Goal: Task Accomplishment & Management: Complete application form

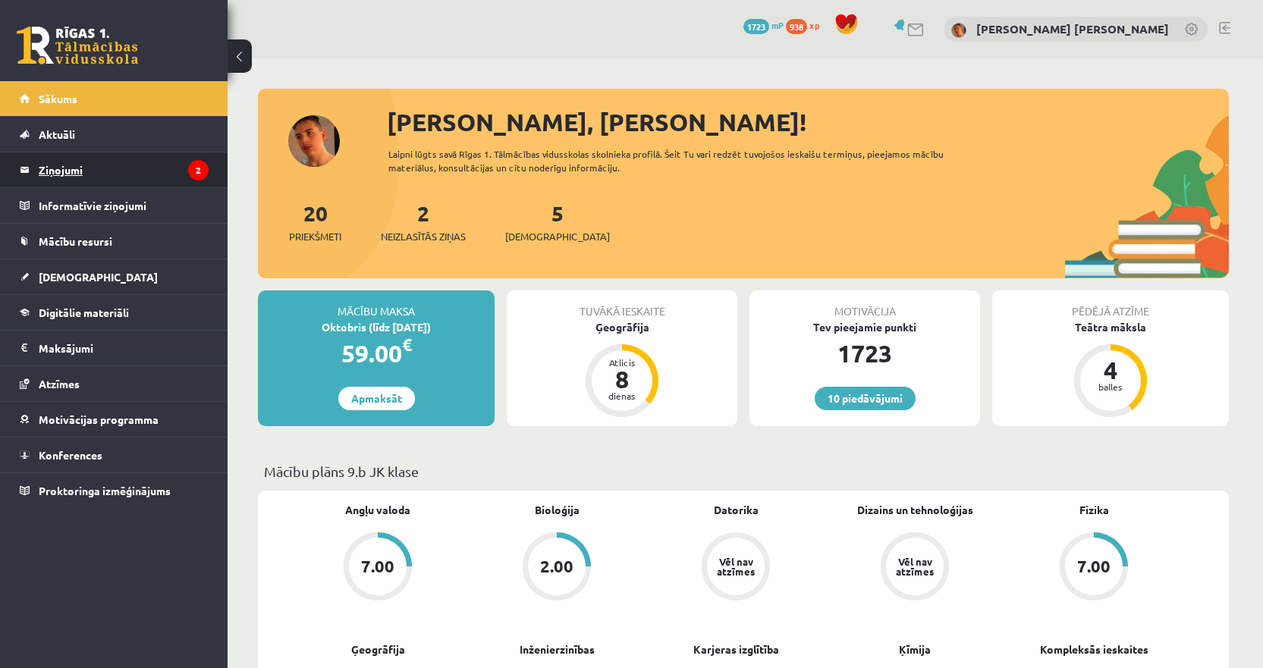
click at [190, 177] on legend "Ziņojumi 2" at bounding box center [124, 169] width 170 height 35
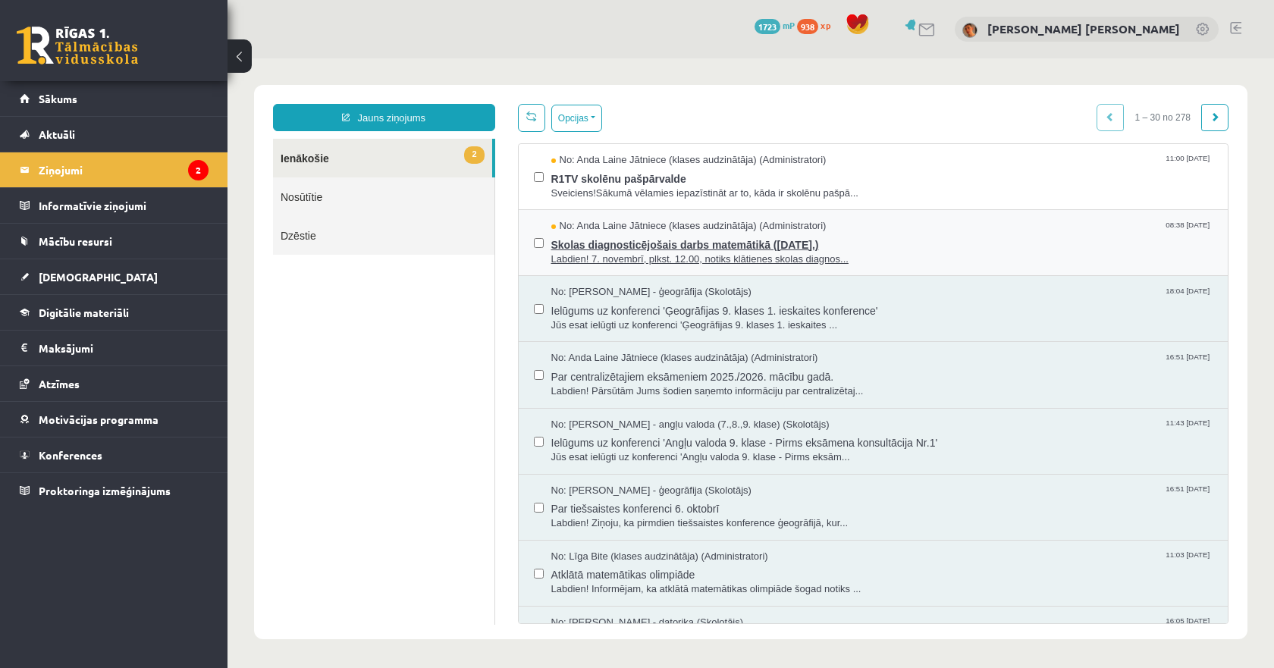
click at [608, 261] on span "Labdien! 7. novembrī, plkst. 12.00, notiks klātienes skolas diagnos..." at bounding box center [883, 260] width 662 height 14
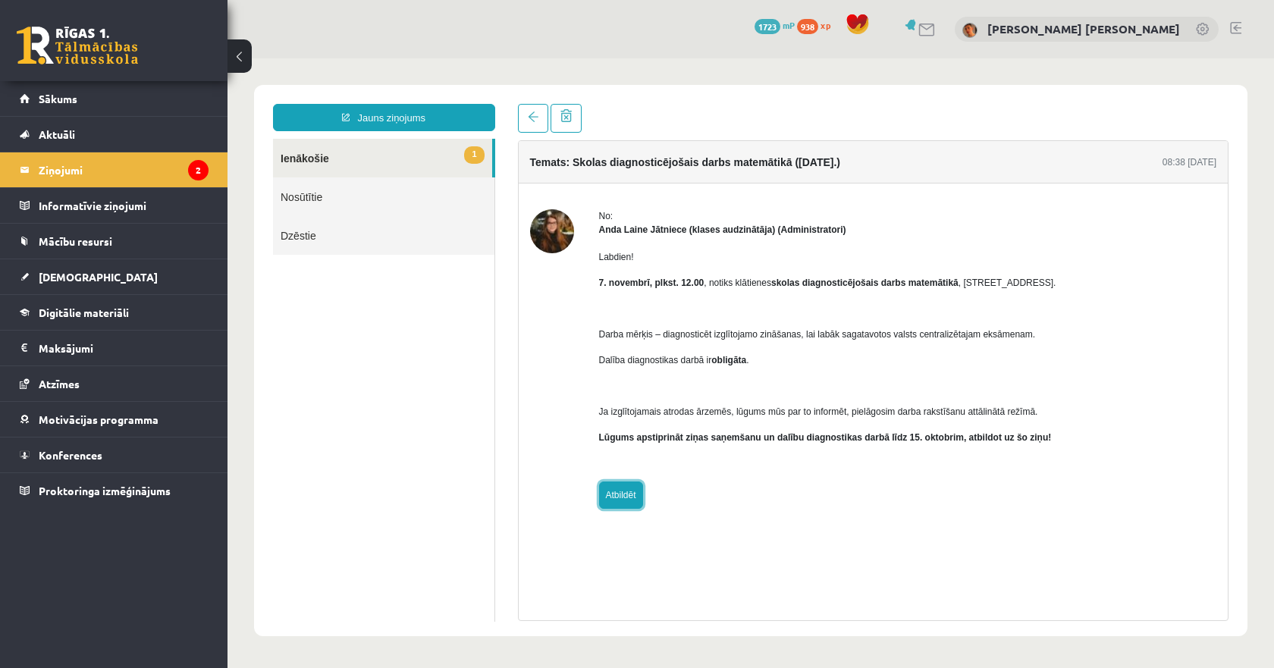
click at [623, 487] on link "Atbildēt" at bounding box center [621, 495] width 44 height 27
type input "**********"
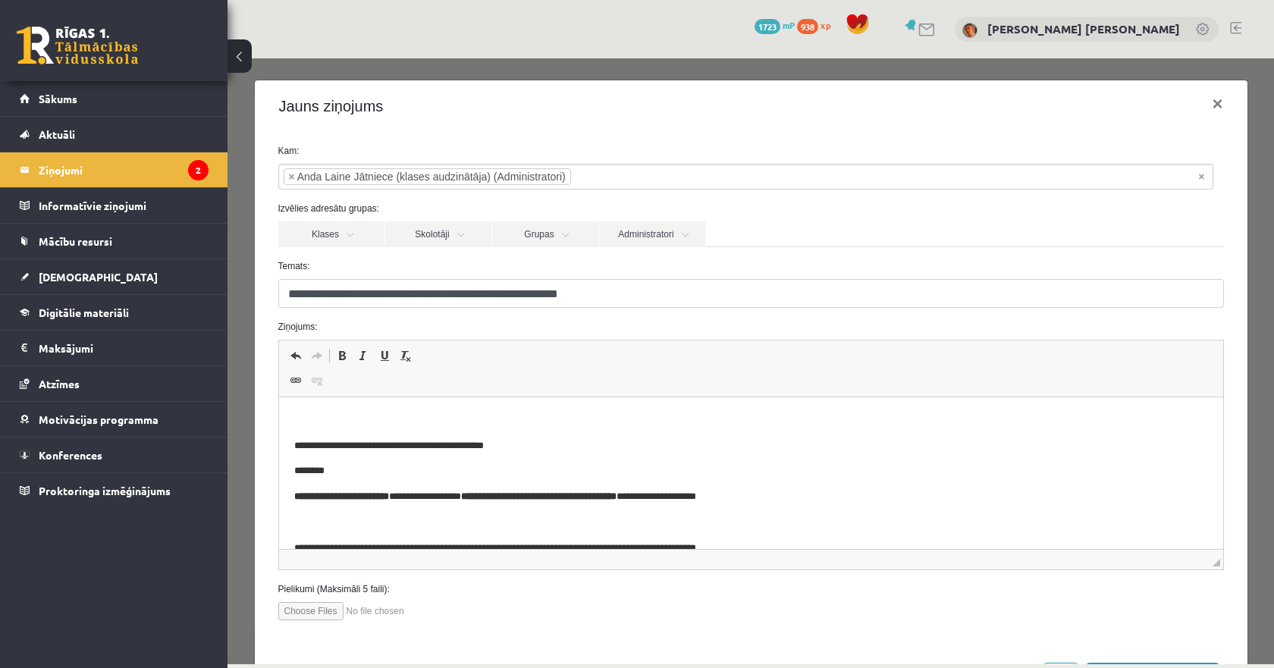
click at [321, 415] on p "Bagātinātā teksta redaktors, wiswyg-editor-47433978599520-1759926378-99" at bounding box center [751, 421] width 914 height 16
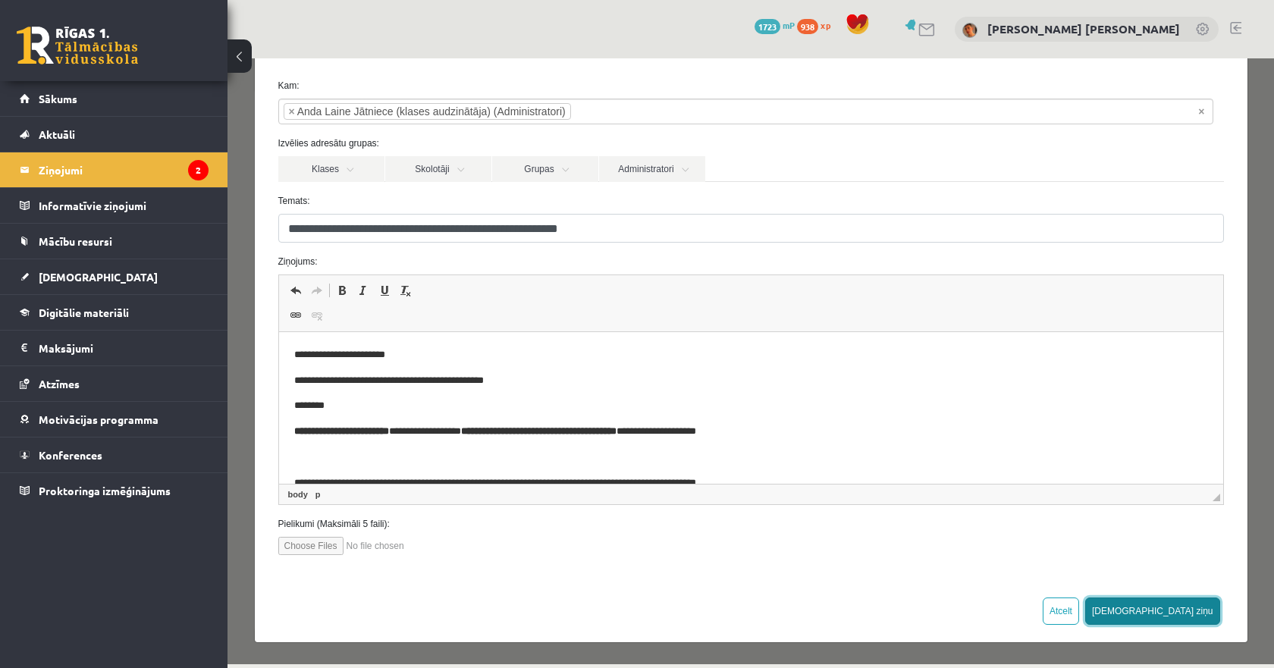
click at [1175, 609] on button "Sūtīt ziņu" at bounding box center [1153, 611] width 135 height 27
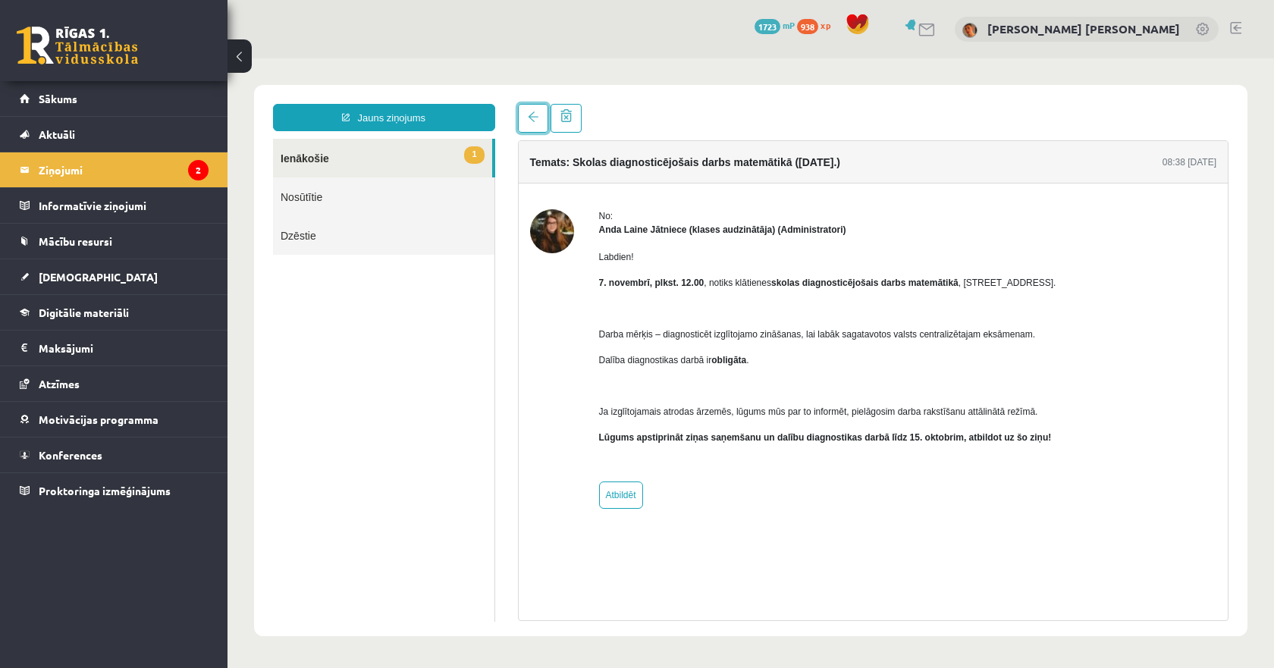
drag, startPoint x: 526, startPoint y: 127, endPoint x: 490, endPoint y: 136, distance: 36.8
click at [526, 127] on link at bounding box center [533, 118] width 30 height 29
click at [143, 171] on legend "Ziņojumi 2" at bounding box center [124, 169] width 170 height 35
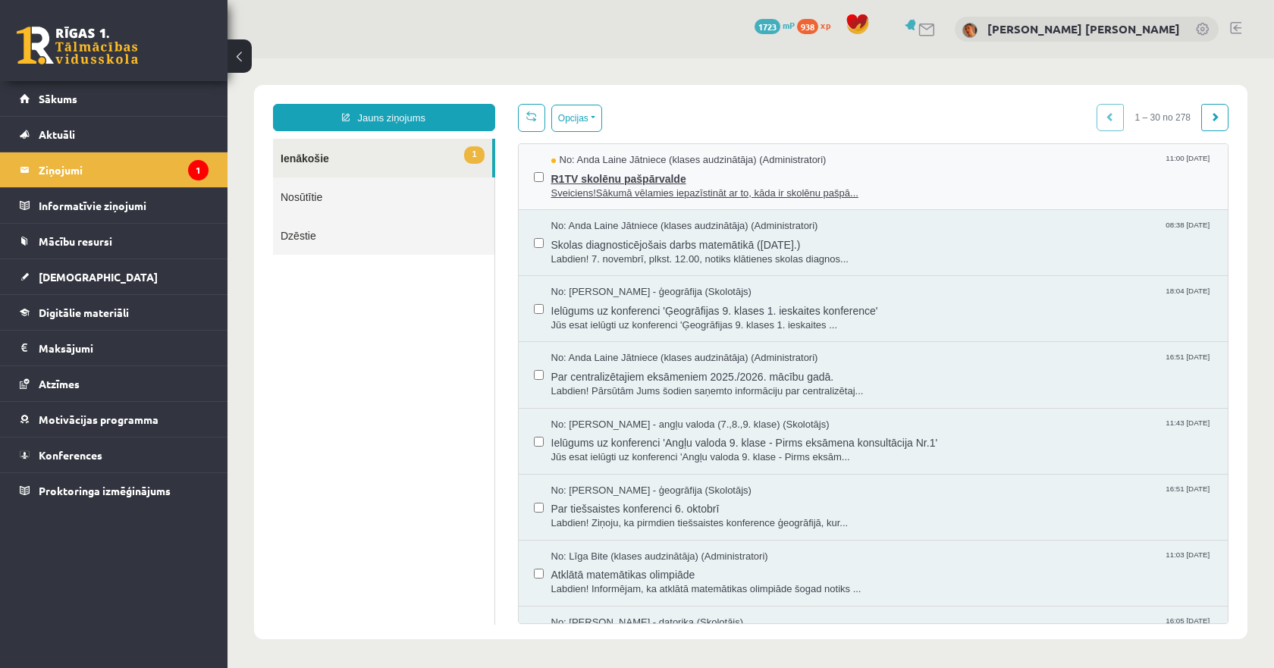
click at [668, 176] on span "R1TV skolēnu pašpārvalde" at bounding box center [883, 177] width 662 height 19
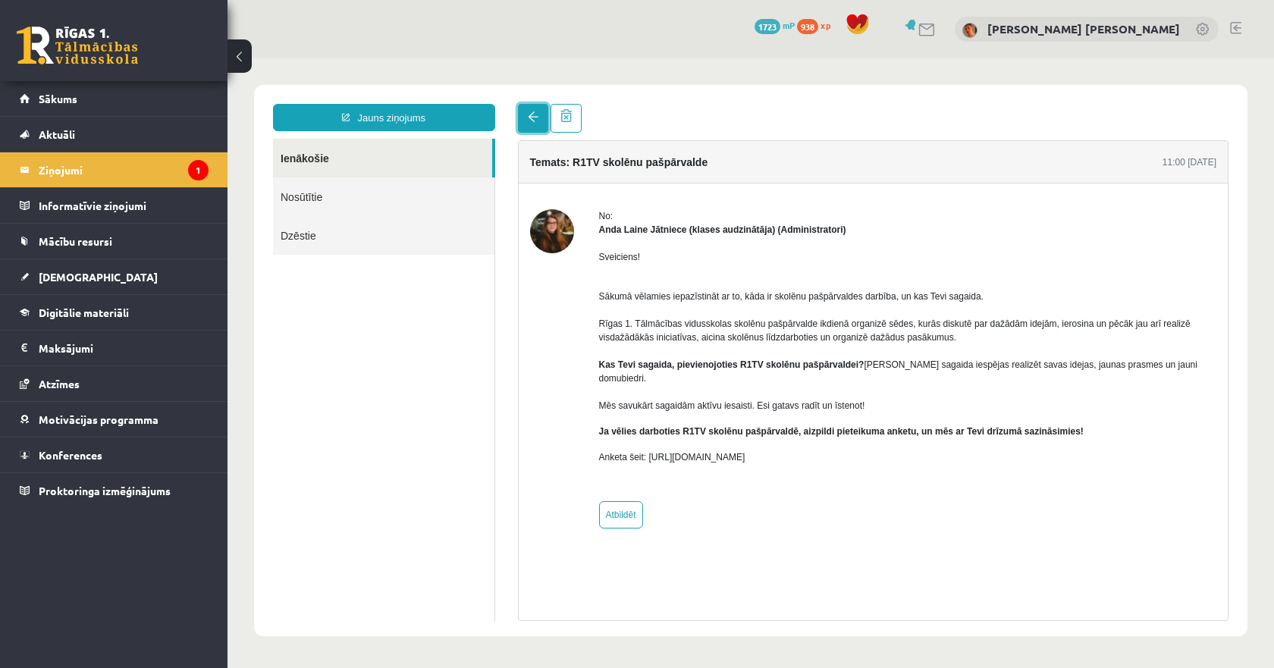
click at [526, 114] on link at bounding box center [533, 118] width 30 height 29
click at [108, 167] on legend "Ziņojumi 1" at bounding box center [124, 169] width 170 height 35
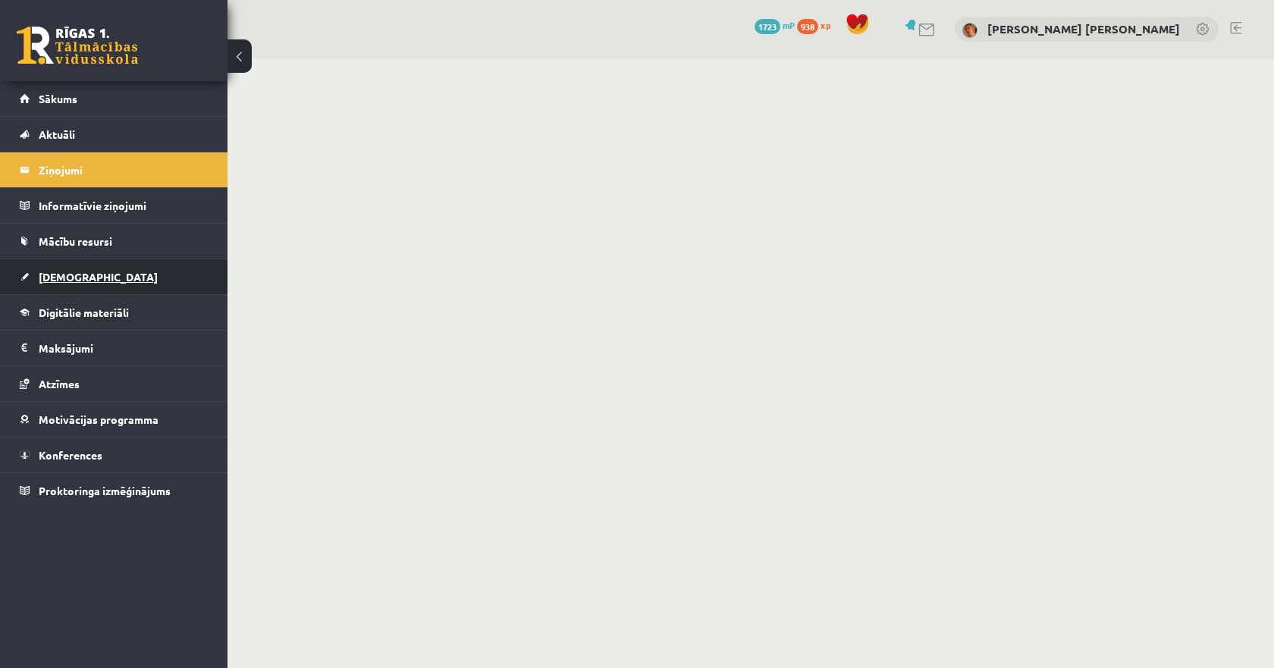
click at [93, 268] on link "[DEMOGRAPHIC_DATA]" at bounding box center [114, 276] width 189 height 35
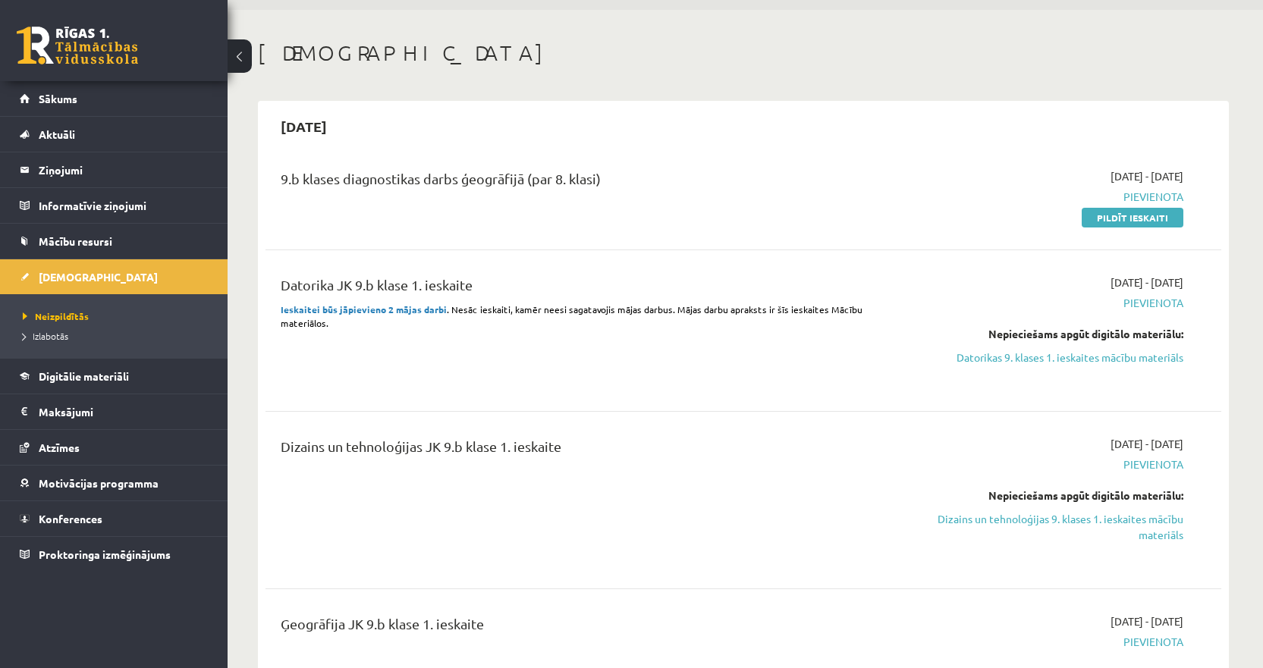
scroll to position [76, 0]
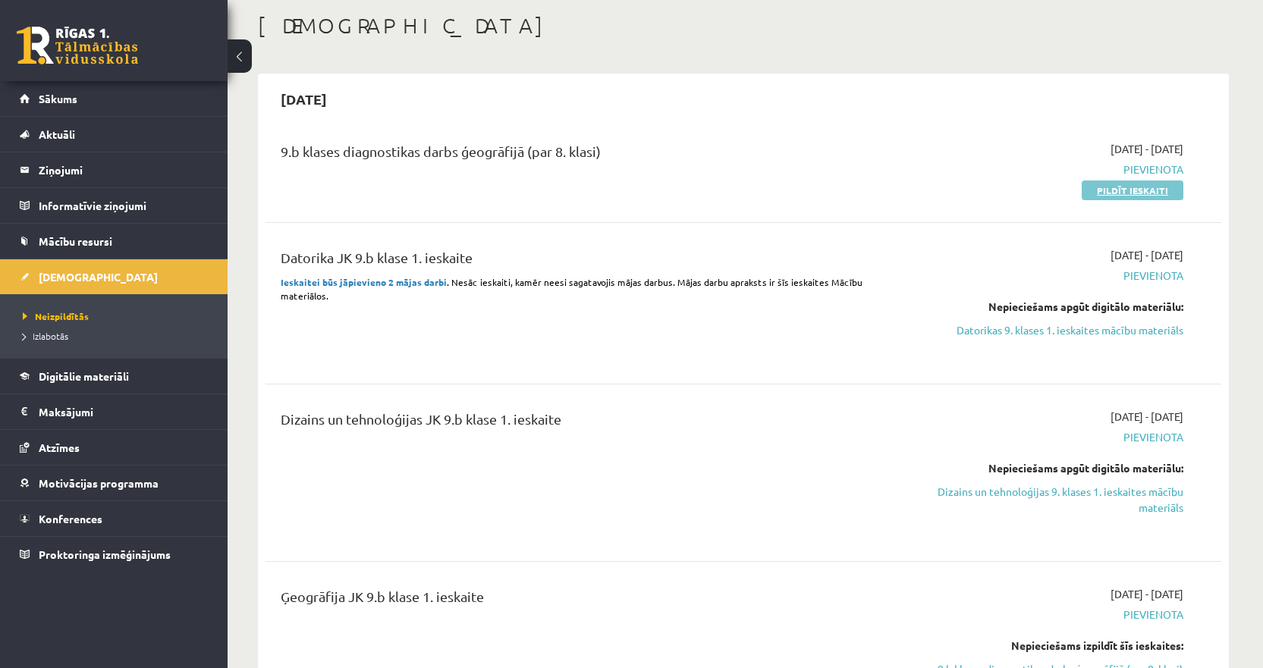
click at [1126, 192] on link "Pildīt ieskaiti" at bounding box center [1133, 191] width 102 height 20
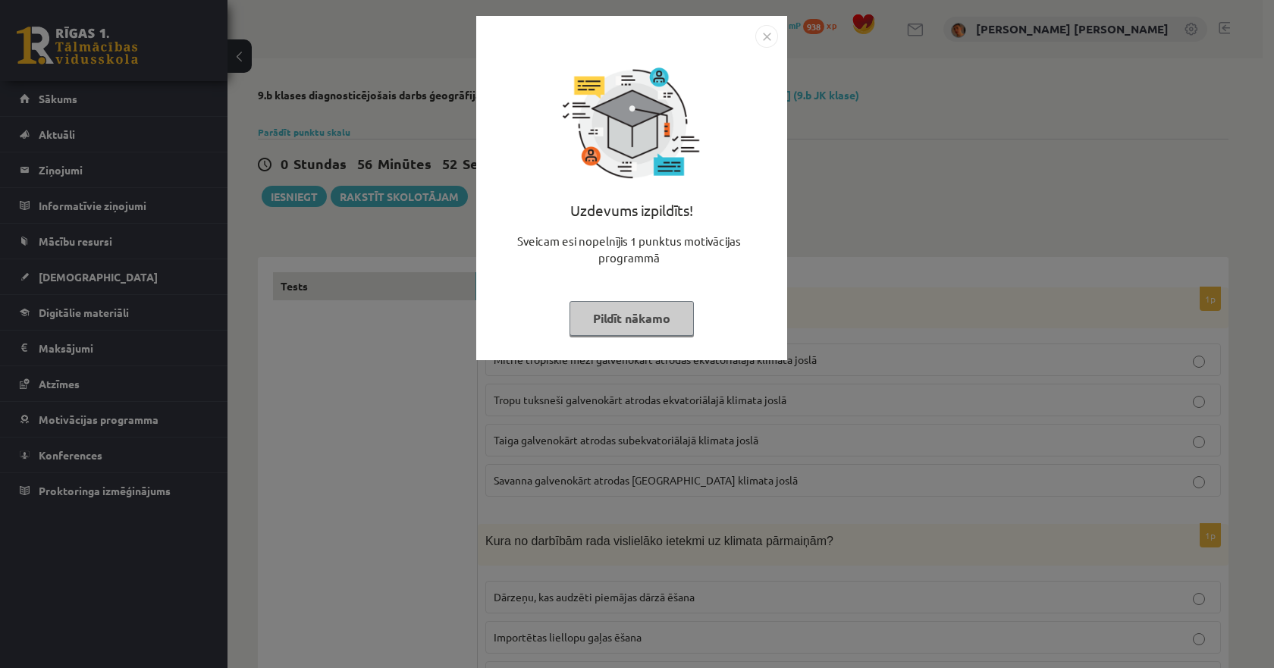
click at [772, 29] on img "Close" at bounding box center [767, 36] width 23 height 23
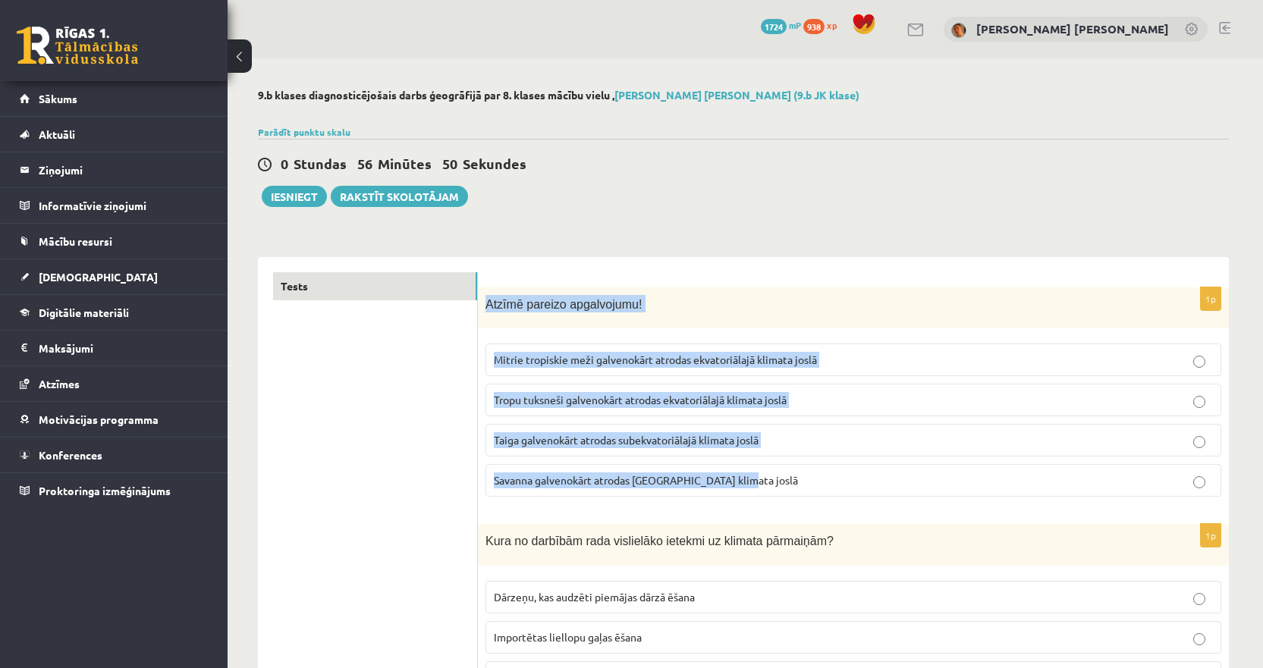
drag, startPoint x: 479, startPoint y: 305, endPoint x: 759, endPoint y: 464, distance: 322.7
click at [759, 464] on div "1p Atzīmē pareizo apgalvojumu! Mitrie tropiskie meži galvenokārt atrodas ekvato…" at bounding box center [853, 399] width 751 height 222
copy div "Atzīmē pareizo apgalvojumu! Mitrie tropiskie meži galvenokārt atrodas ekvatoriā…"
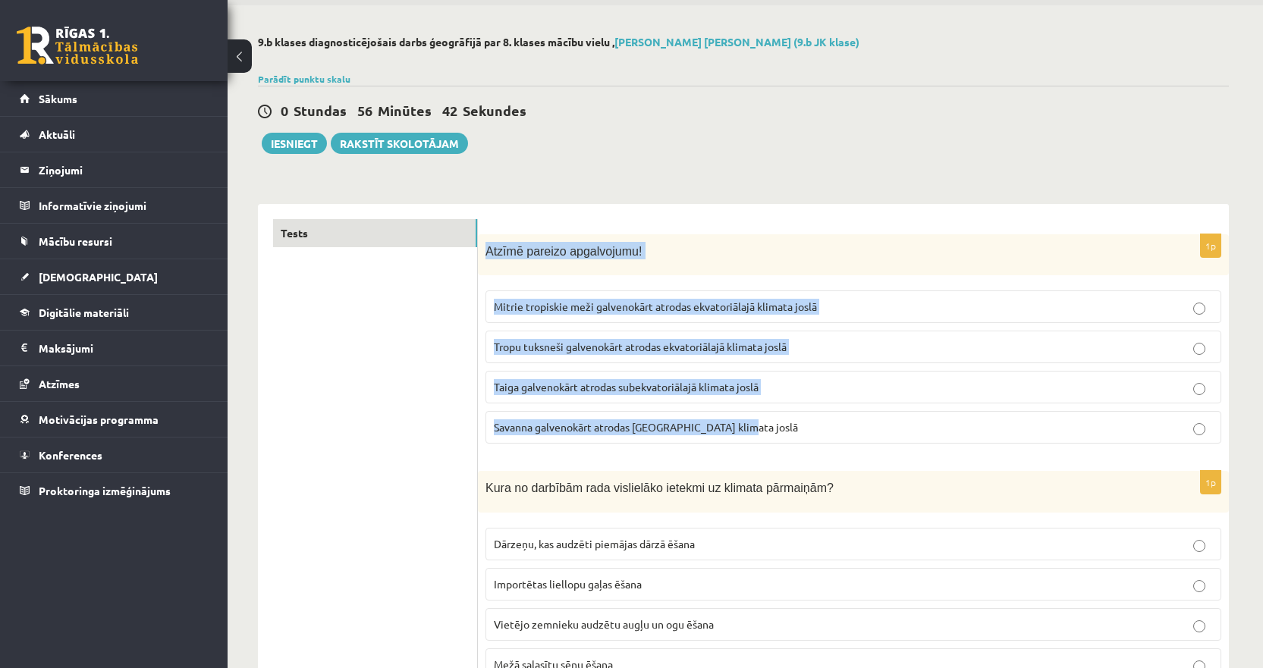
scroll to position [76, 0]
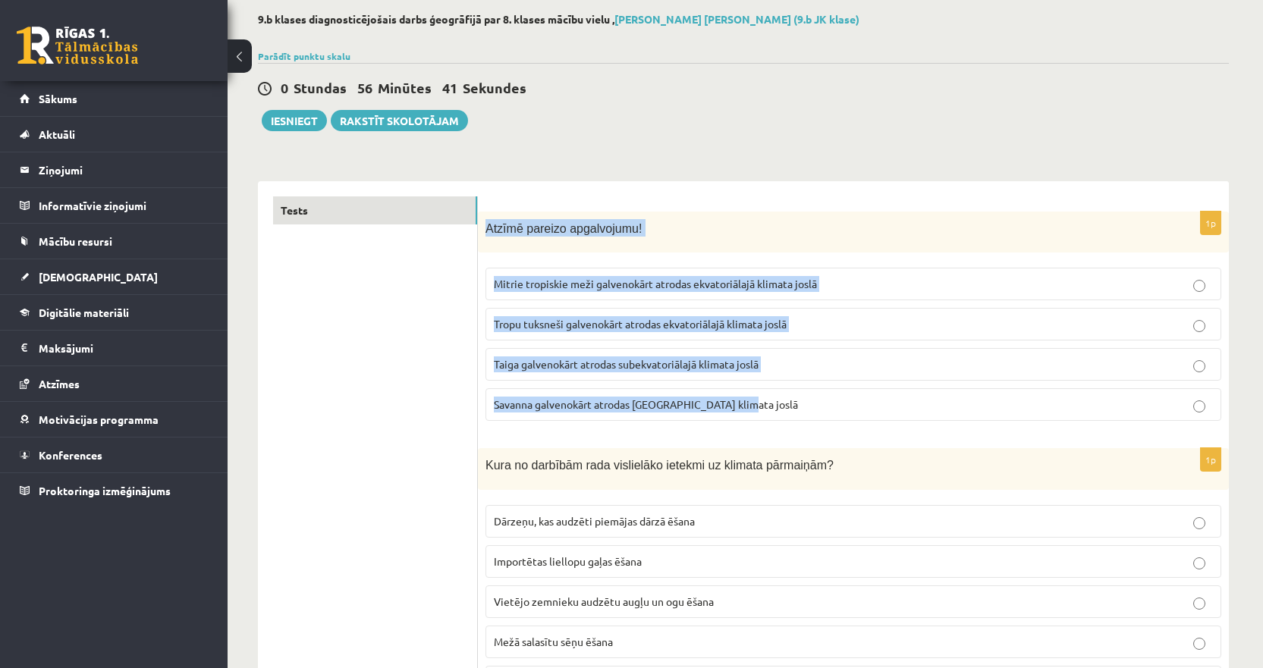
click at [565, 281] on span "Mitrie tropiskie meži galvenokārt atrodas ekvatoriālajā klimata joslā" at bounding box center [655, 284] width 323 height 14
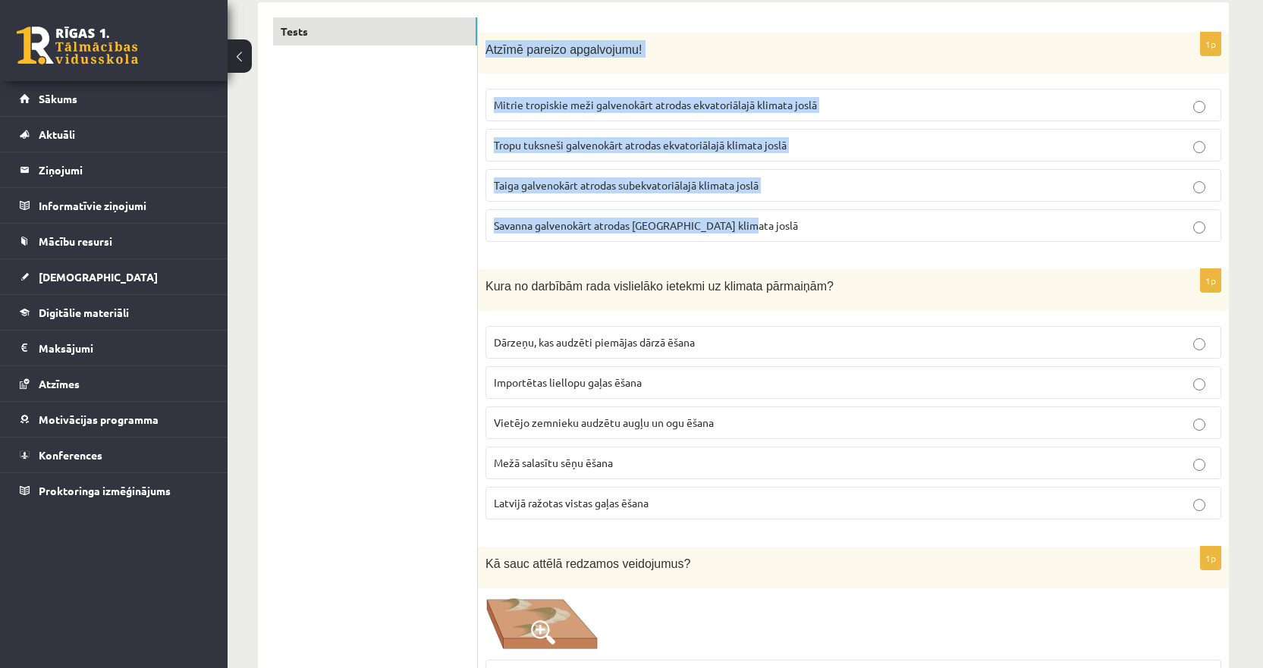
scroll to position [303, 0]
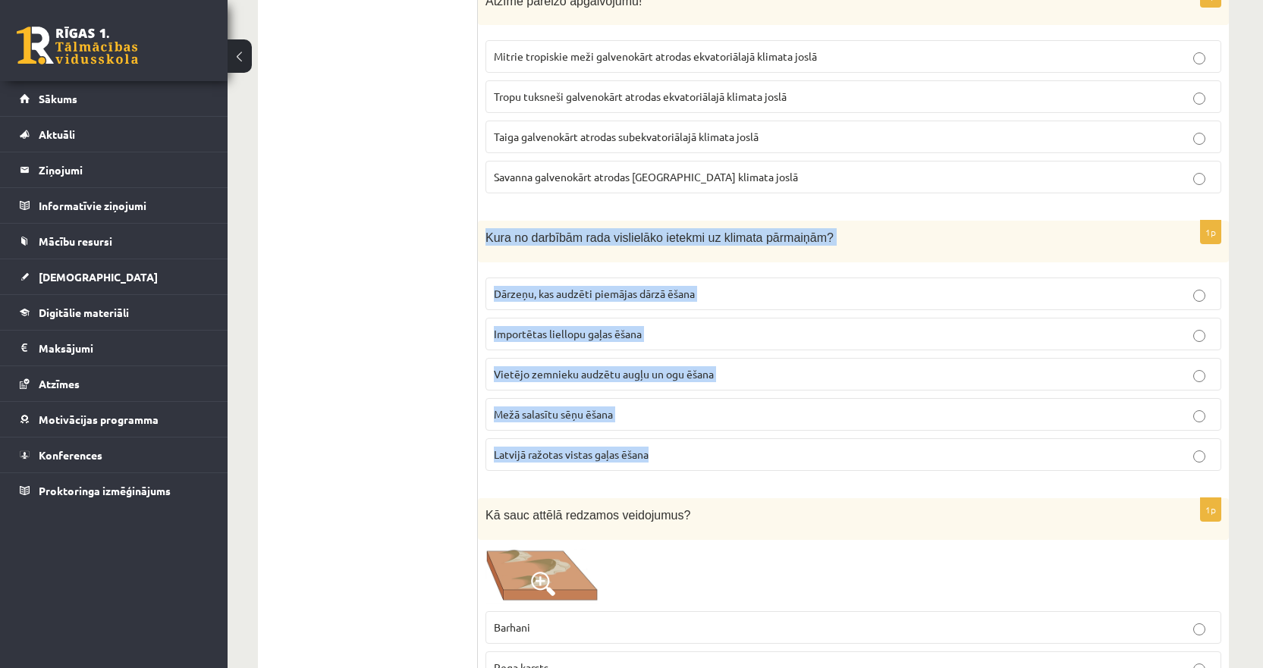
drag, startPoint x: 673, startPoint y: 459, endPoint x: 479, endPoint y: 250, distance: 285.1
click at [479, 250] on div "1p Kura no darbībām rada vislielāko ietekmi uz klimata pārmaiņām? Dārzeņu, kas …" at bounding box center [853, 352] width 751 height 262
copy div "Kura no darbībām rada vislielāko ietekmi uz klimata pārmaiņām? Dārzeņu, kas aud…"
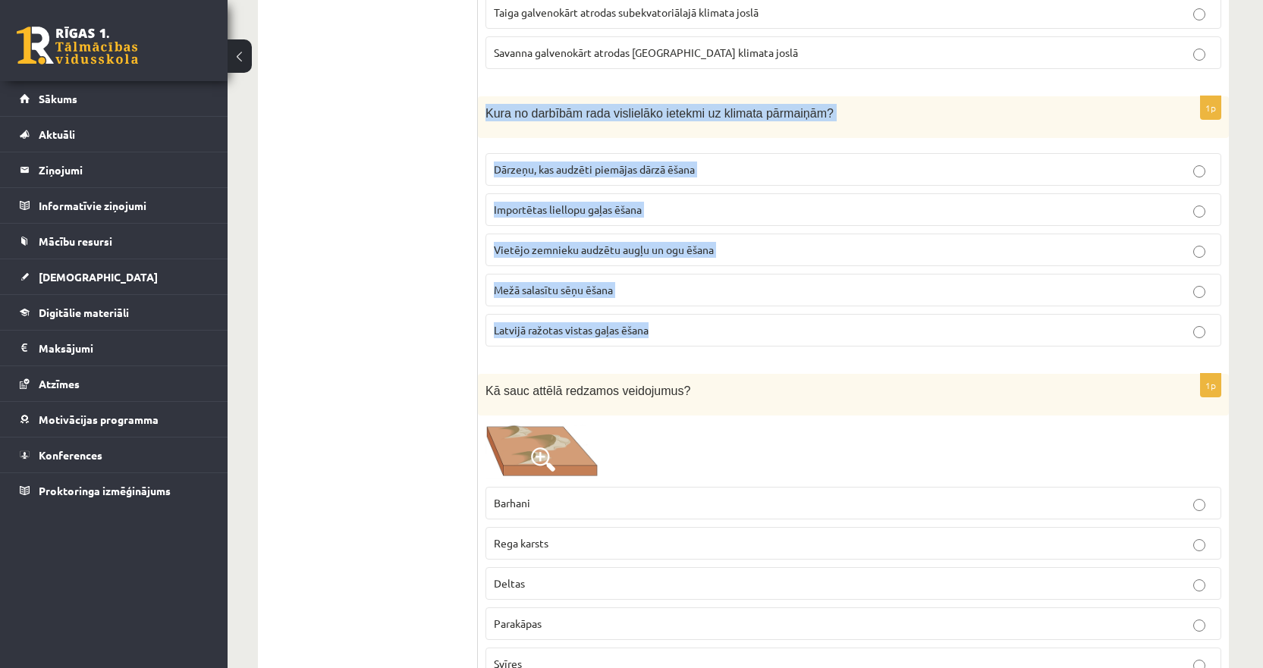
scroll to position [455, 0]
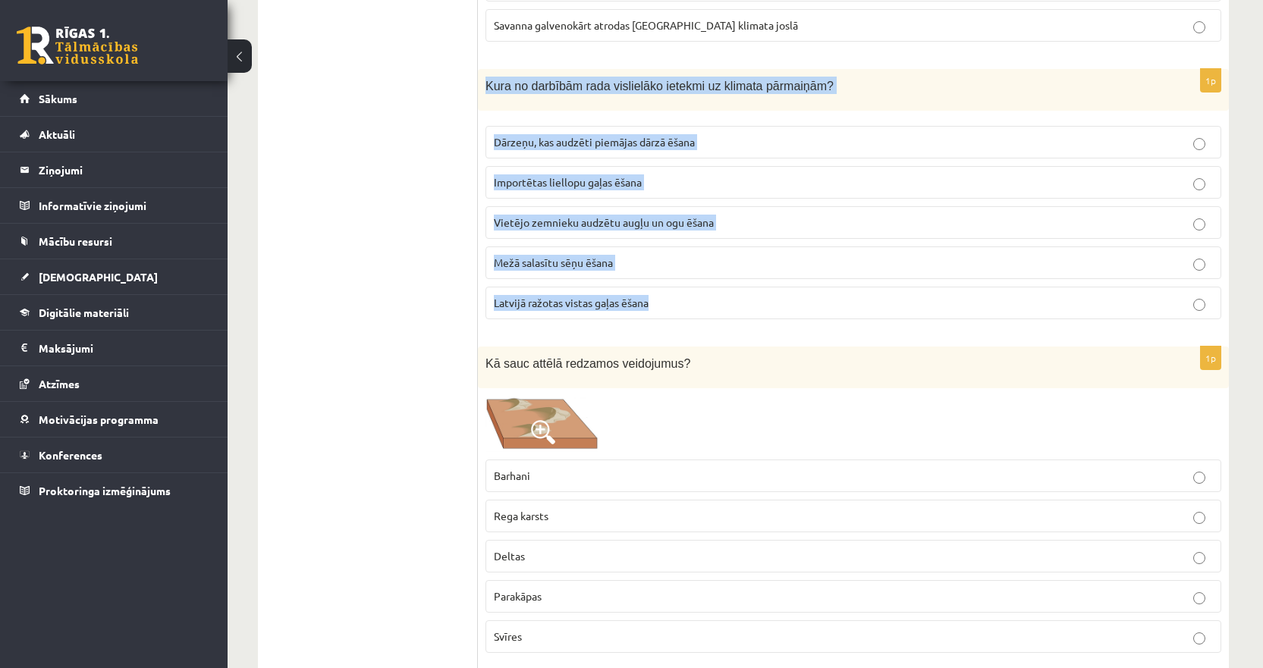
click at [515, 182] on span "Importētas liellopu gaļas ēšana" at bounding box center [568, 182] width 148 height 14
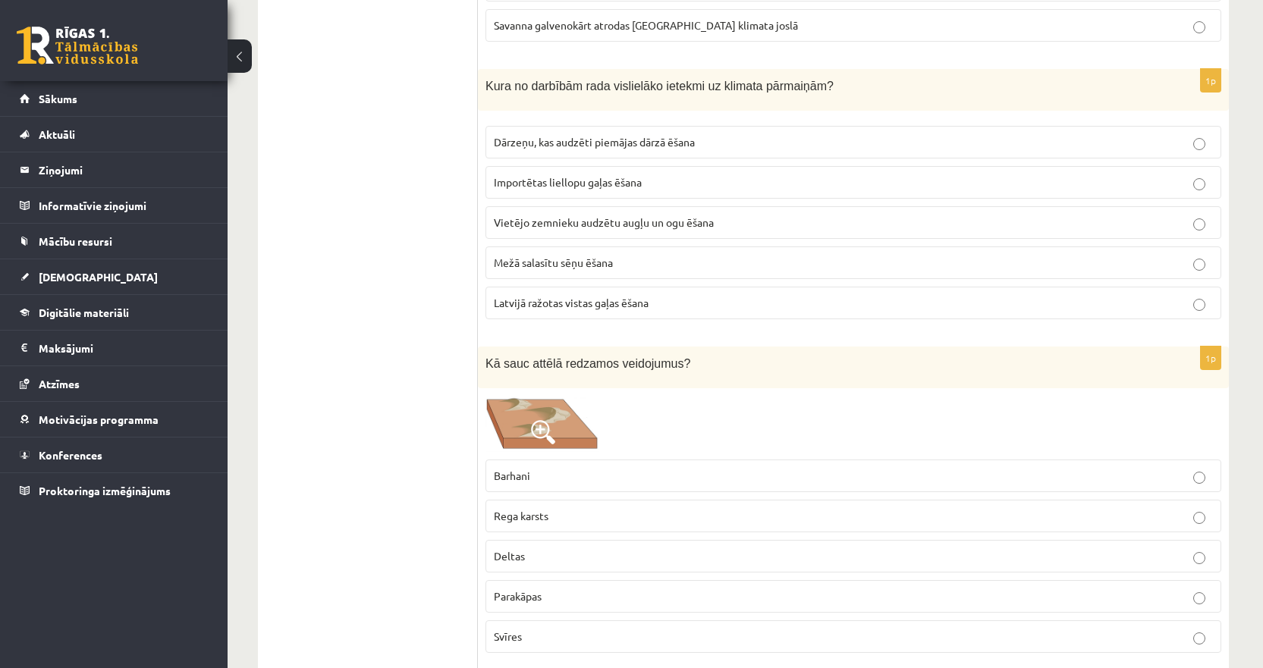
scroll to position [607, 0]
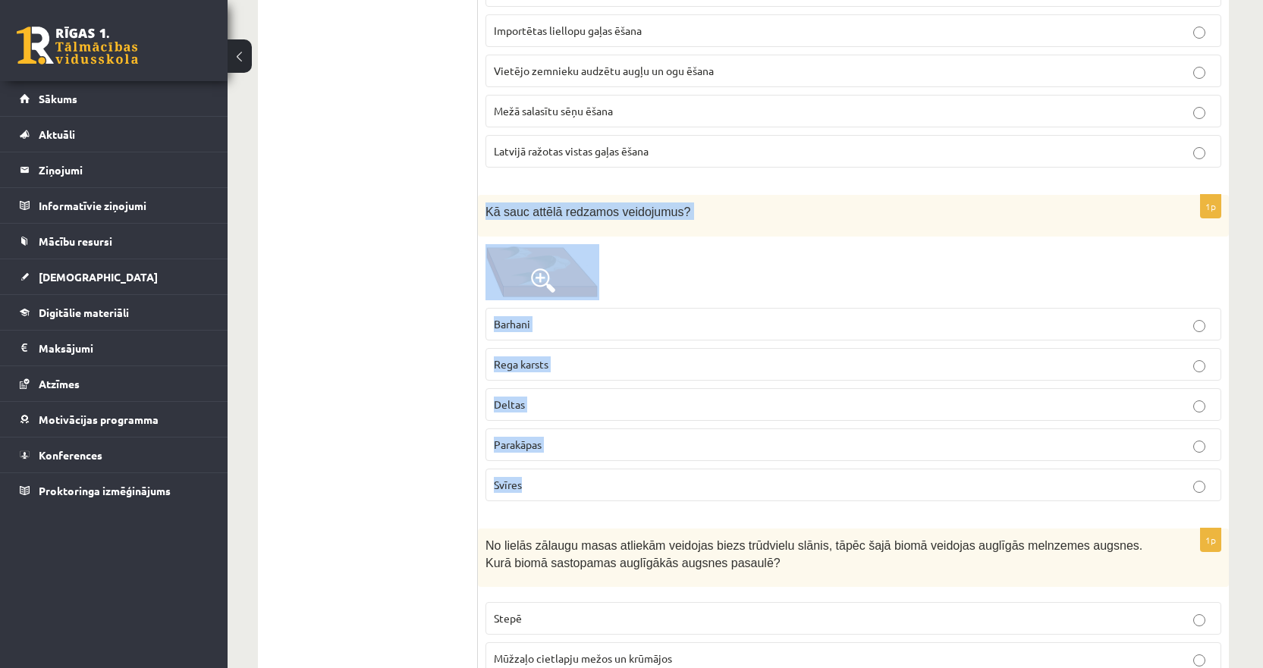
drag, startPoint x: 543, startPoint y: 491, endPoint x: 486, endPoint y: 212, distance: 284.9
click at [486, 212] on div "1p Kā sauc attēlā redzamos veidojumus? [GEOGRAPHIC_DATA] Rega karsts Deltas Par…" at bounding box center [853, 354] width 751 height 319
copy div "Kā sauc attēlā redzamos veidojumus? Barhani Rega karsts Deltas Parakāpas Svīres"
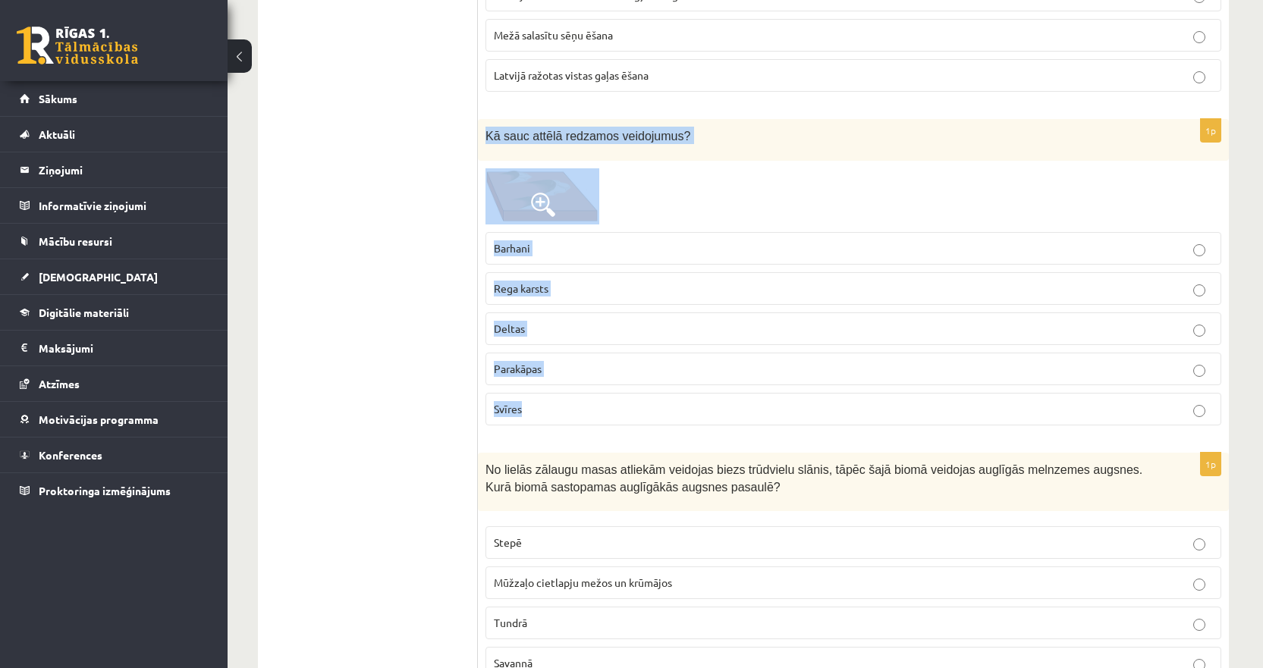
click at [548, 293] on span "Rega karsts" at bounding box center [521, 288] width 55 height 14
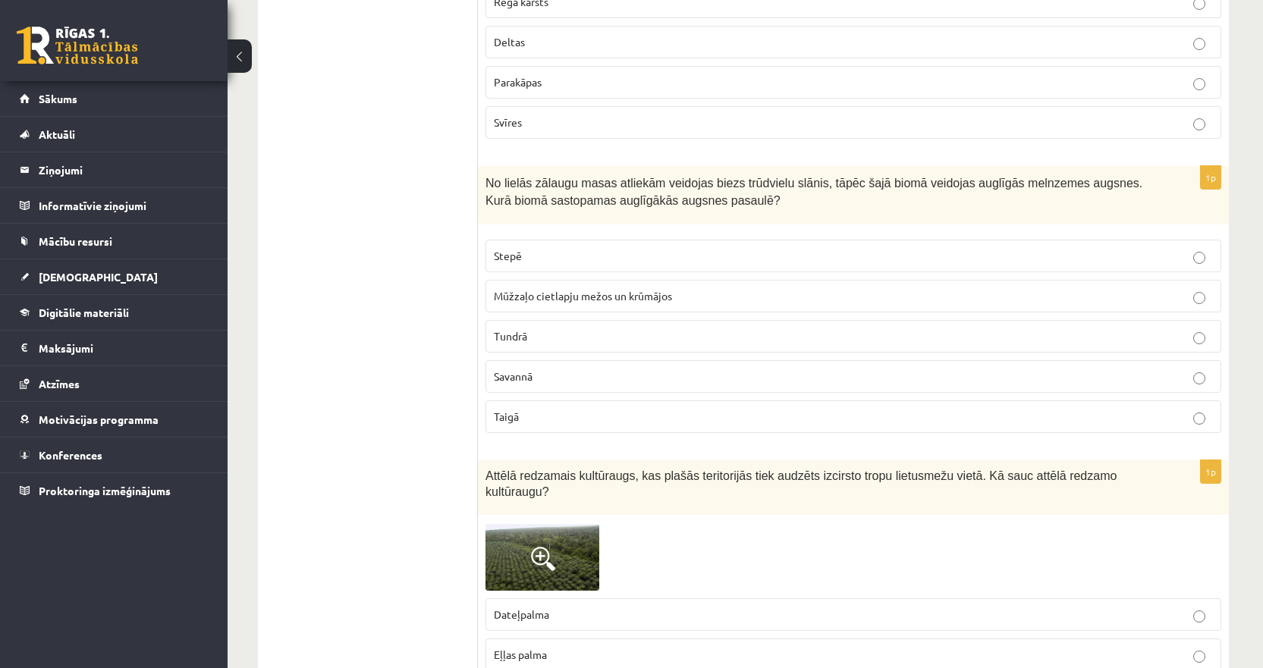
scroll to position [986, 0]
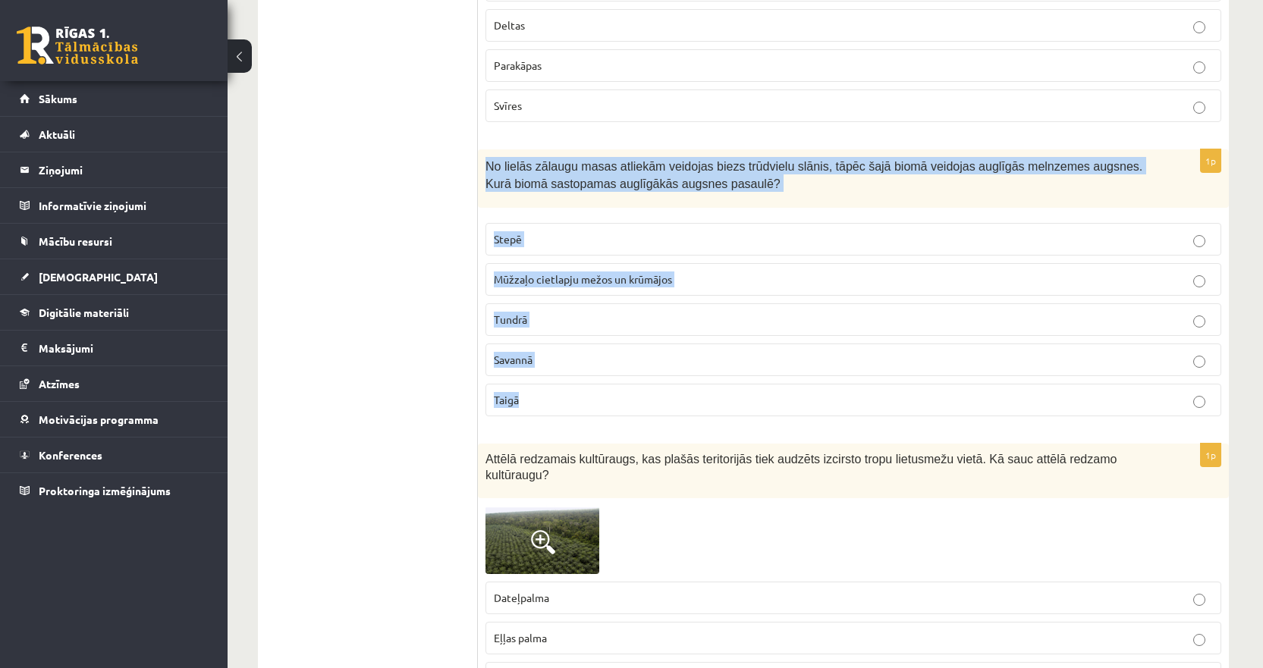
drag, startPoint x: 554, startPoint y: 407, endPoint x: 482, endPoint y: 170, distance: 247.2
click at [482, 170] on div "1p No lielās zālaugu masas atliekām veidojas biezs trūdvielu slānis, tāpēc šajā…" at bounding box center [853, 288] width 751 height 279
copy div "No lielās zālaugu masas atliekām veidojas biezs trūdvielu slānis, tāpēc šajā bi…"
click at [514, 231] on label "Stepē" at bounding box center [854, 239] width 736 height 33
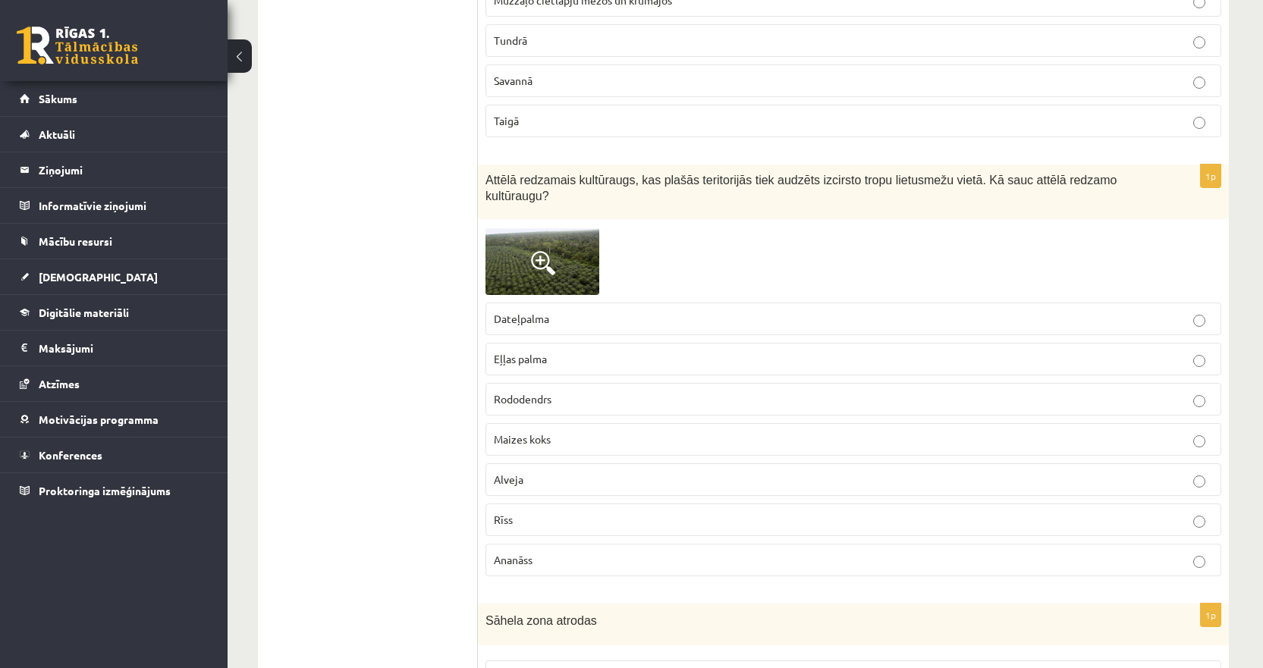
scroll to position [1290, 0]
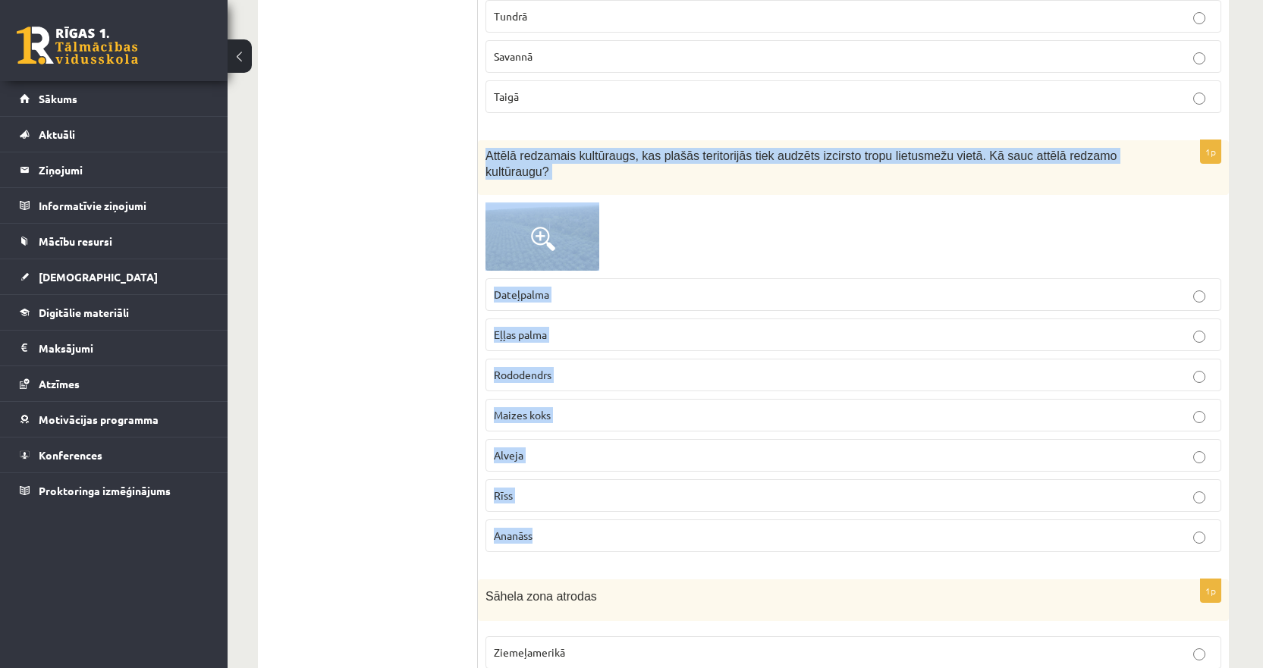
drag, startPoint x: 558, startPoint y: 526, endPoint x: 482, endPoint y: 169, distance: 365.3
click at [482, 169] on div "1p Attēlā redzamais kultūraugs, kas plašās teritorijās tiek audzēts izcirsto tr…" at bounding box center [853, 352] width 751 height 424
copy div "Attēlā redzamais kultūraugs, kas plašās teritorijās tiek audzēts izcirsto tropu…"
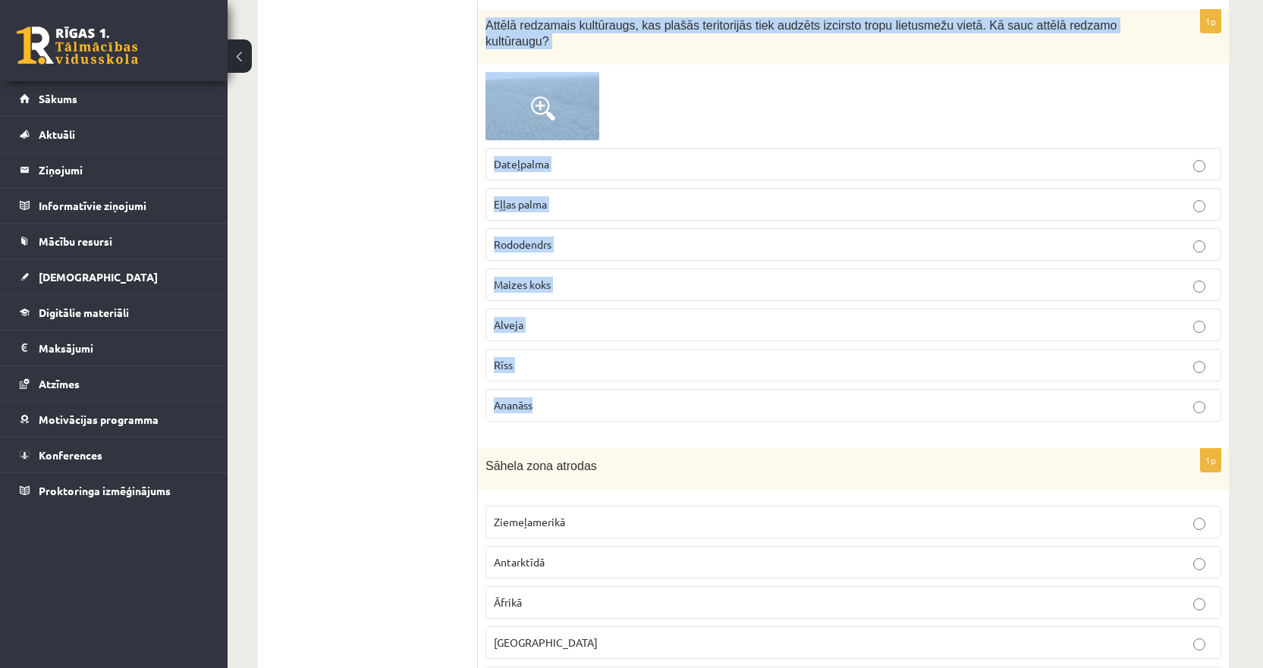
scroll to position [1441, 0]
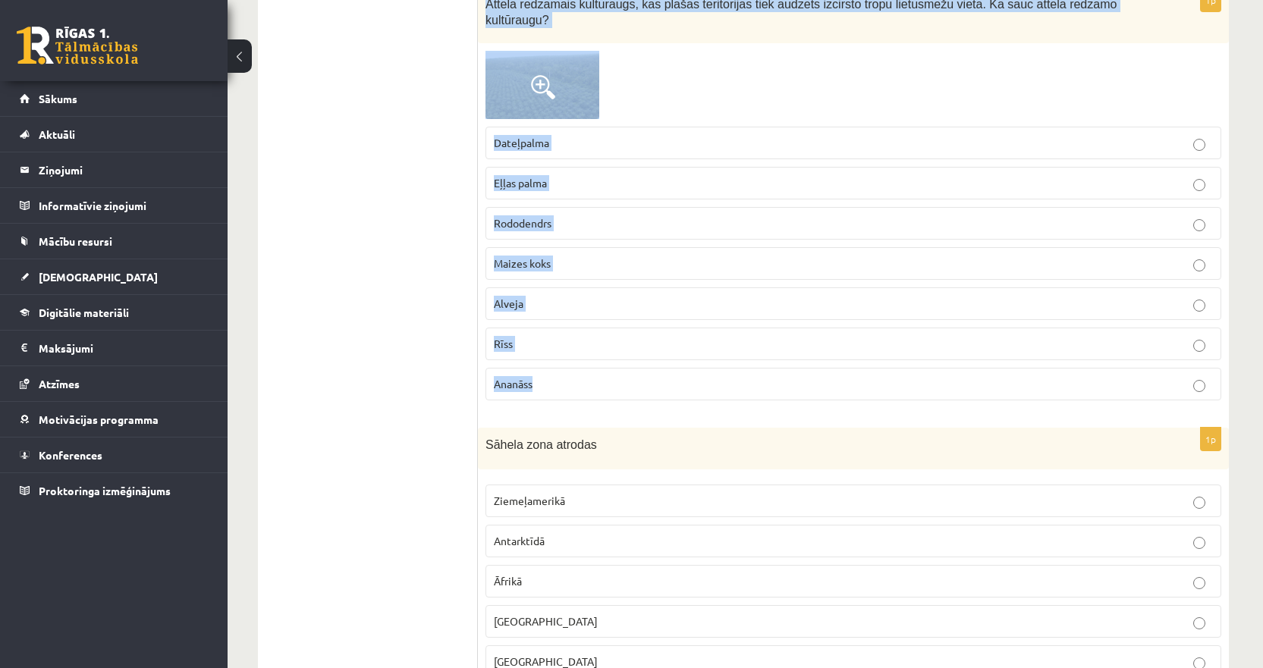
click at [530, 176] on span "Eļļas palma" at bounding box center [520, 183] width 53 height 14
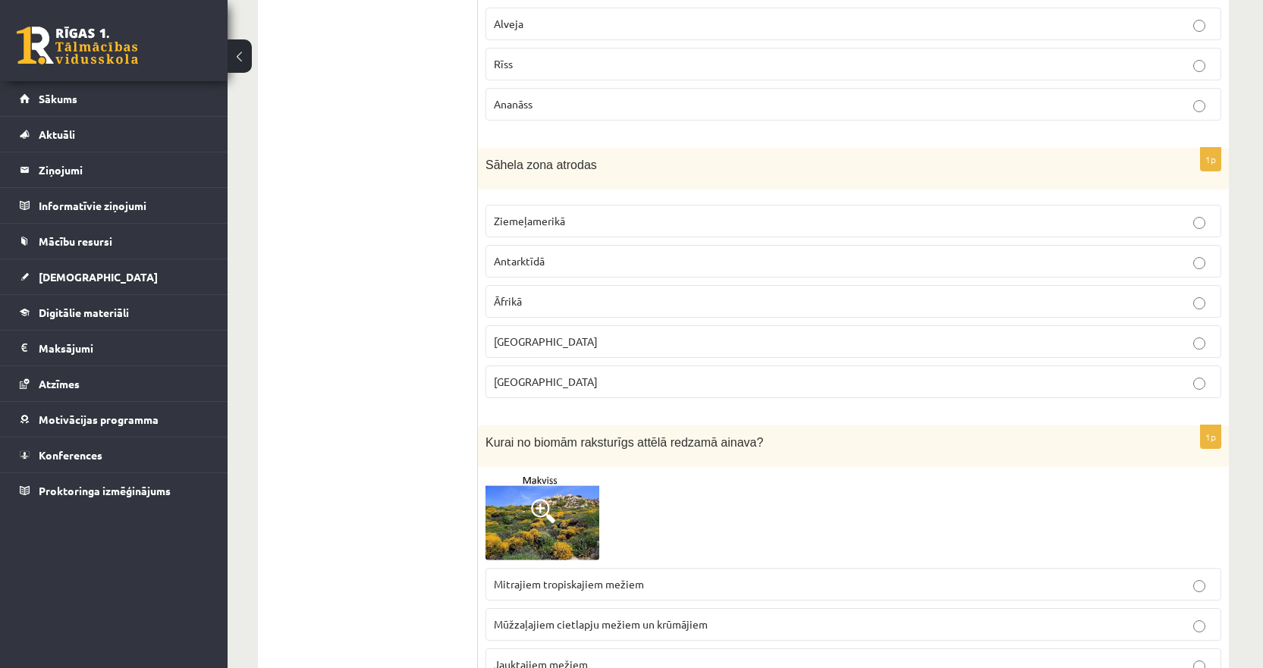
scroll to position [1745, 0]
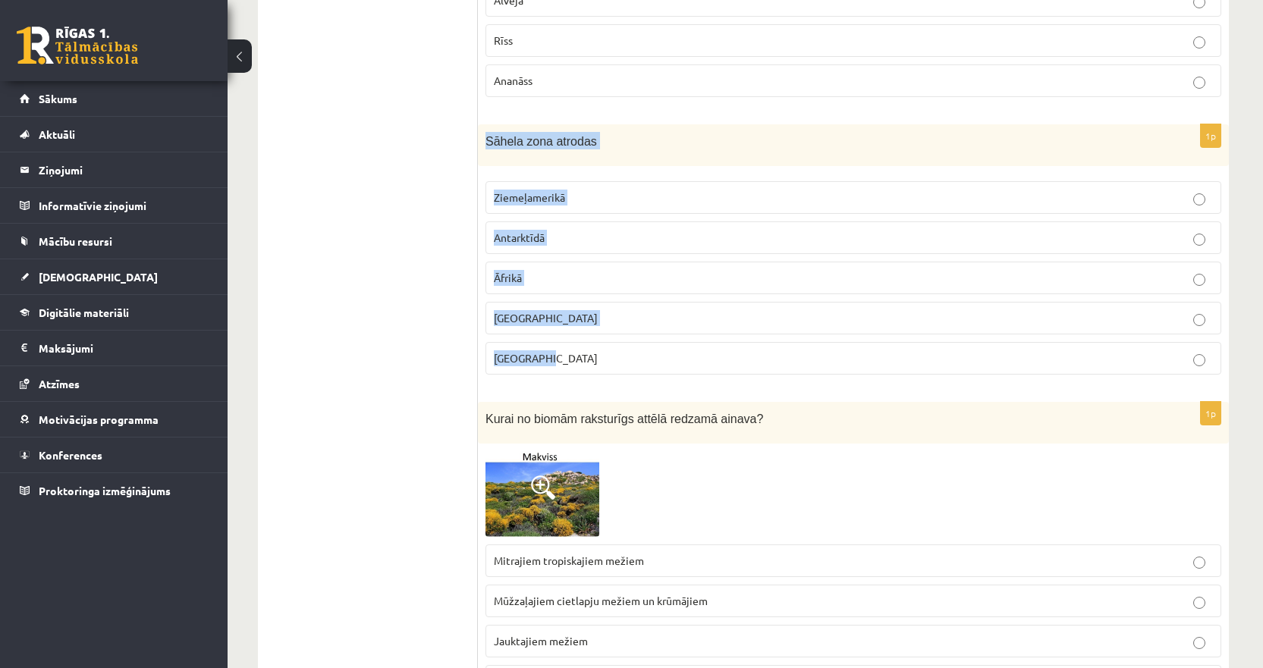
drag, startPoint x: 559, startPoint y: 349, endPoint x: 480, endPoint y: 124, distance: 238.0
click at [480, 124] on div "1p [GEOGRAPHIC_DATA] zona atrodas [GEOGRAPHIC_DATA] [GEOGRAPHIC_DATA] [GEOGRAPH…" at bounding box center [853, 255] width 751 height 262
copy div "[GEOGRAPHIC_DATA] zona atrodas [GEOGRAPHIC_DATA] [GEOGRAPHIC_DATA] [GEOGRAPHIC_…"
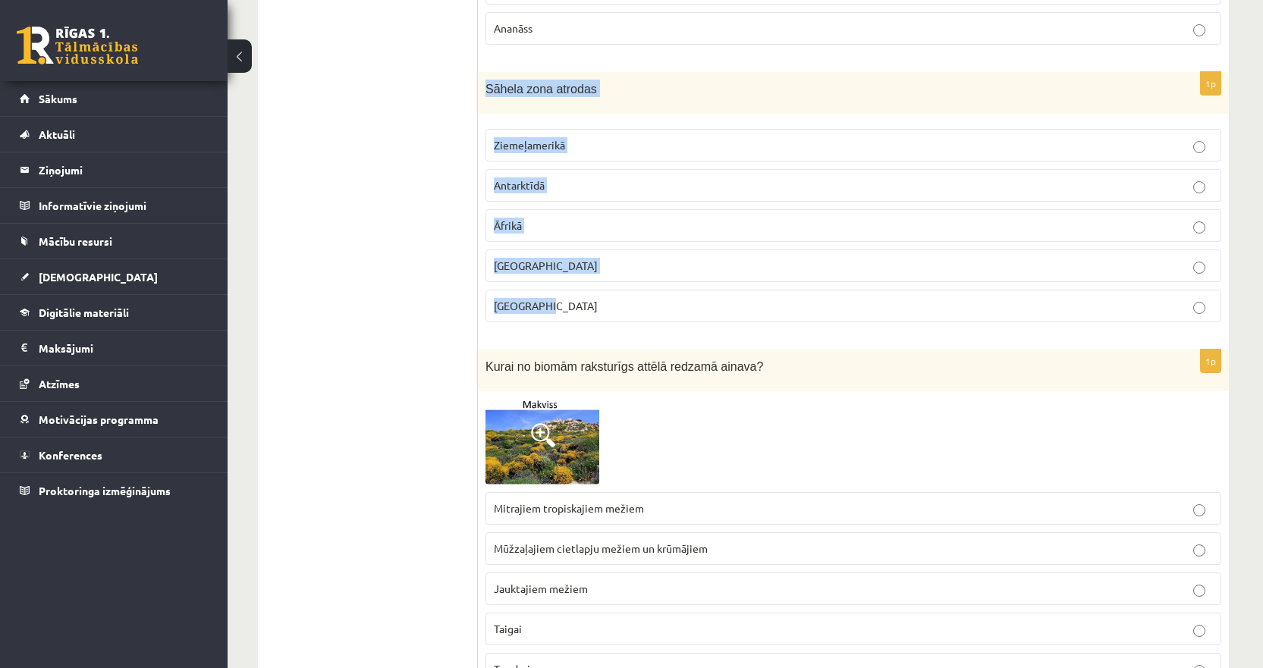
scroll to position [1821, 0]
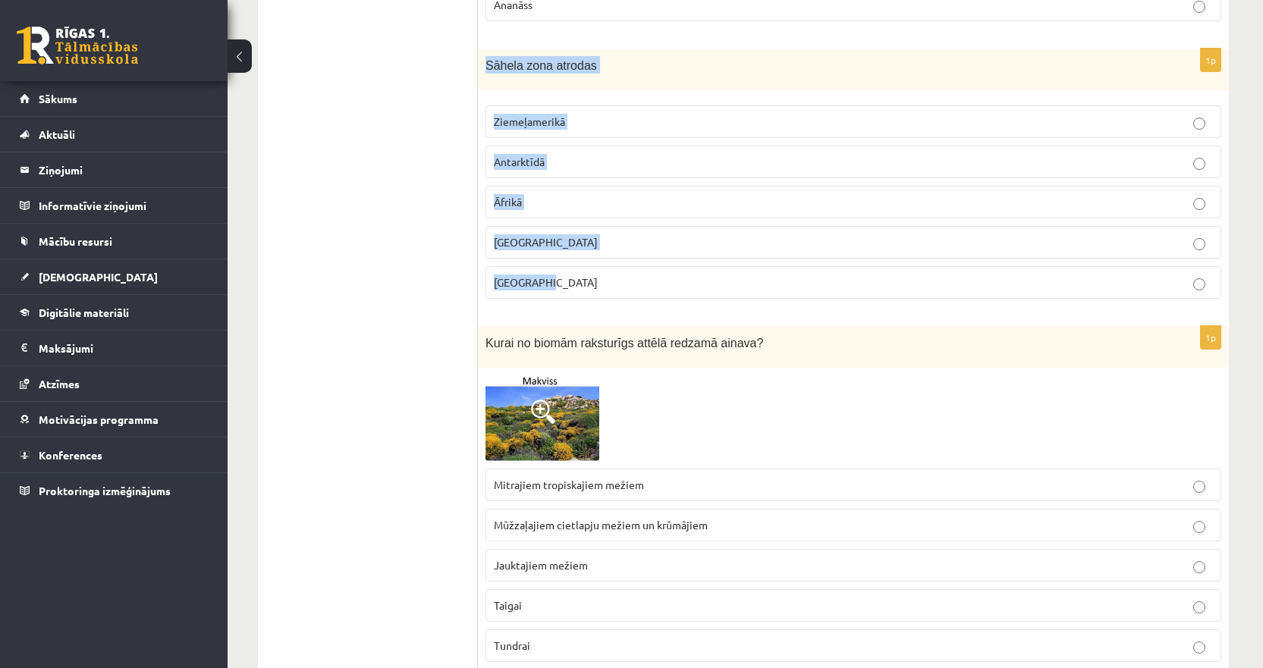
click at [520, 195] on span "Āfrikā" at bounding box center [508, 202] width 28 height 14
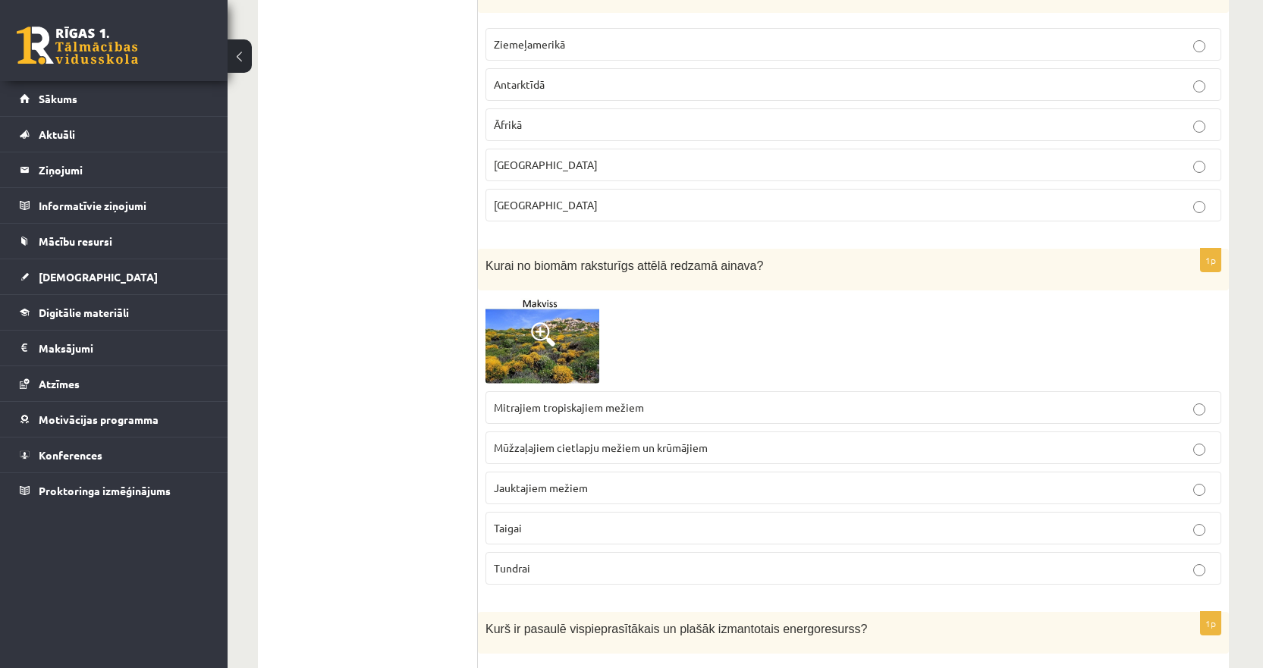
scroll to position [1972, 0]
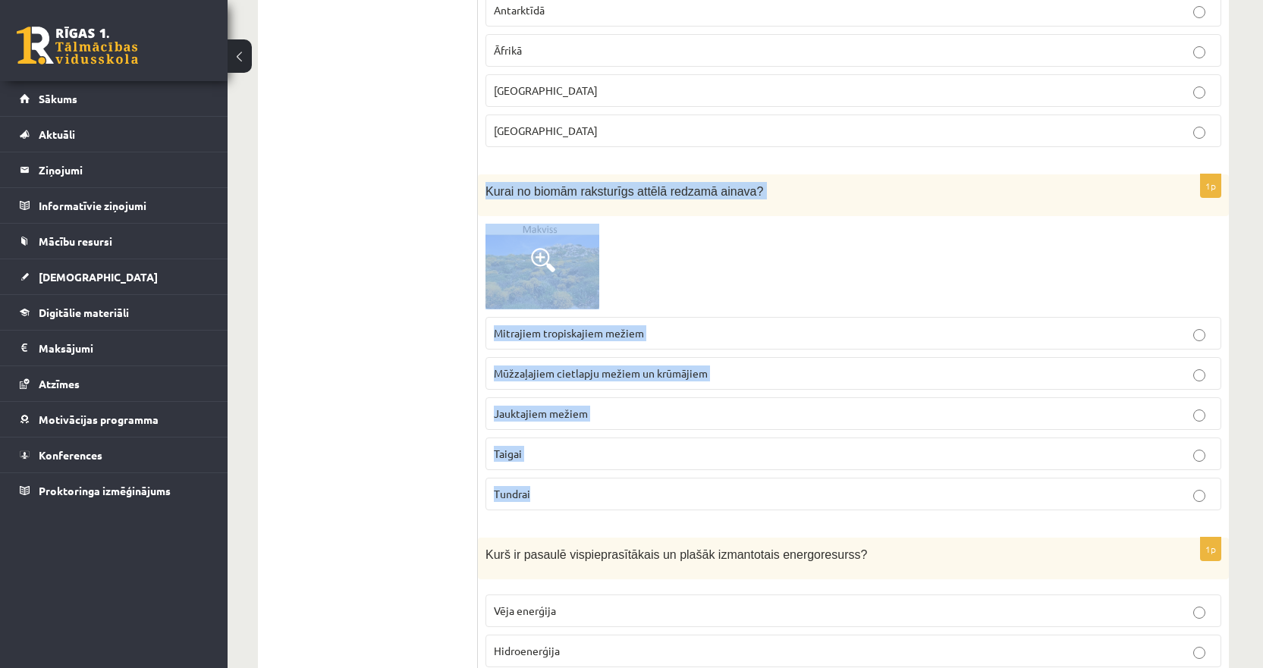
drag, startPoint x: 581, startPoint y: 483, endPoint x: 482, endPoint y: 182, distance: 317.1
click at [482, 182] on div "1p Kurai no biomām raksturīgs attēlā redzamā ainava? Mitrajiem tropiskajiem mež…" at bounding box center [853, 348] width 751 height 348
copy div "Kurai no biomām raksturīgs attēlā redzamā ainava? Mitrajiem tropiskajiem mežiem…"
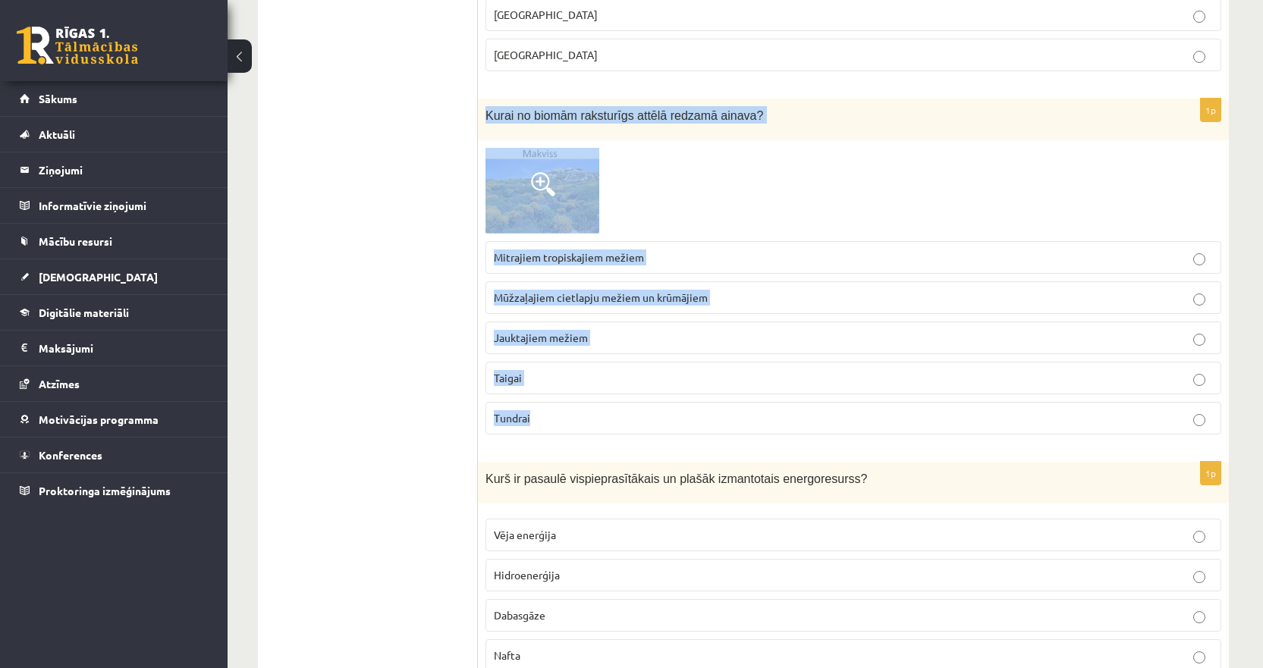
click at [517, 250] on span "Mitrajiem tropiskajiem mežiem" at bounding box center [569, 257] width 150 height 14
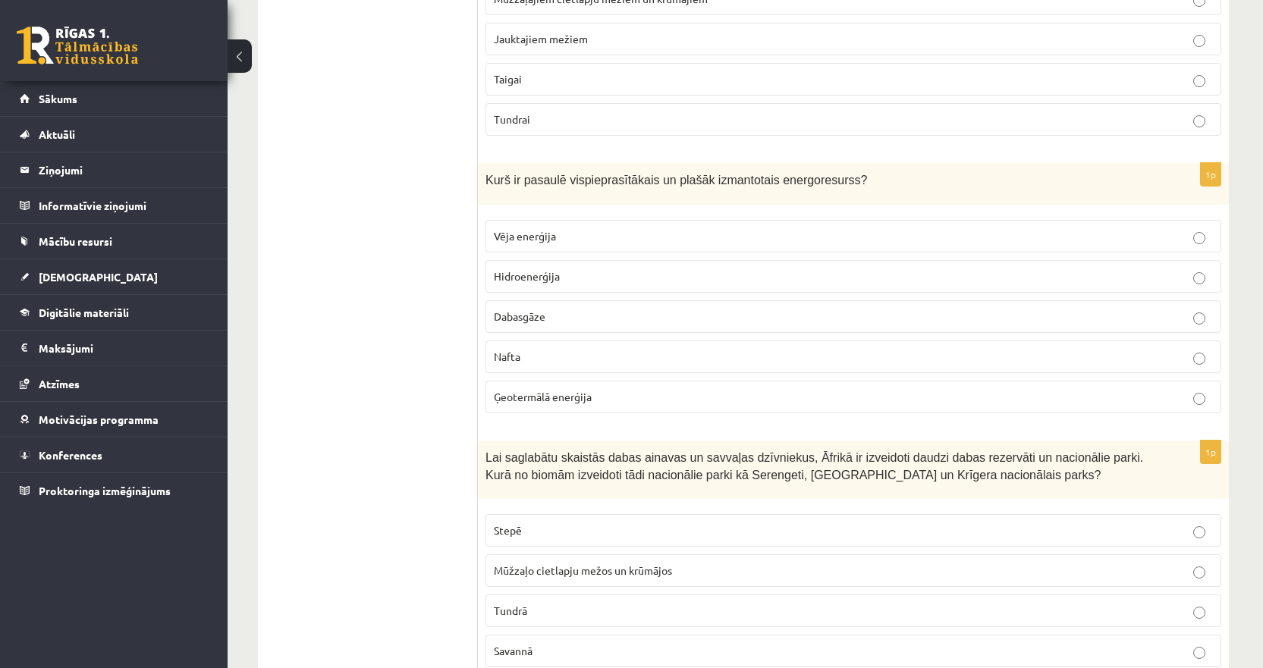
scroll to position [2352, 0]
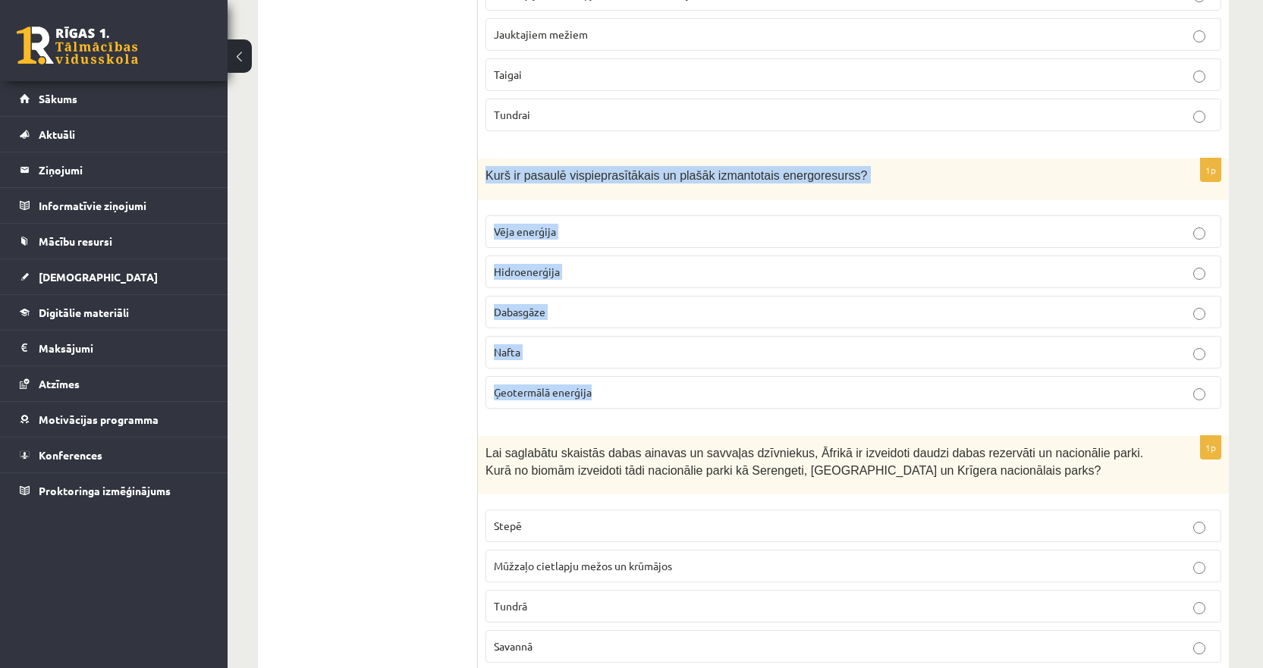
drag, startPoint x: 622, startPoint y: 383, endPoint x: 482, endPoint y: 174, distance: 251.6
click at [482, 174] on div "1p Kurš ir pasaulē vispieprasītākais un plašāk izmantotais energoresurss? Vēja …" at bounding box center [853, 290] width 751 height 262
copy div "Kurš ir pasaulē vispieprasītākais un plašāk izmantotais energoresurss? Vēja ene…"
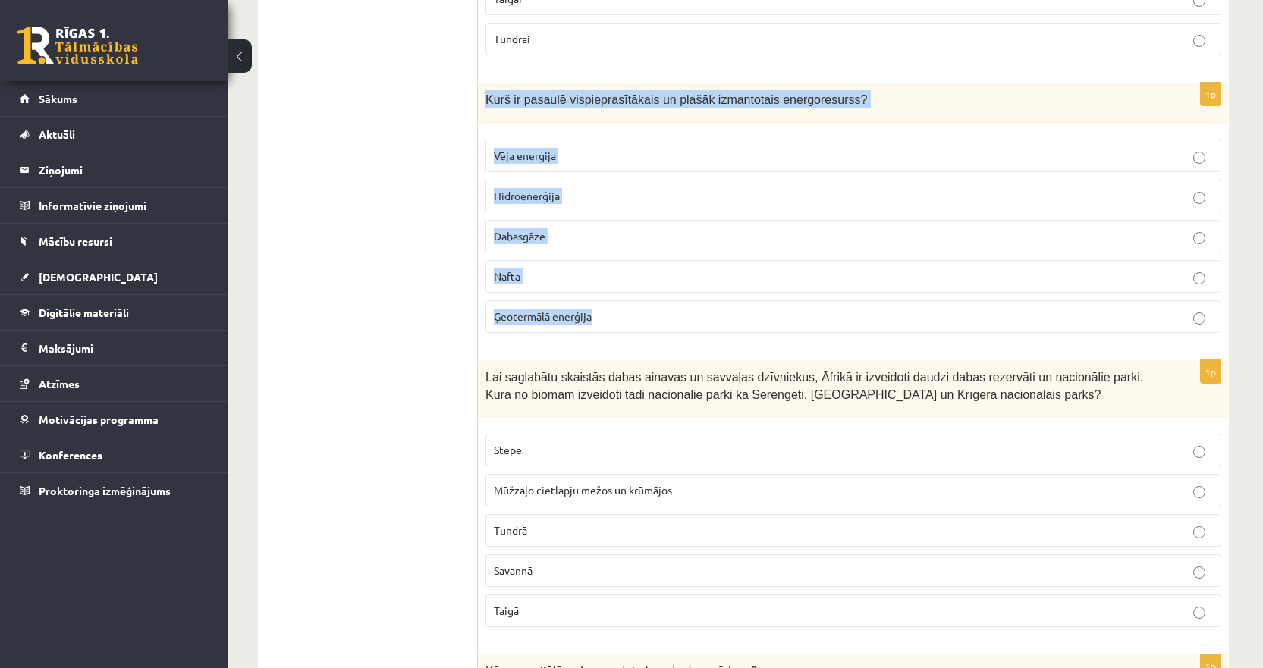
click at [524, 269] on p "Nafta" at bounding box center [853, 277] width 719 height 16
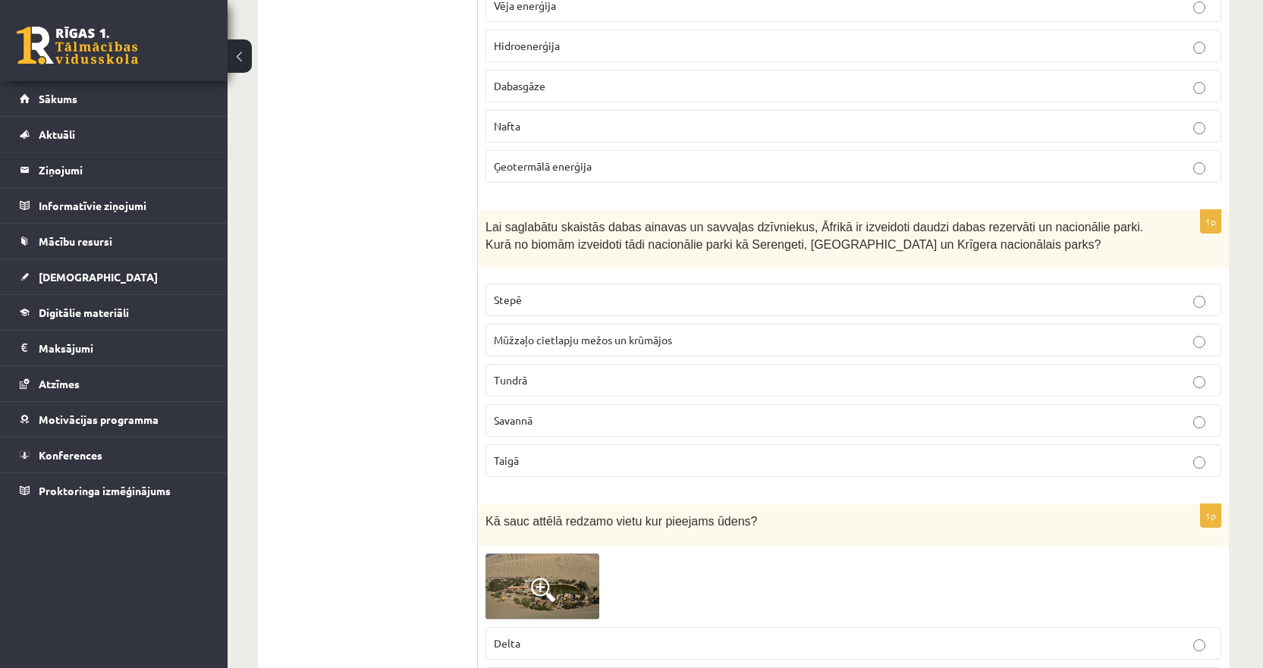
scroll to position [2579, 0]
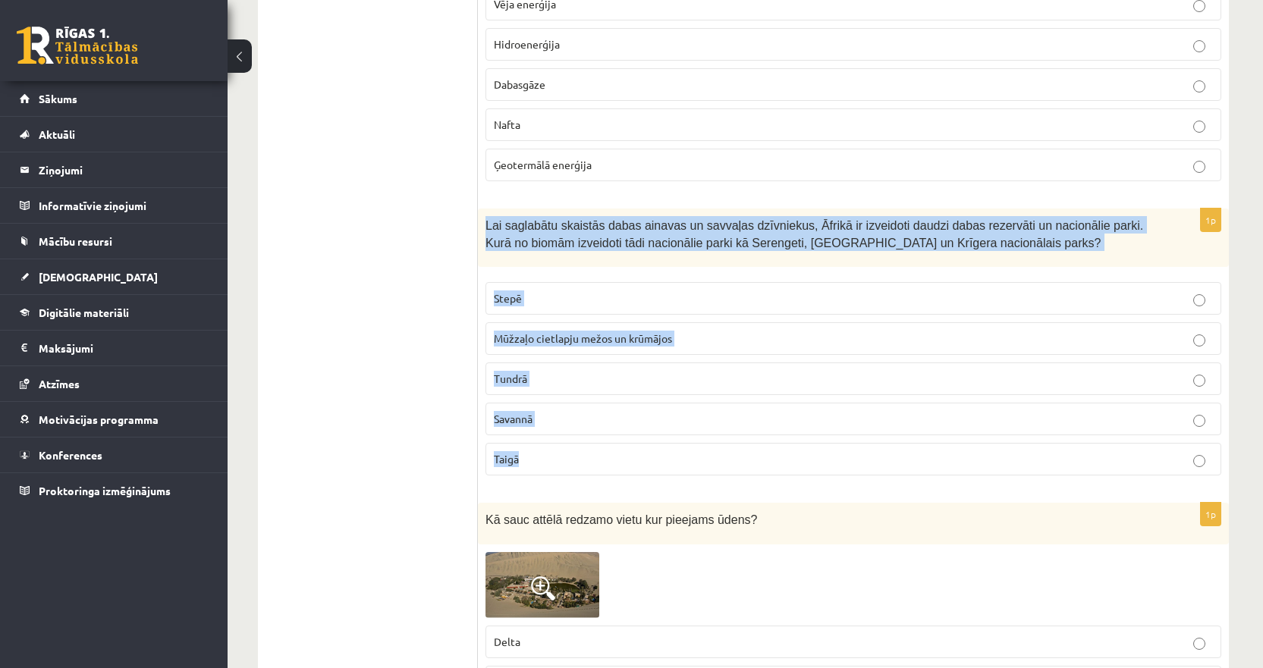
drag, startPoint x: 533, startPoint y: 451, endPoint x: 482, endPoint y: 213, distance: 243.6
click at [482, 213] on div "1p Lai saglabātu skaistās dabas ainavas un savvaļas dzīvniekus, Āfrikā ir izvei…" at bounding box center [853, 348] width 751 height 279
copy div "Lai saglabātu skaistās dabas ainavas un savvaļas dzīvniekus, Āfrikā ir izveidot…"
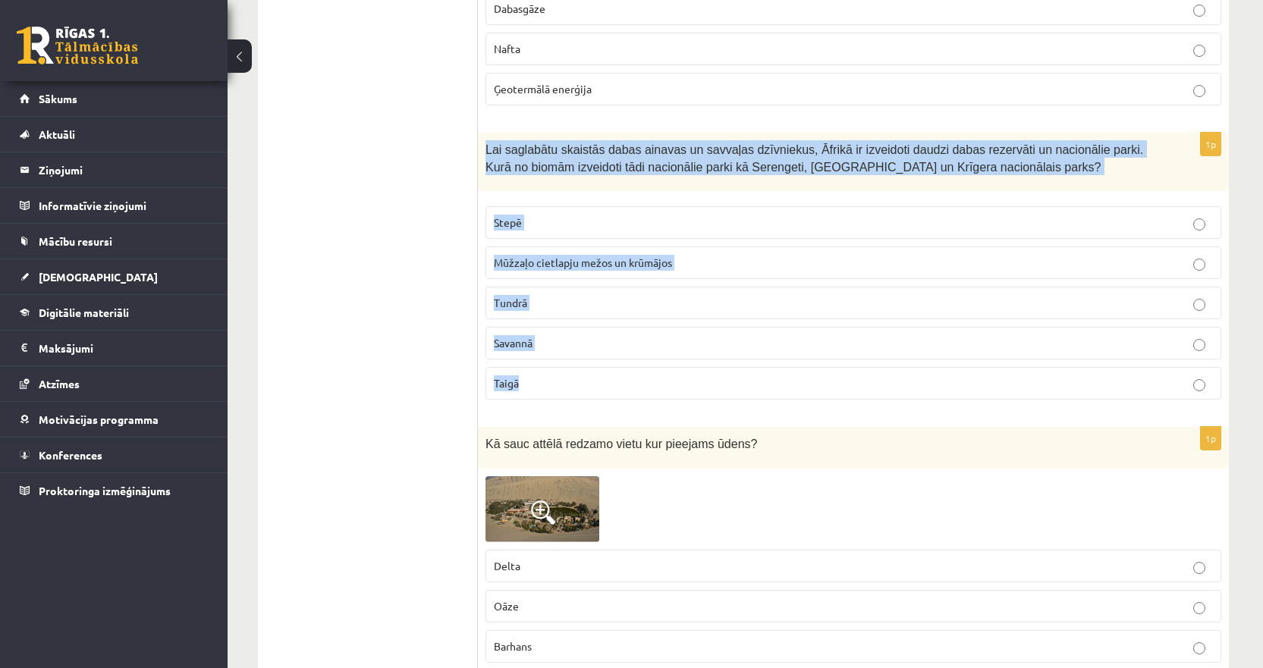
click at [525, 341] on label "Savannā" at bounding box center [854, 343] width 736 height 33
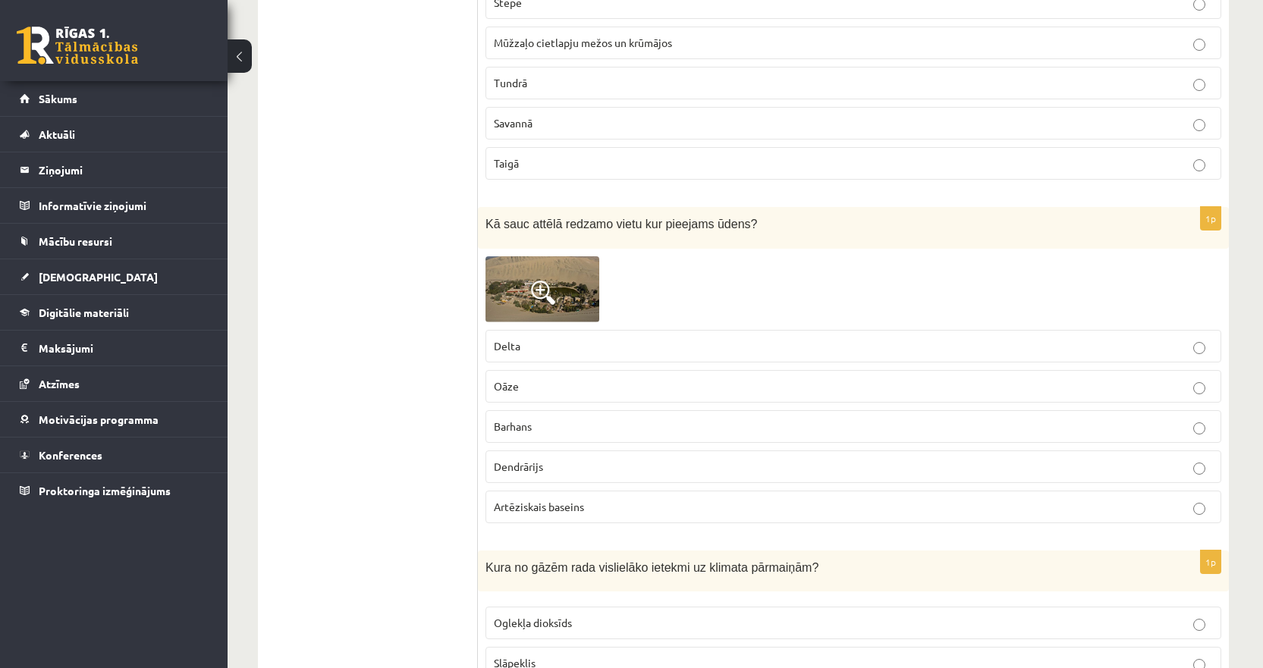
scroll to position [2883, 0]
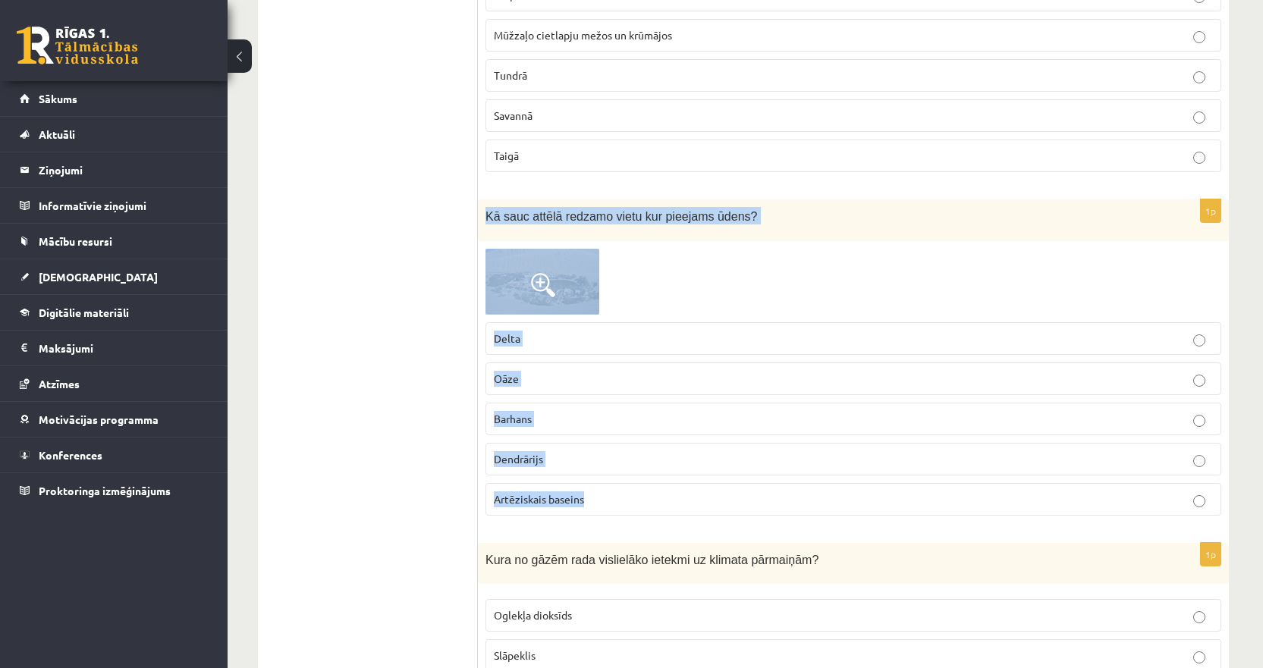
drag, startPoint x: 605, startPoint y: 492, endPoint x: 485, endPoint y: 202, distance: 314.3
click at [485, 202] on div "1p Kā sauc attēlā redzamo vietu kur pieejams ūdens? Delta Oāze [GEOGRAPHIC_DATA…" at bounding box center [853, 364] width 751 height 328
copy div "Kā sauc attēlā redzamo vietu kur pieejams ūdens? Delta Oāze Barhans Dendrārijs …"
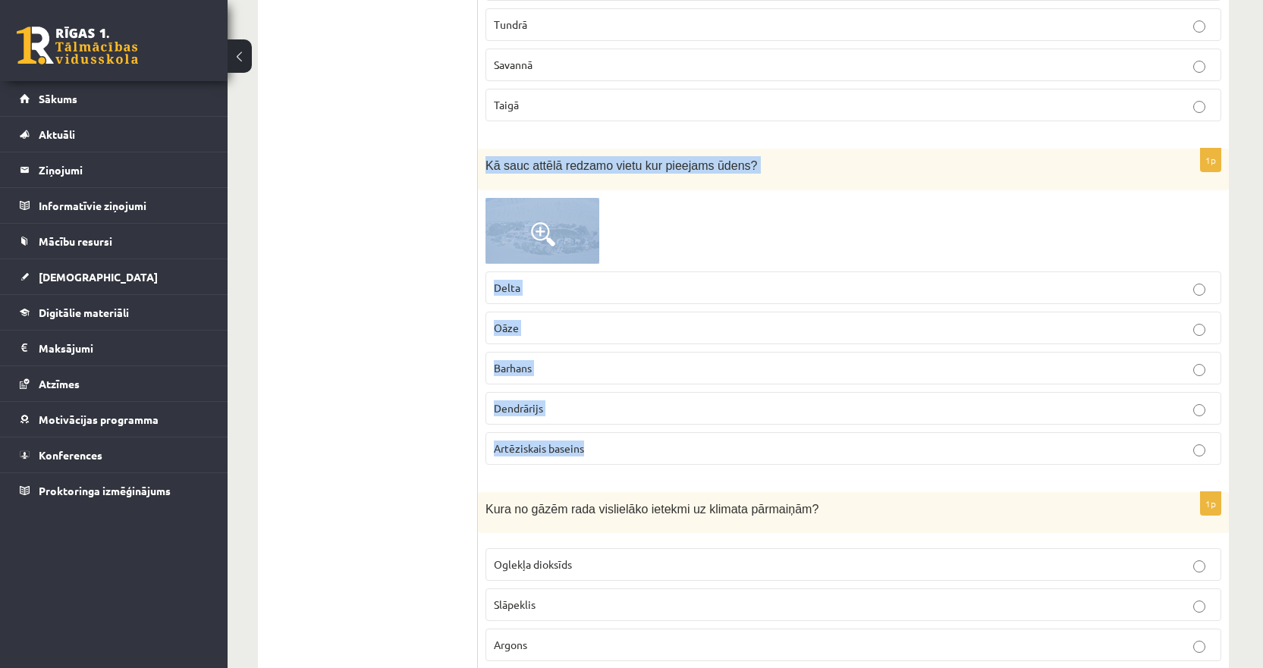
scroll to position [2959, 0]
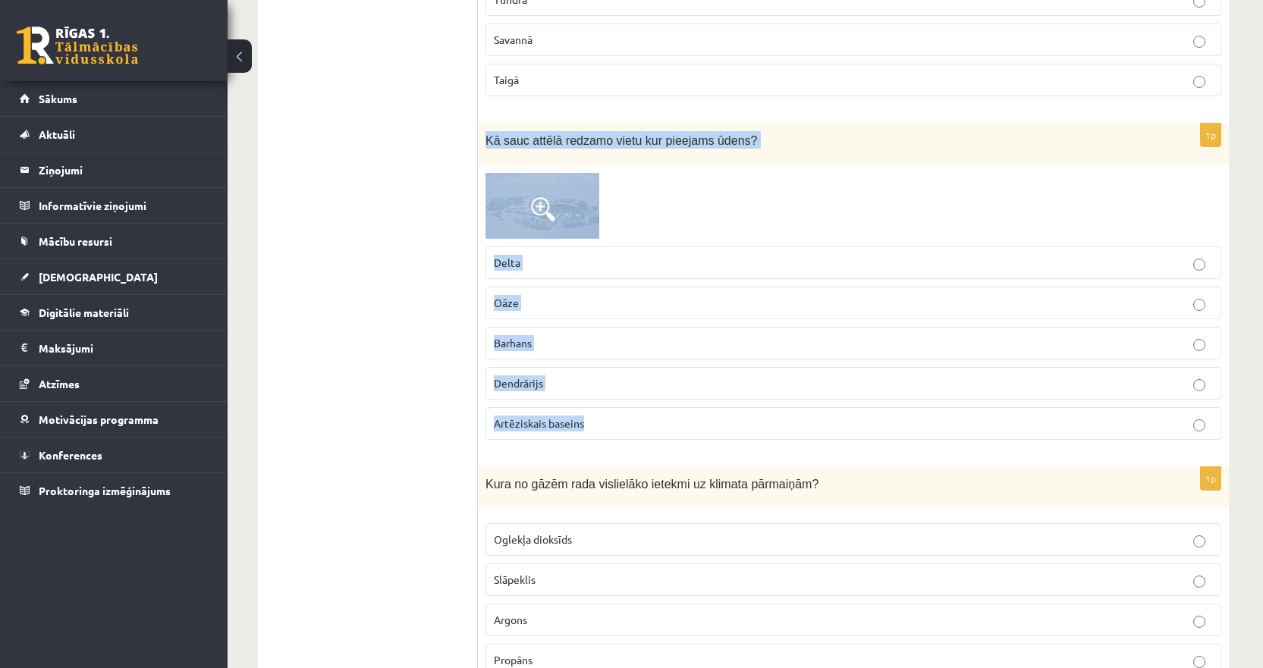
click at [512, 296] on span "Oāze" at bounding box center [506, 303] width 25 height 14
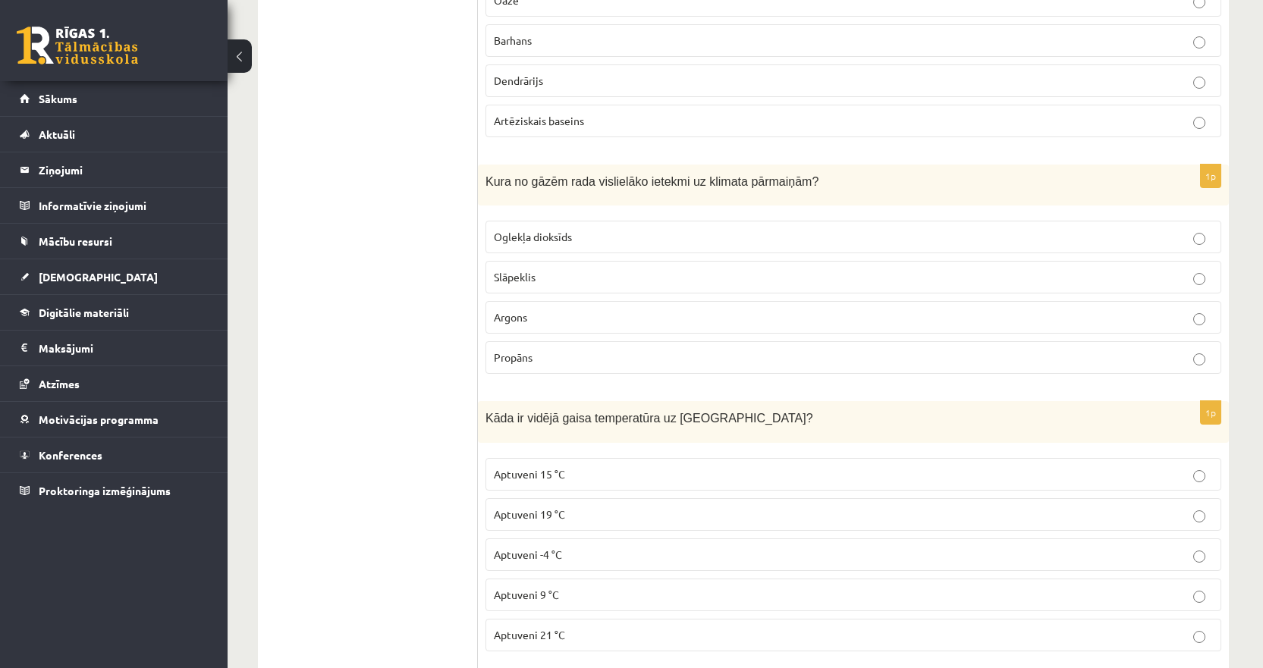
scroll to position [3262, 0]
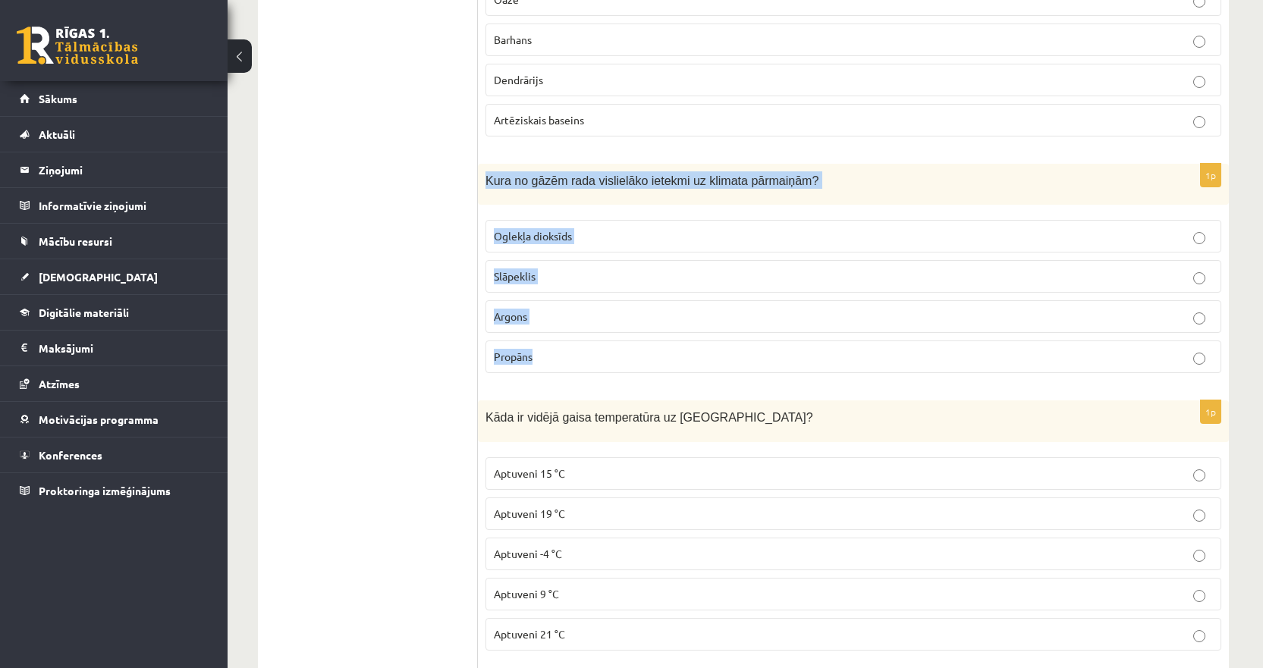
drag, startPoint x: 548, startPoint y: 347, endPoint x: 485, endPoint y: 176, distance: 181.9
click at [485, 176] on div "1p Kura no gāzēm rada vislielāko ietekmi uz klimata pārmaiņām? Oglekļa dioksīds…" at bounding box center [853, 275] width 751 height 222
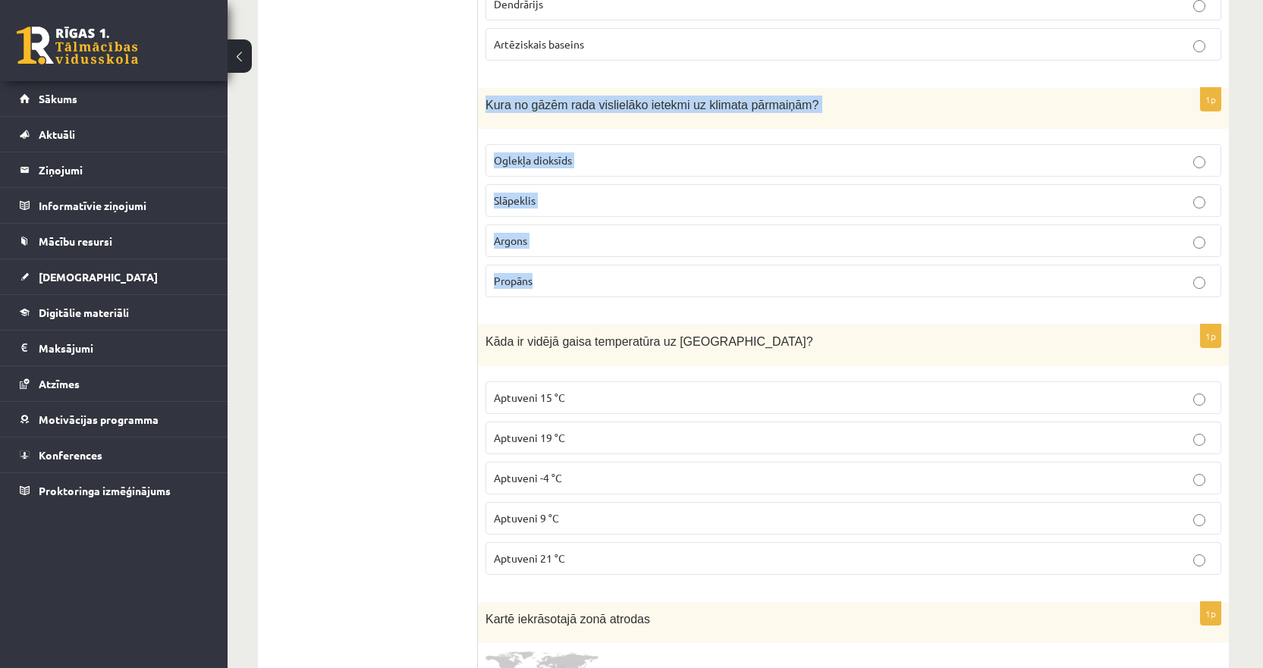
click at [533, 152] on p "Oglekļa dioksīds" at bounding box center [853, 160] width 719 height 16
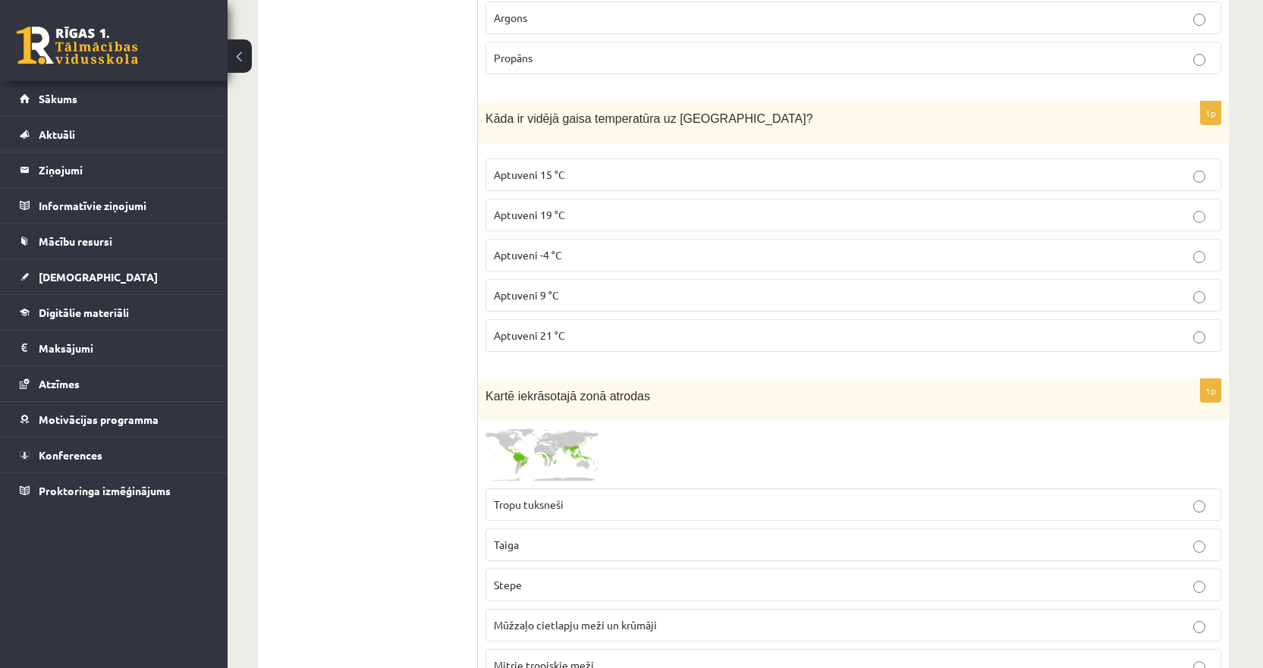
scroll to position [3565, 0]
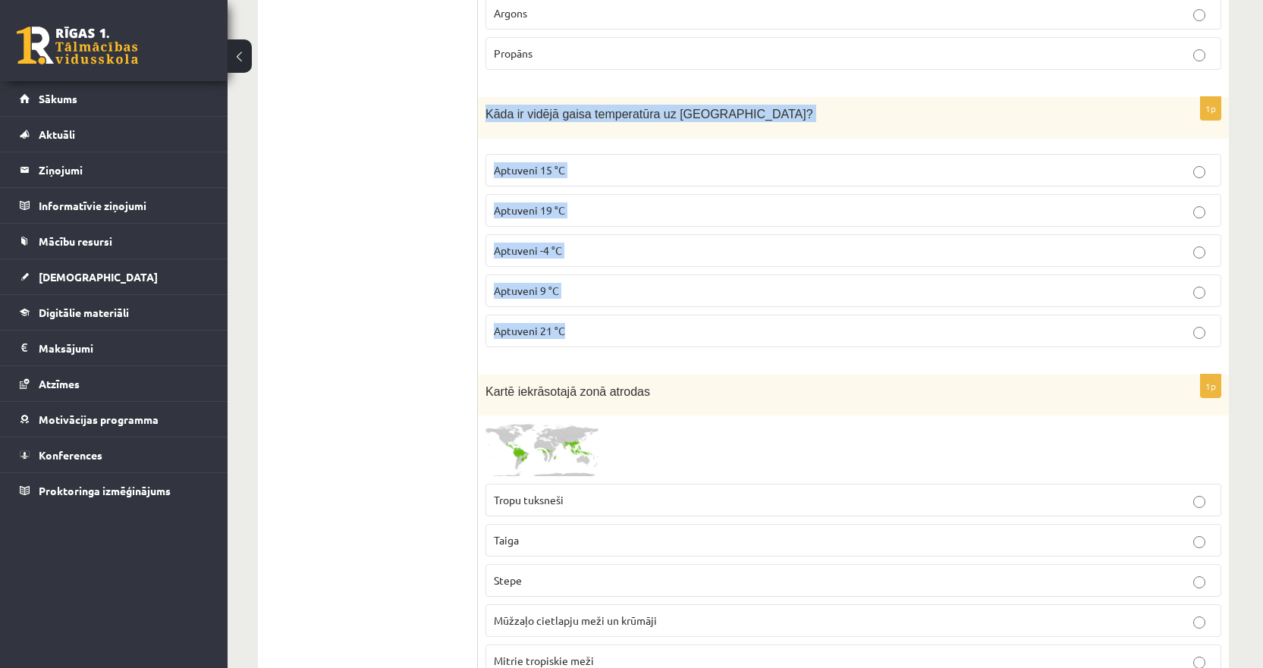
drag, startPoint x: 580, startPoint y: 327, endPoint x: 482, endPoint y: 111, distance: 237.3
click at [482, 111] on div "1p Kāda ir vidējā gaisa temperatūra uz [GEOGRAPHIC_DATA]? Aptuveni 15 °C Aptuve…" at bounding box center [853, 228] width 751 height 262
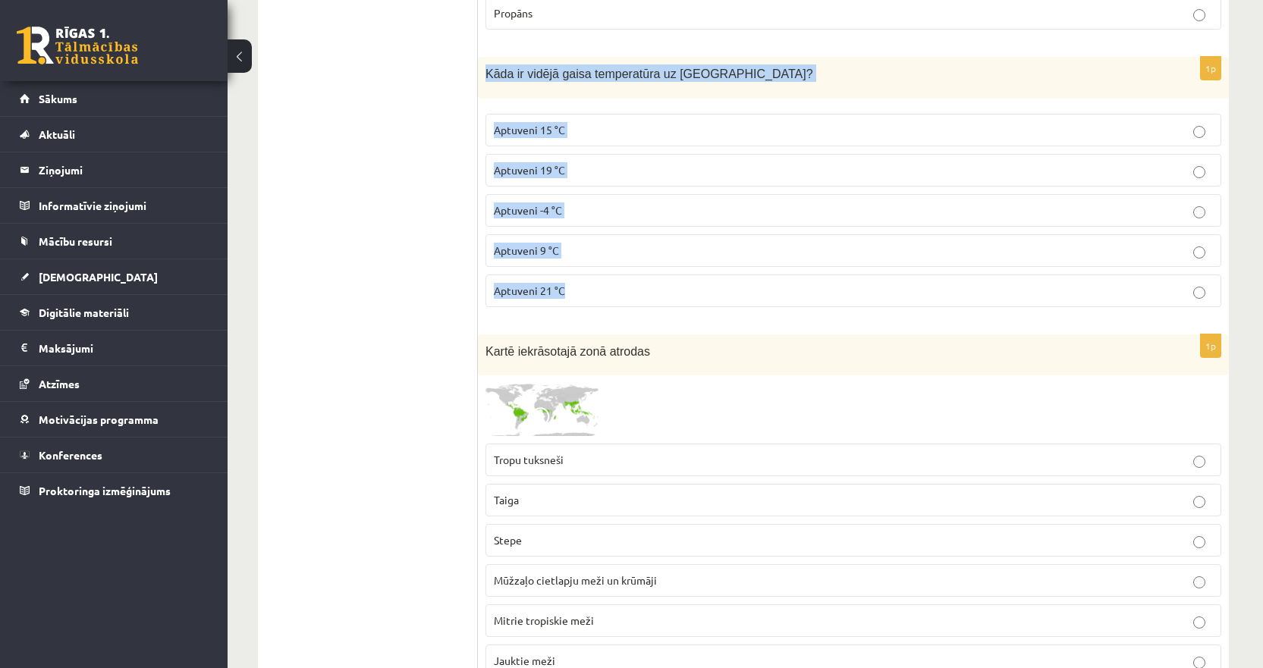
scroll to position [3641, 0]
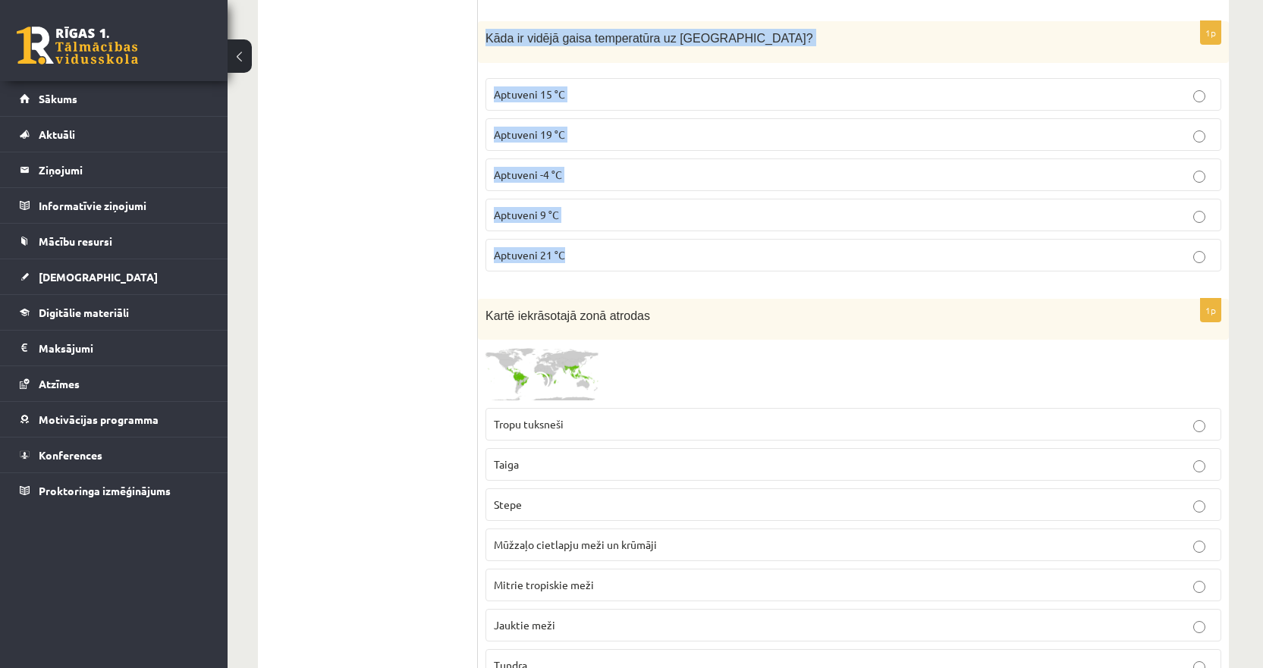
click at [515, 87] on span "Aptuveni 15 °C" at bounding box center [529, 94] width 71 height 14
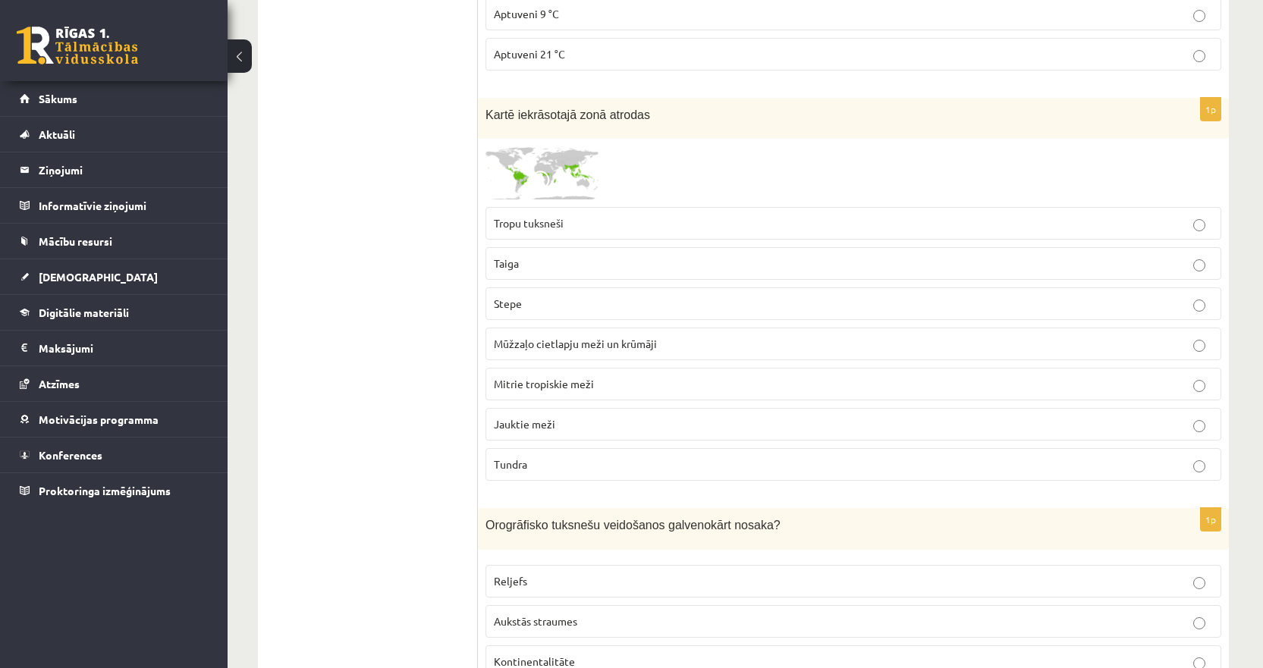
scroll to position [3869, 0]
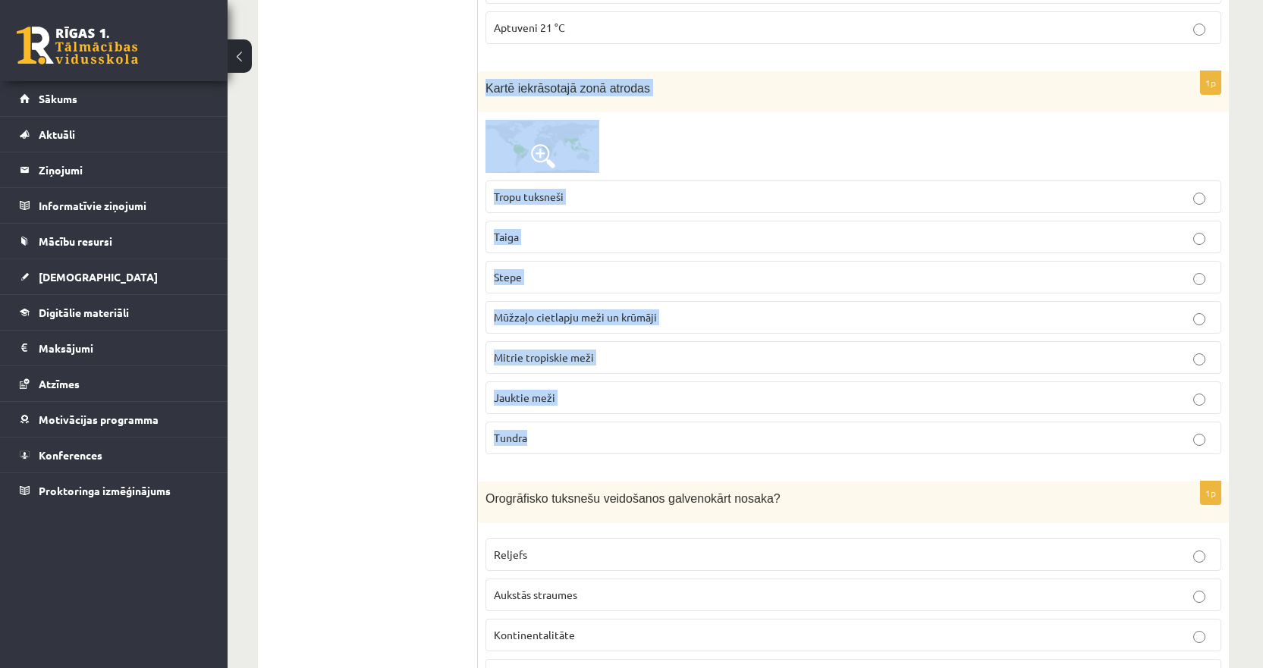
drag, startPoint x: 542, startPoint y: 424, endPoint x: 482, endPoint y: 74, distance: 354.7
click at [482, 74] on div "1p Kartē iekrāsotajā zonā atrodas Tropu tuksneši [GEOGRAPHIC_DATA][PERSON_NAME]…" at bounding box center [853, 269] width 751 height 396
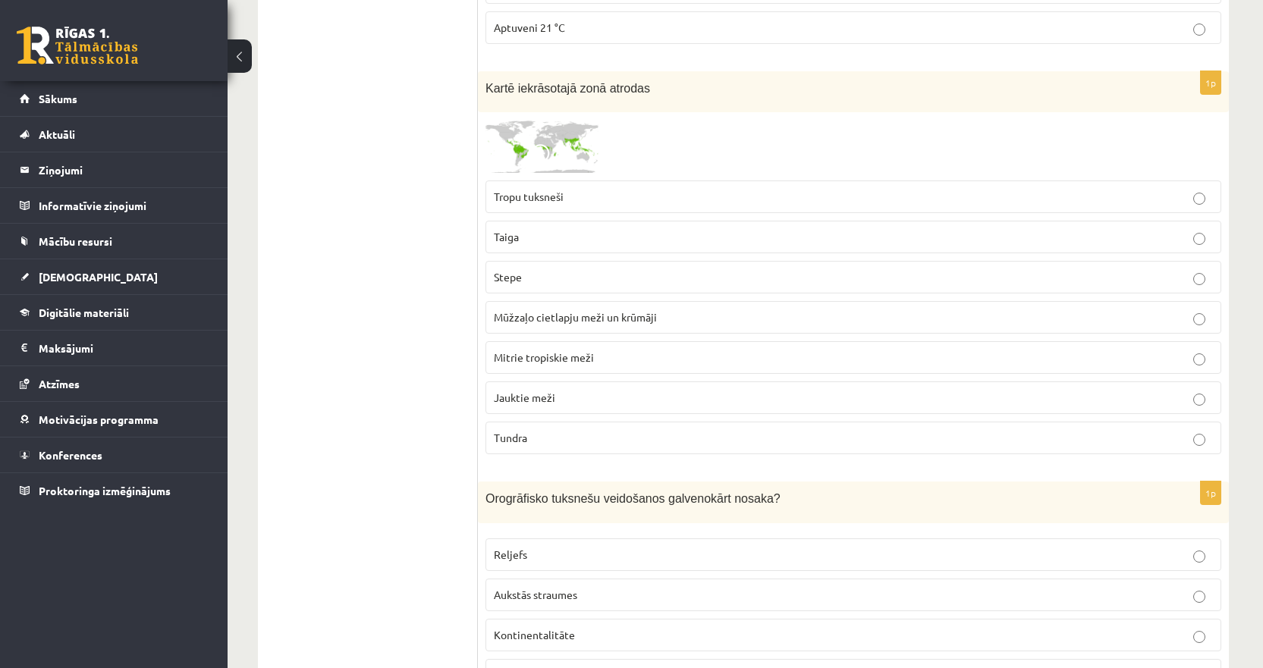
click at [504, 270] on span "Stepe" at bounding box center [508, 277] width 28 height 14
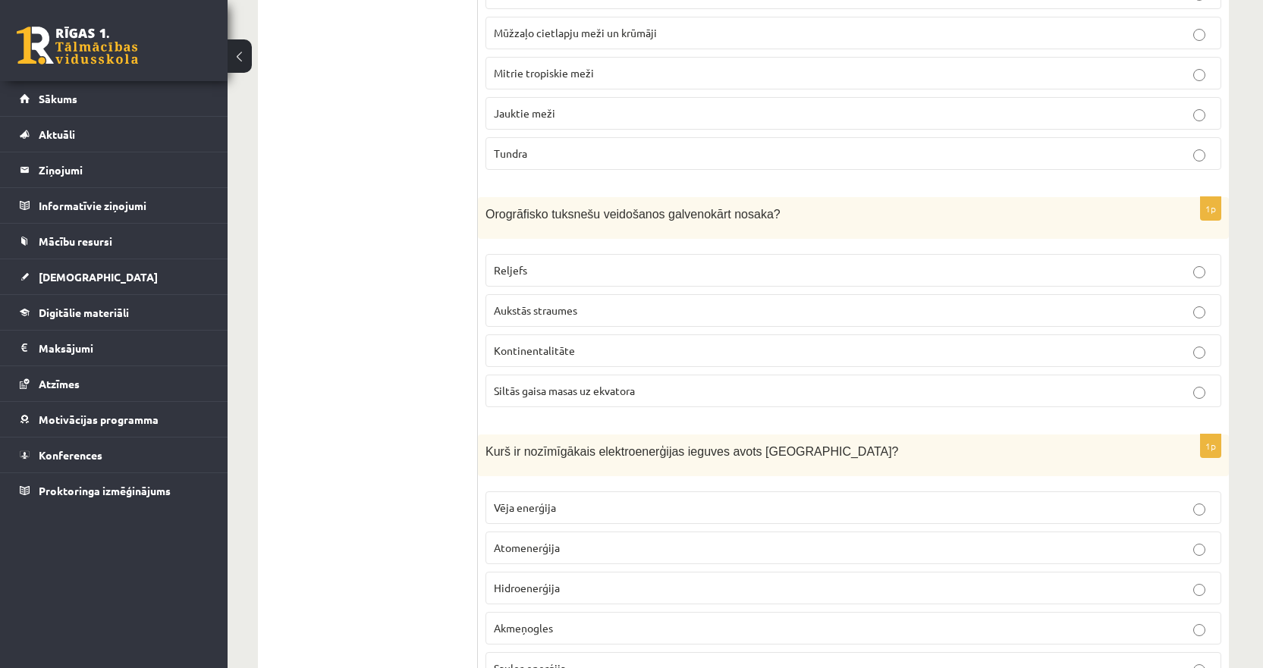
scroll to position [4172, 0]
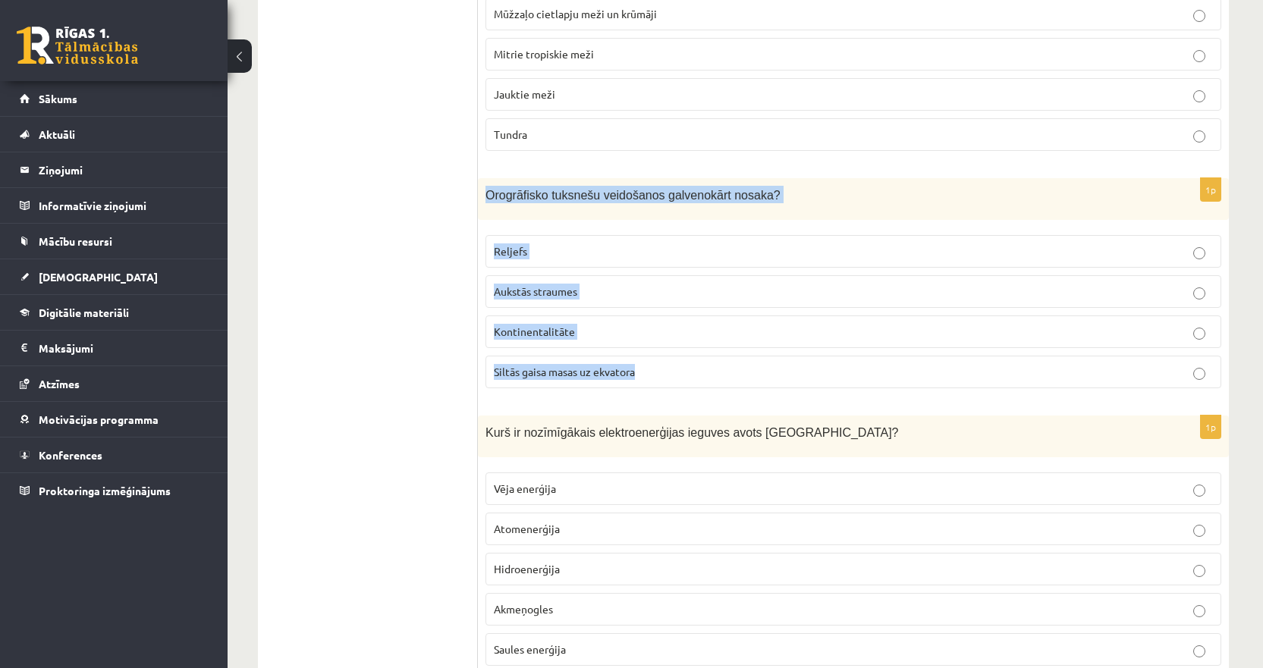
drag, startPoint x: 654, startPoint y: 350, endPoint x: 489, endPoint y: 171, distance: 243.7
click at [489, 178] on div "1p Orogrāfisko tuksnešu veidošanos galvenokārt nosaka? Reljefs Aukstās straumes…" at bounding box center [853, 289] width 751 height 222
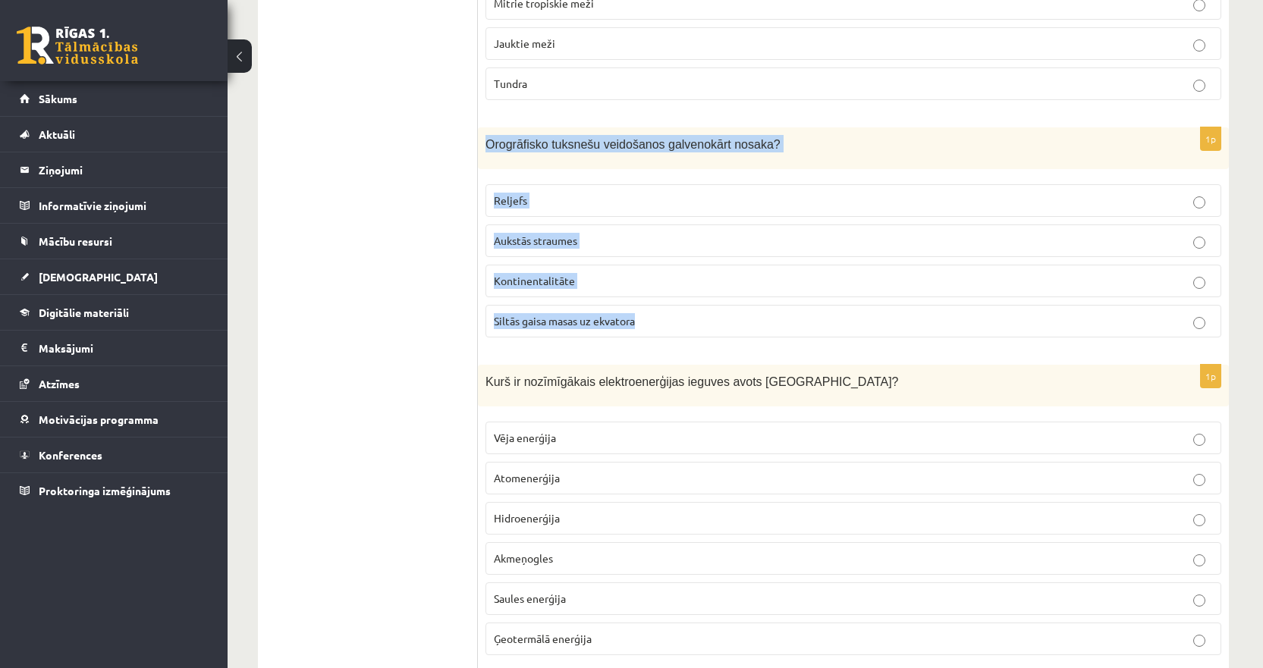
scroll to position [4248, 0]
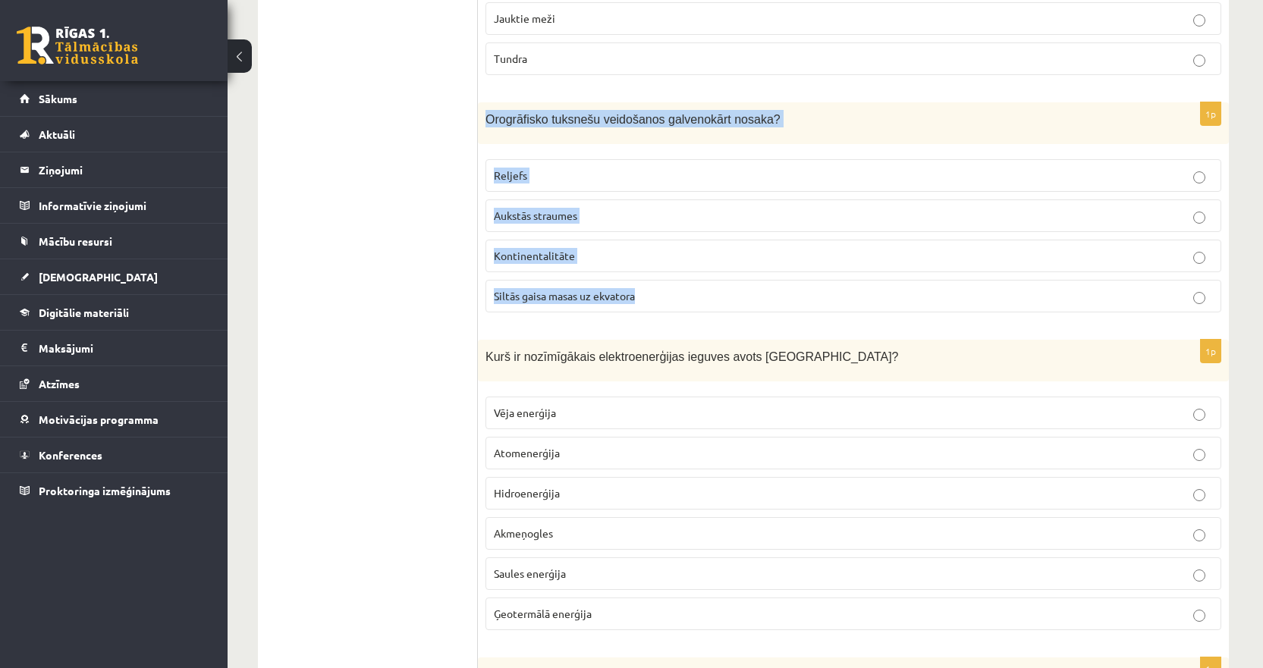
click at [523, 168] on span "Reljefs" at bounding box center [510, 175] width 33 height 14
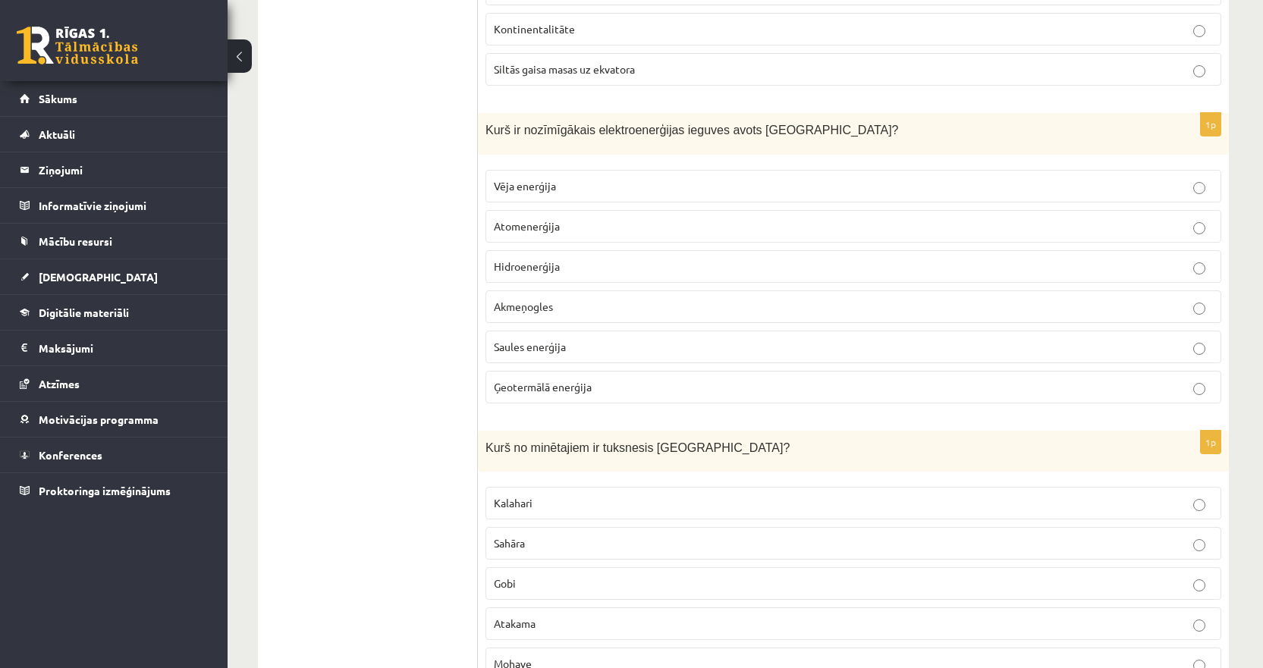
scroll to position [4476, 0]
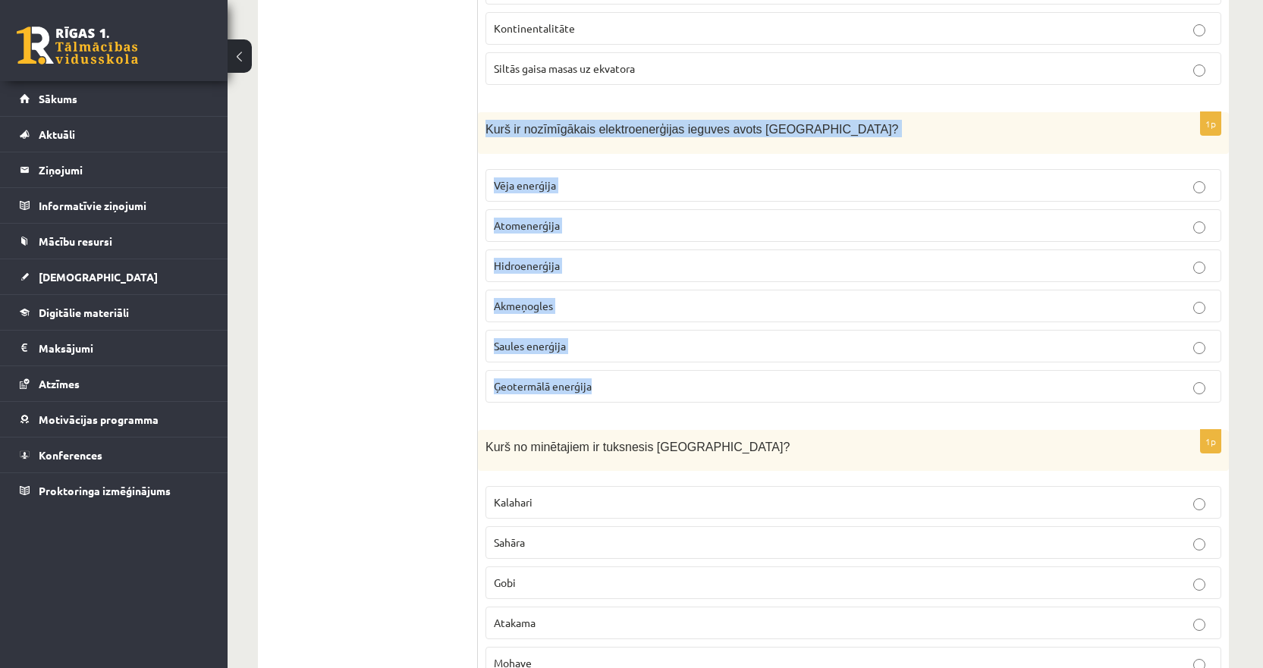
drag, startPoint x: 614, startPoint y: 369, endPoint x: 486, endPoint y: 122, distance: 278.2
click at [486, 122] on div "1p Kurš ir nozīmīgākais elektroenerģijas ieguves avots [GEOGRAPHIC_DATA]? Vēja …" at bounding box center [853, 263] width 751 height 303
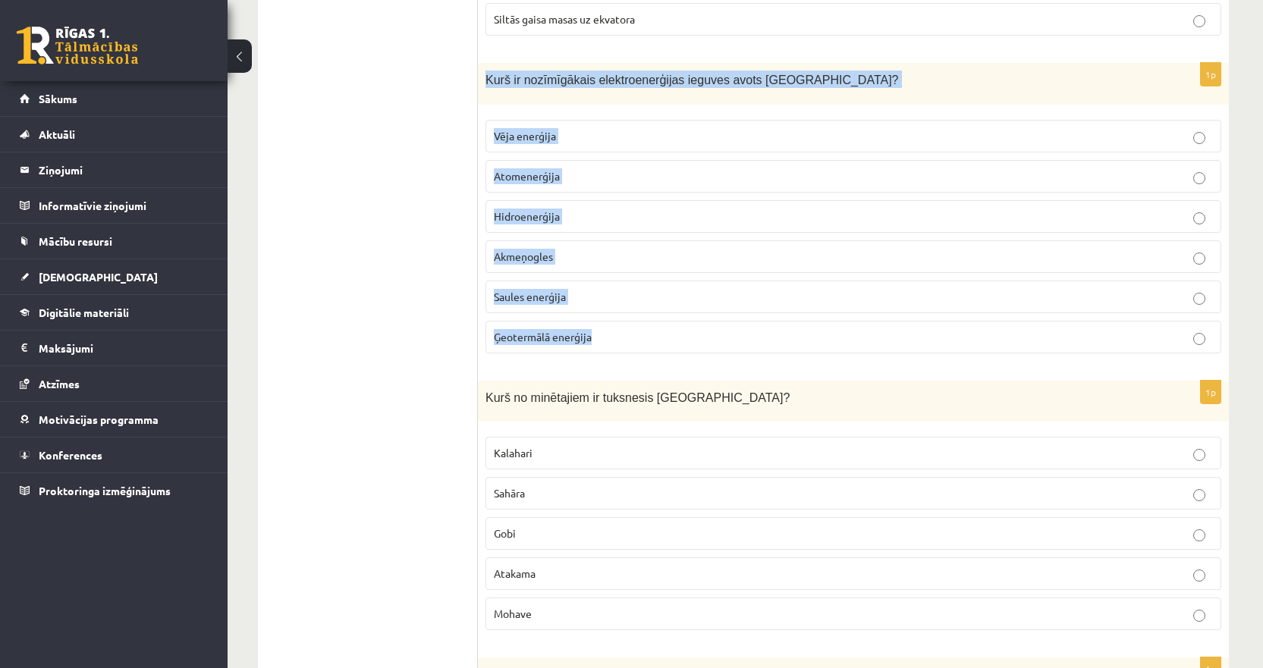
scroll to position [4552, 0]
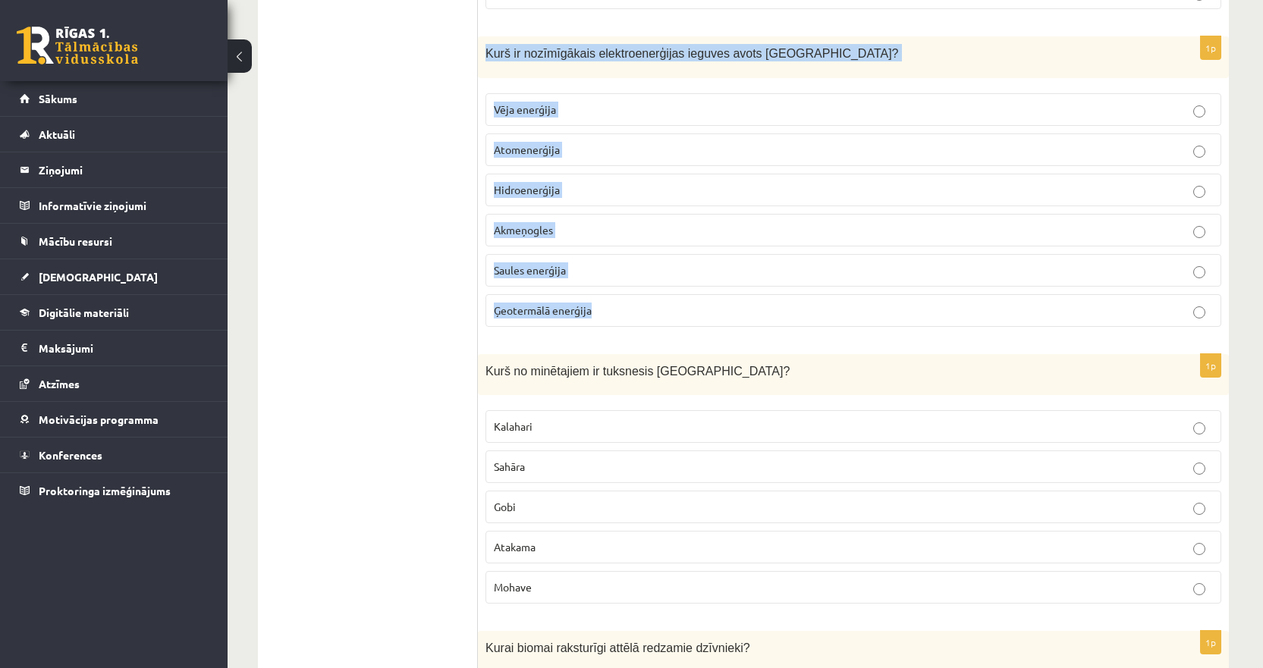
click at [543, 183] on span "Hidroenerģija" at bounding box center [527, 190] width 66 height 14
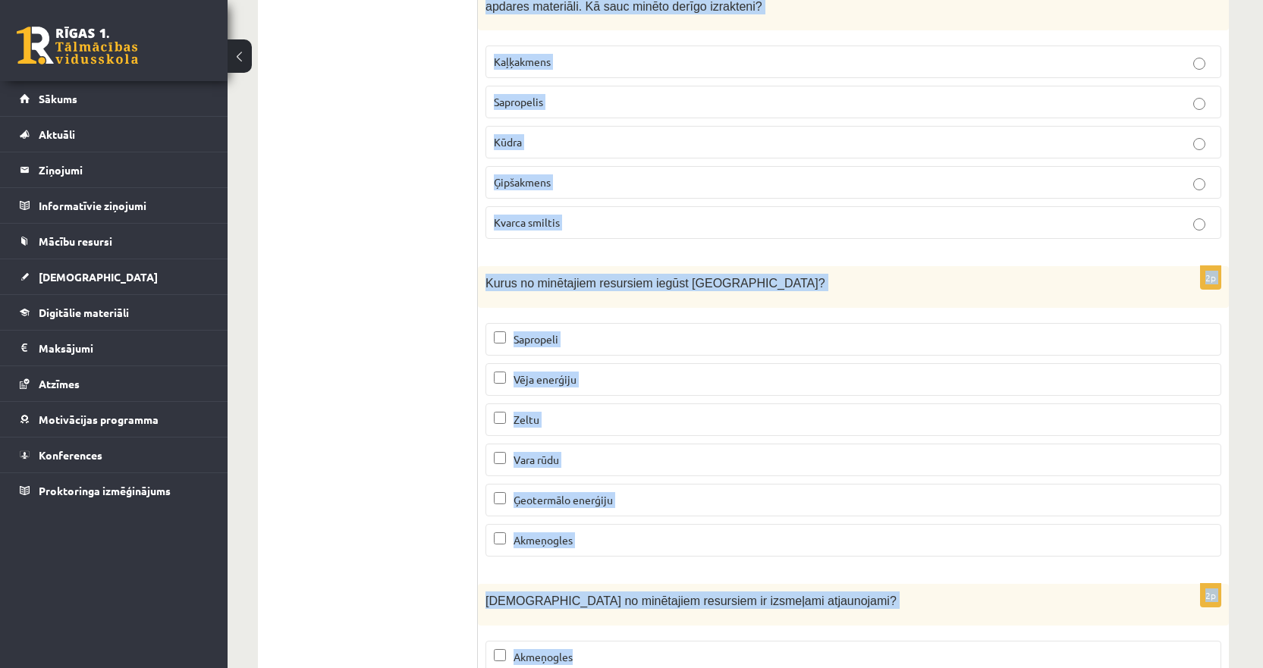
scroll to position [9179, 0]
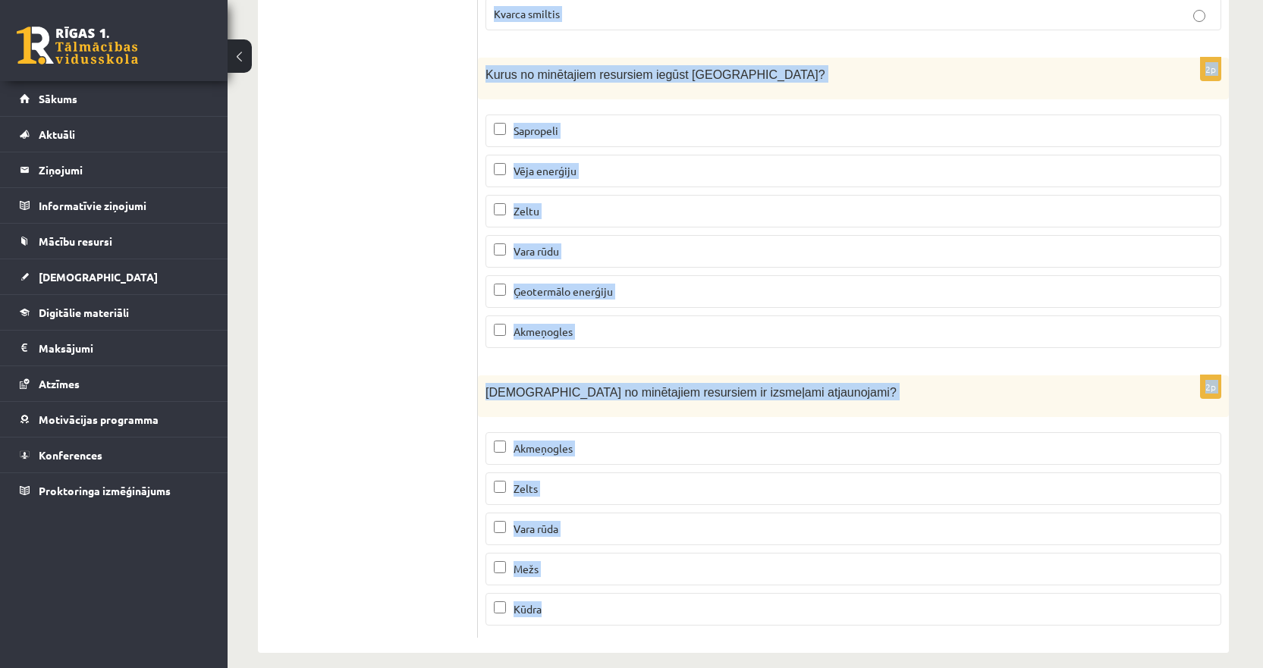
drag, startPoint x: 483, startPoint y: 196, endPoint x: 569, endPoint y: 588, distance: 401.5
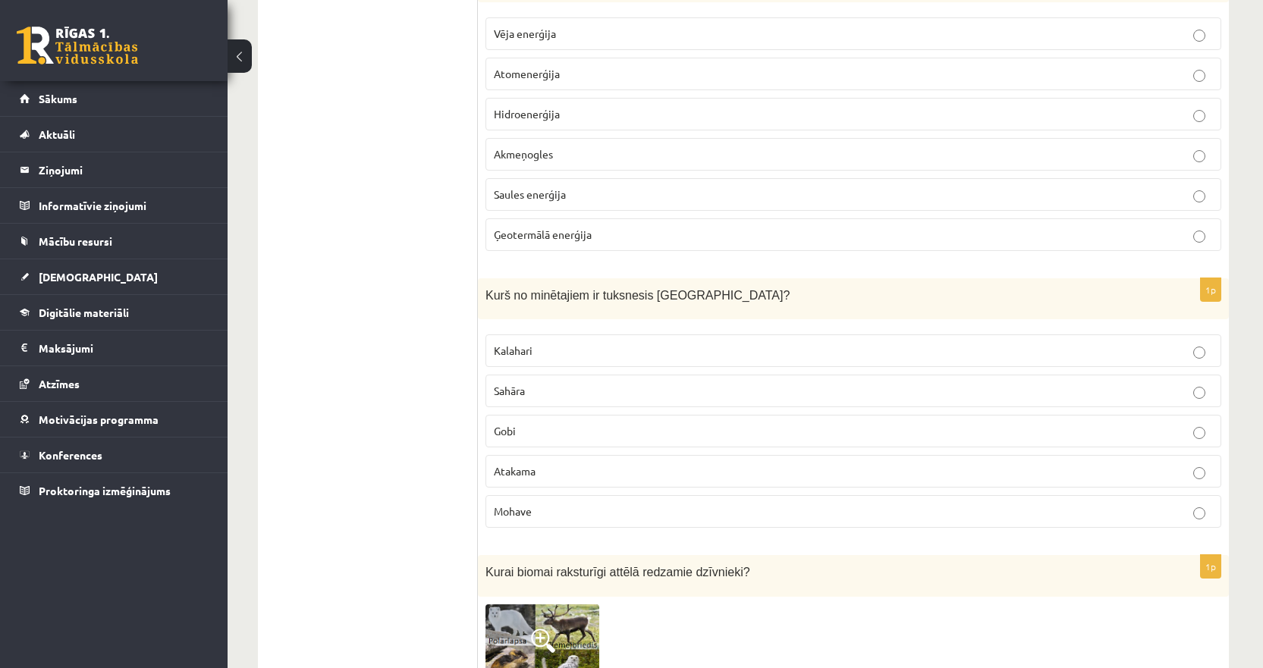
click at [451, 329] on ul "Tests" at bounding box center [375, 417] width 205 height 9545
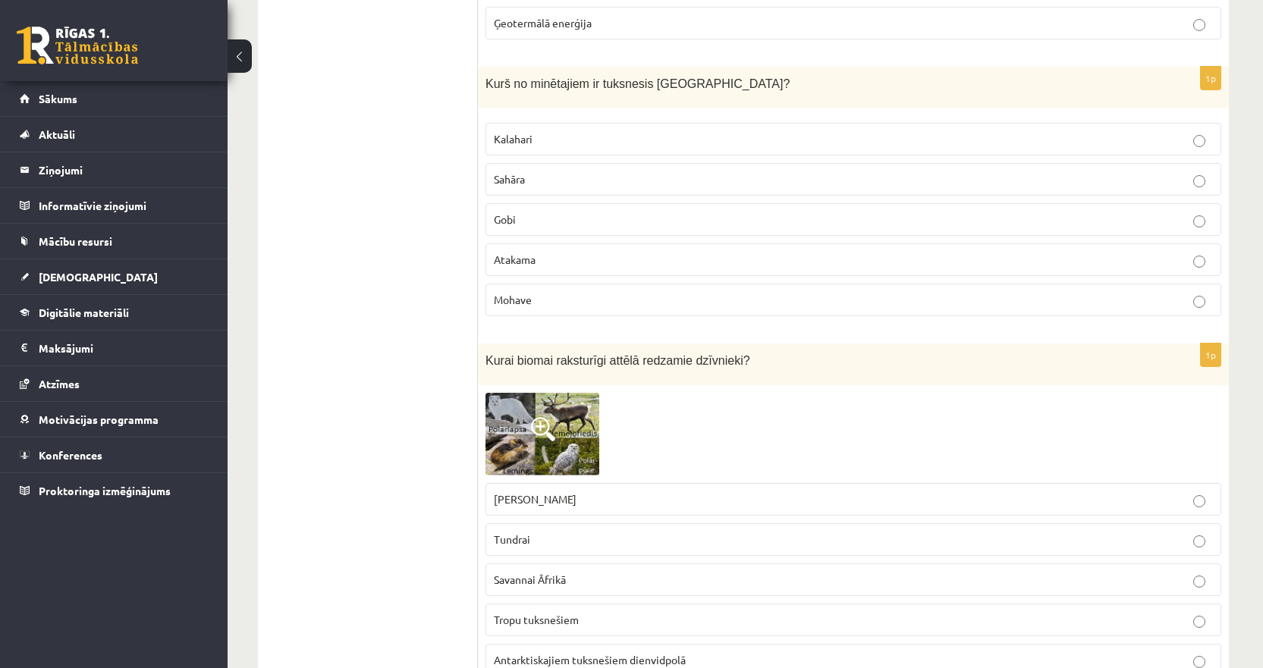
scroll to position [4855, 0]
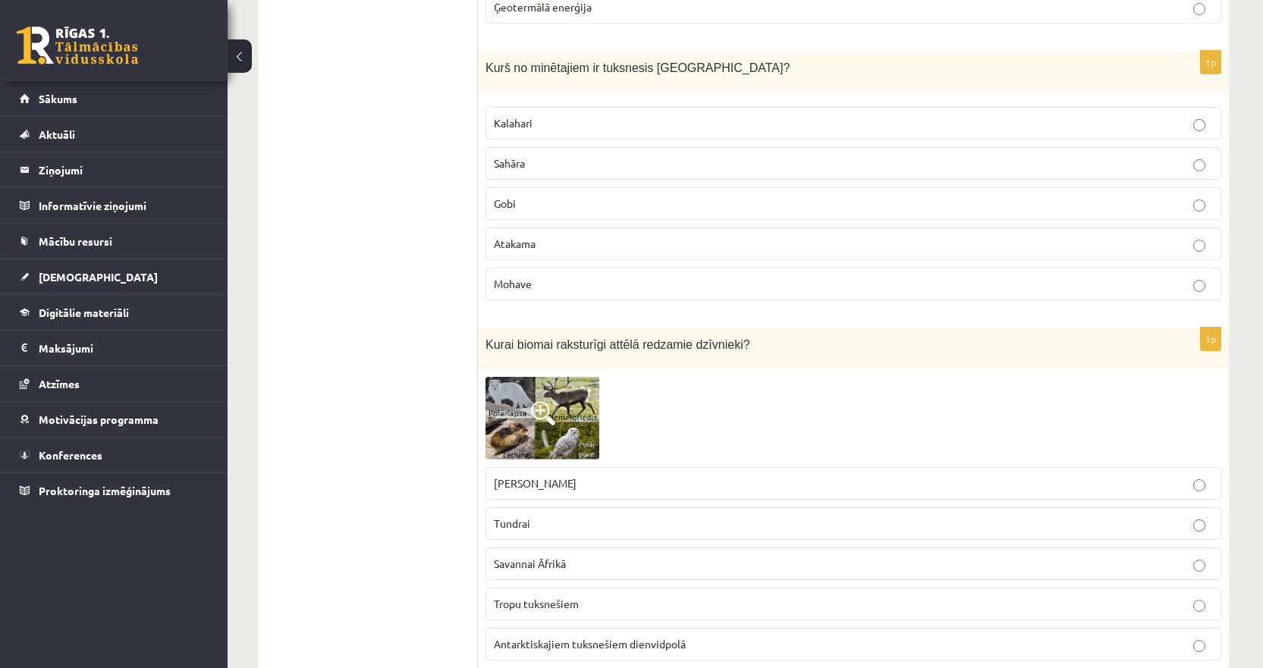
click at [505, 196] on span "Gobi" at bounding box center [505, 203] width 22 height 14
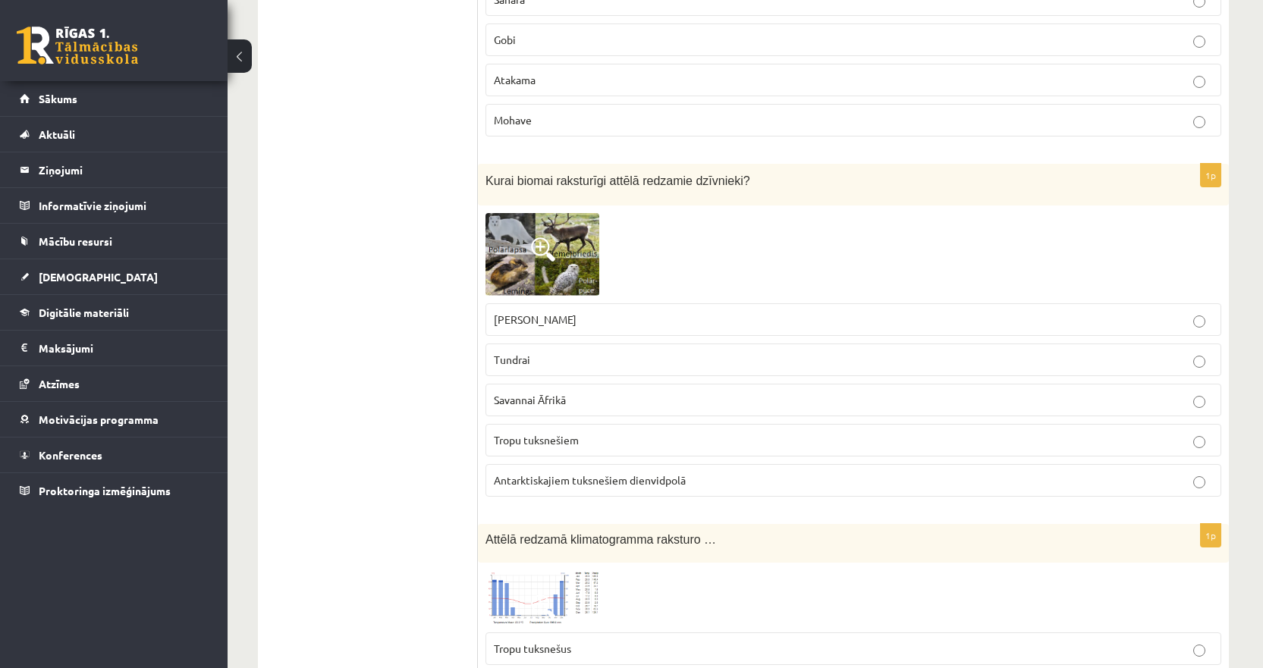
scroll to position [5159, 0]
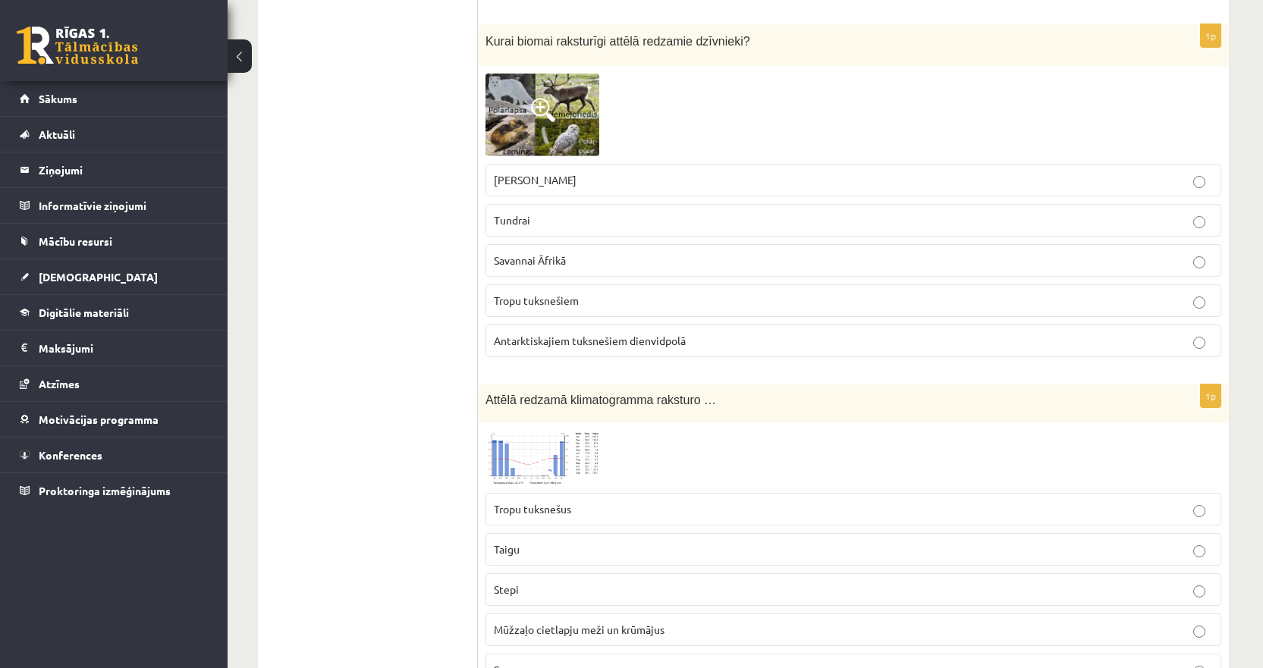
click at [527, 253] on span "Savannai Āfrikā" at bounding box center [530, 260] width 72 height 14
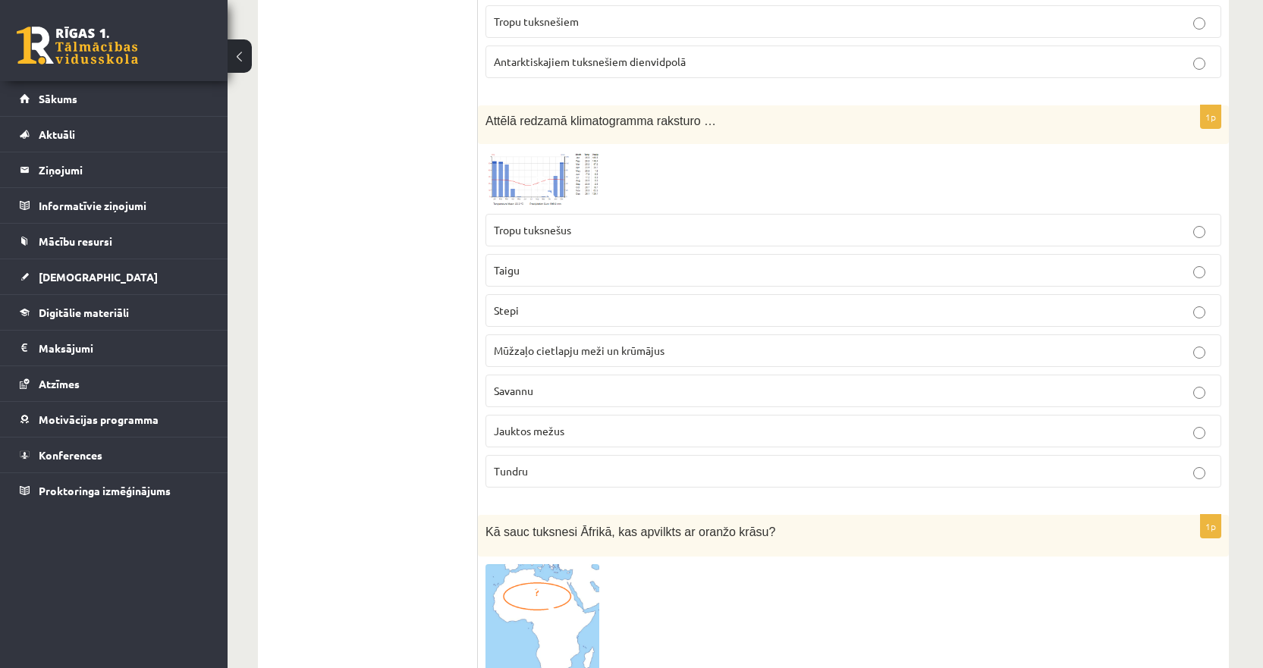
scroll to position [5462, 0]
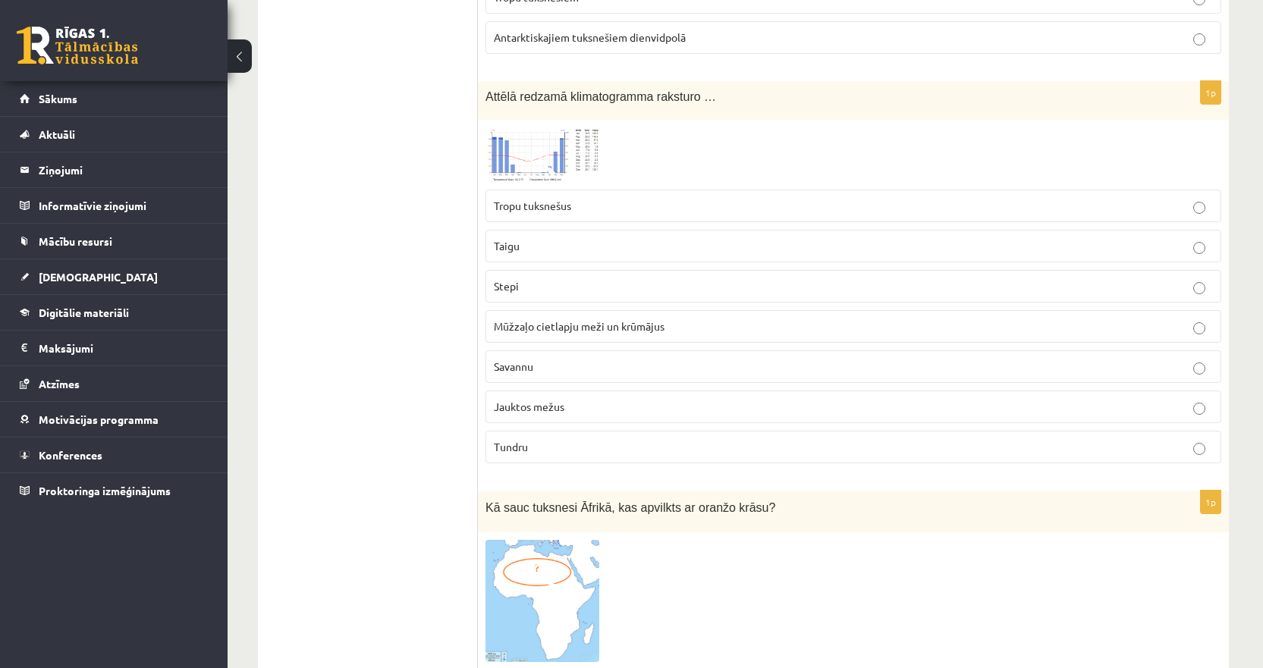
click at [538, 199] on span "Tropu tuksnešus" at bounding box center [532, 206] width 77 height 14
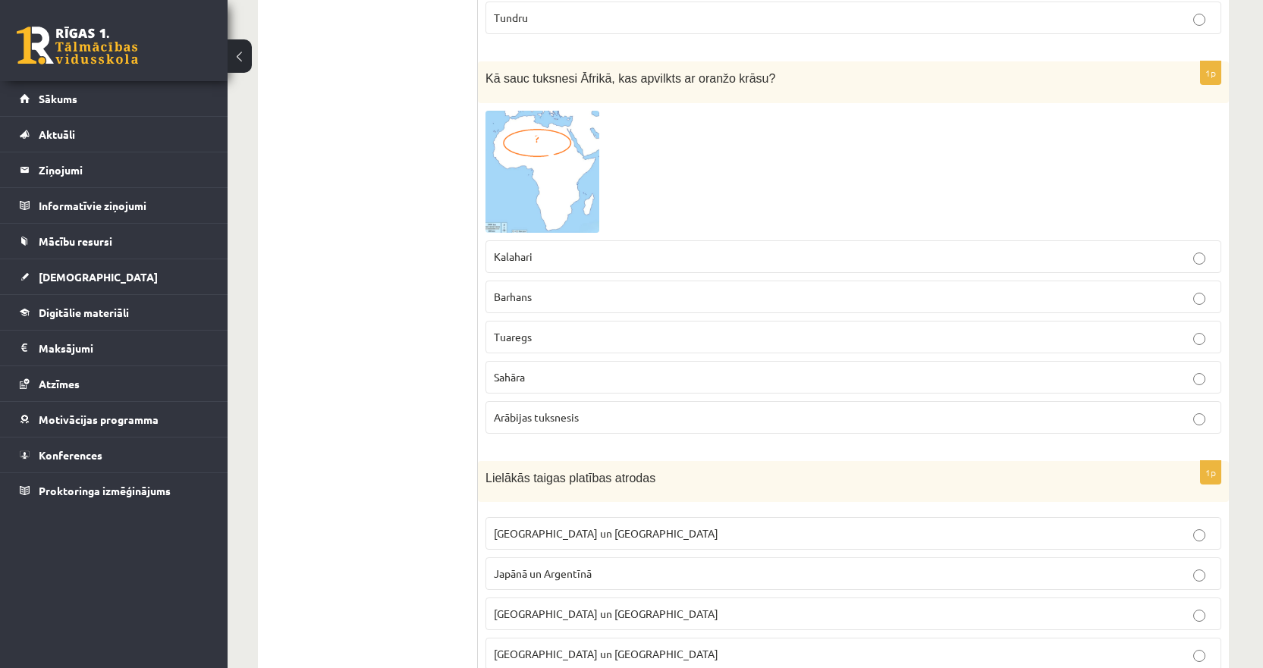
scroll to position [5917, 0]
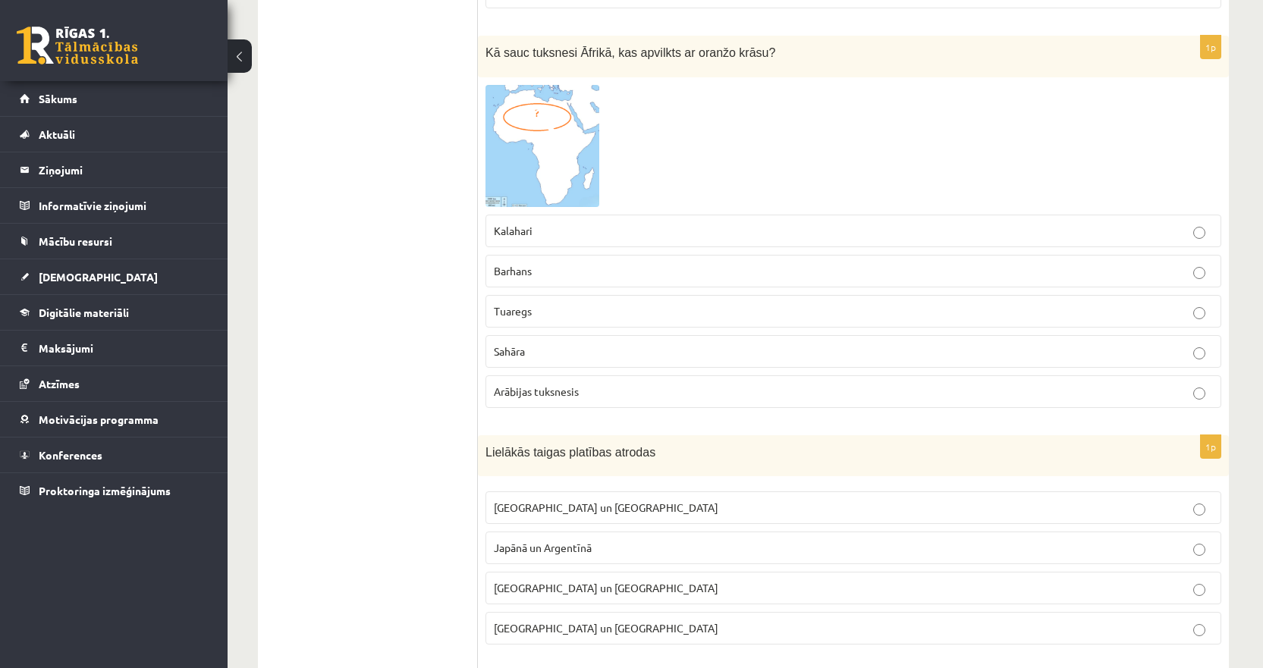
click at [526, 344] on p "Sahāra" at bounding box center [853, 352] width 719 height 16
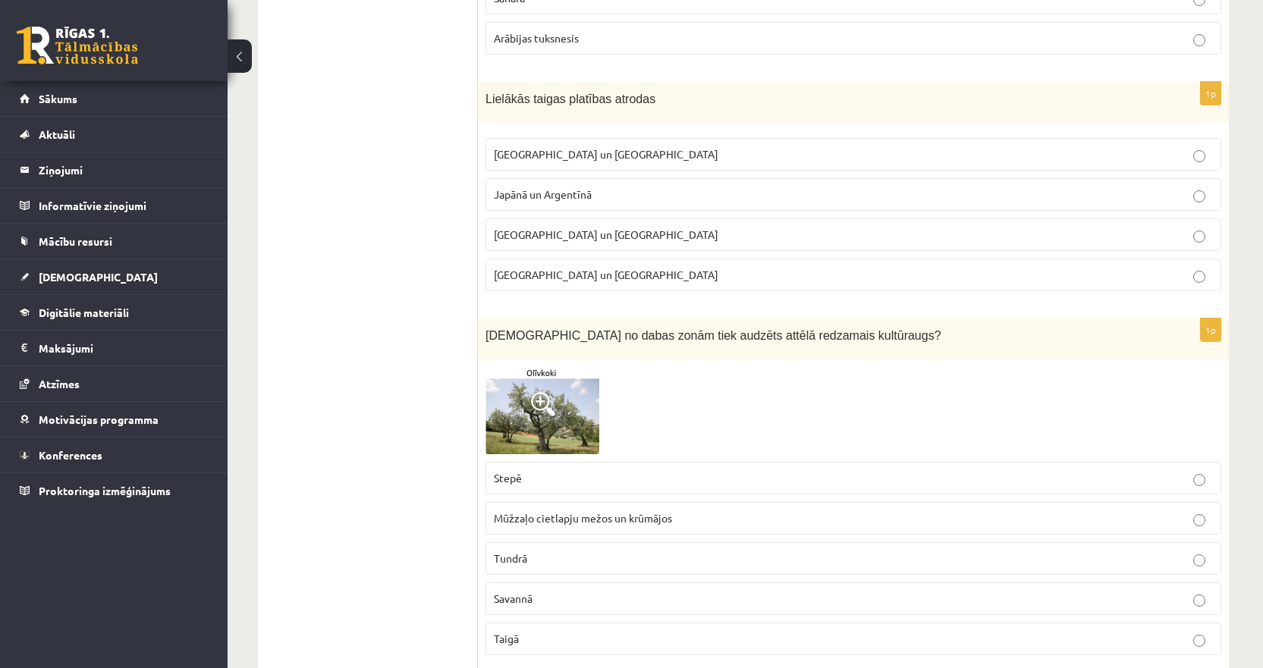
scroll to position [6296, 0]
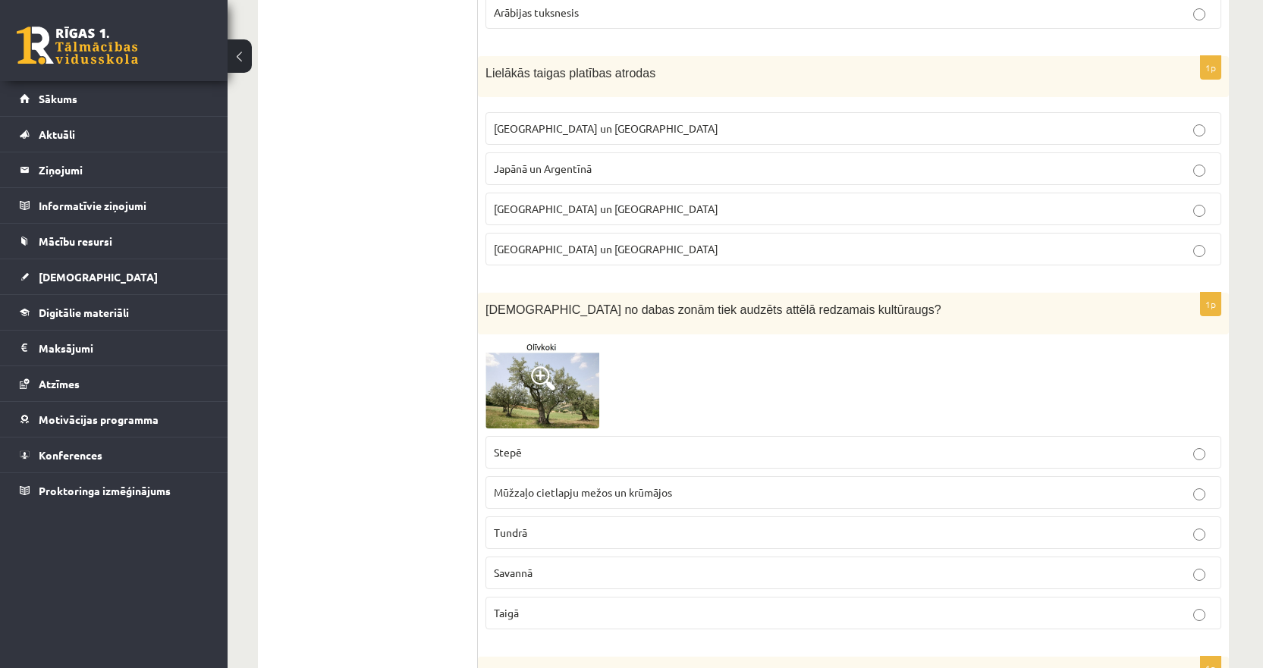
click at [542, 121] on span "[GEOGRAPHIC_DATA] un [GEOGRAPHIC_DATA]" at bounding box center [606, 128] width 225 height 14
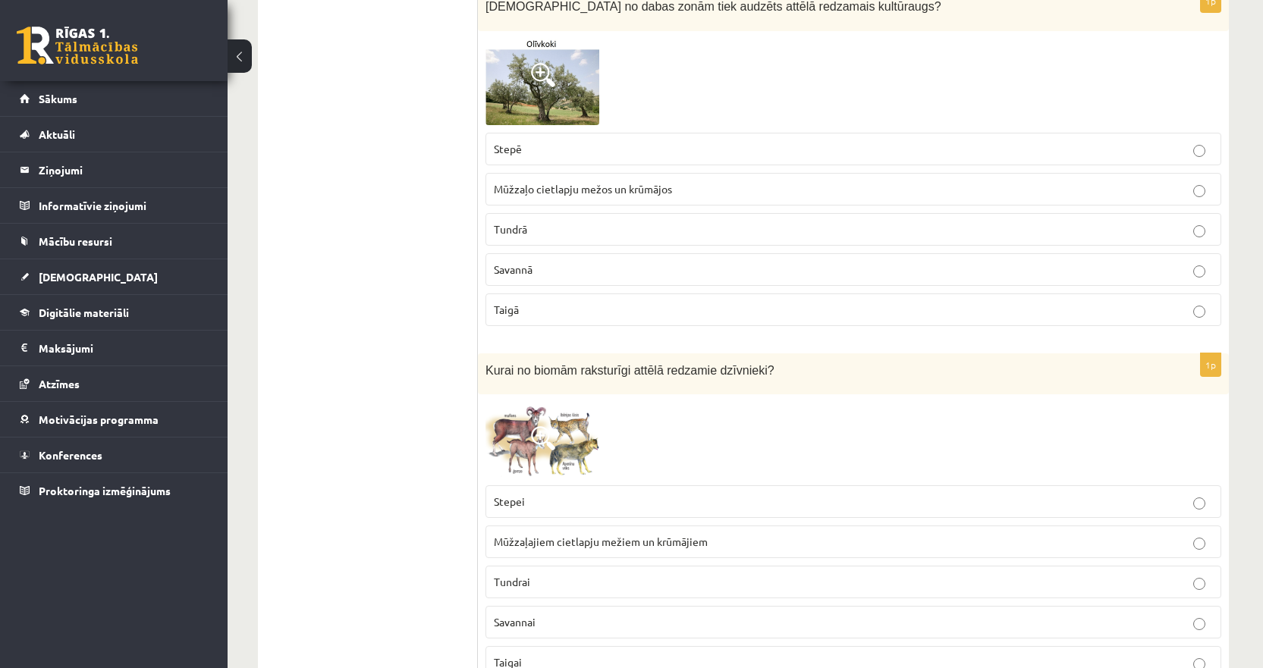
scroll to position [6524, 0]
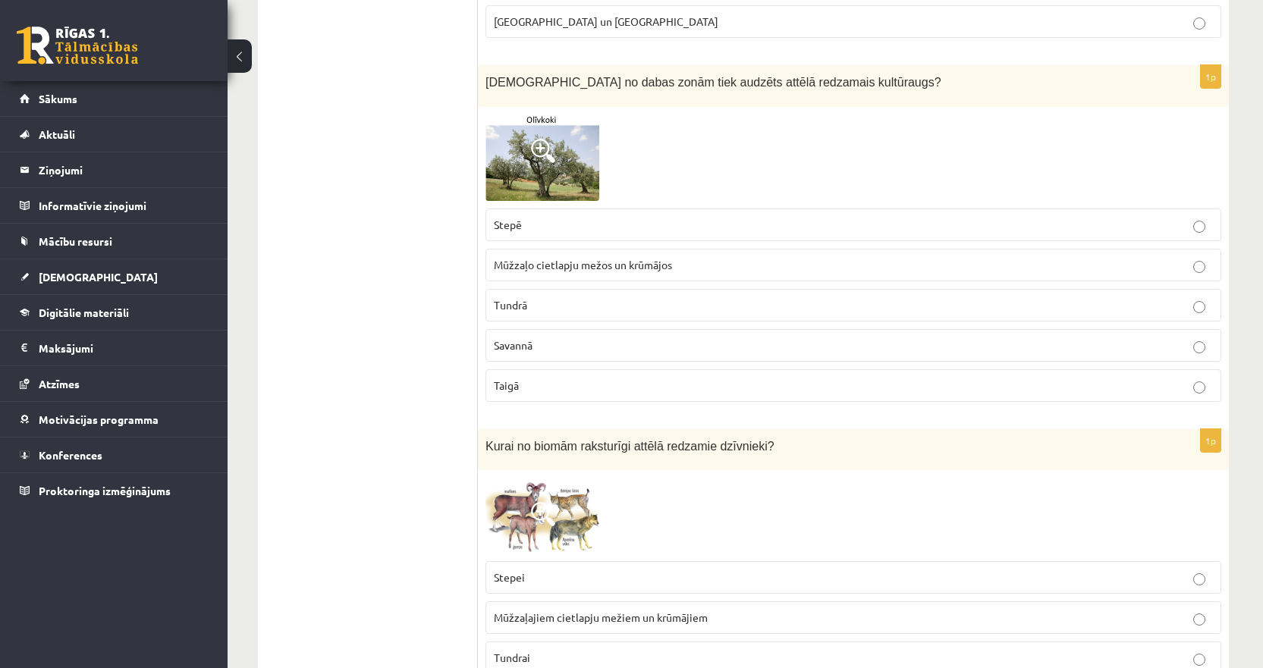
click at [537, 217] on p "Stepē" at bounding box center [853, 225] width 719 height 16
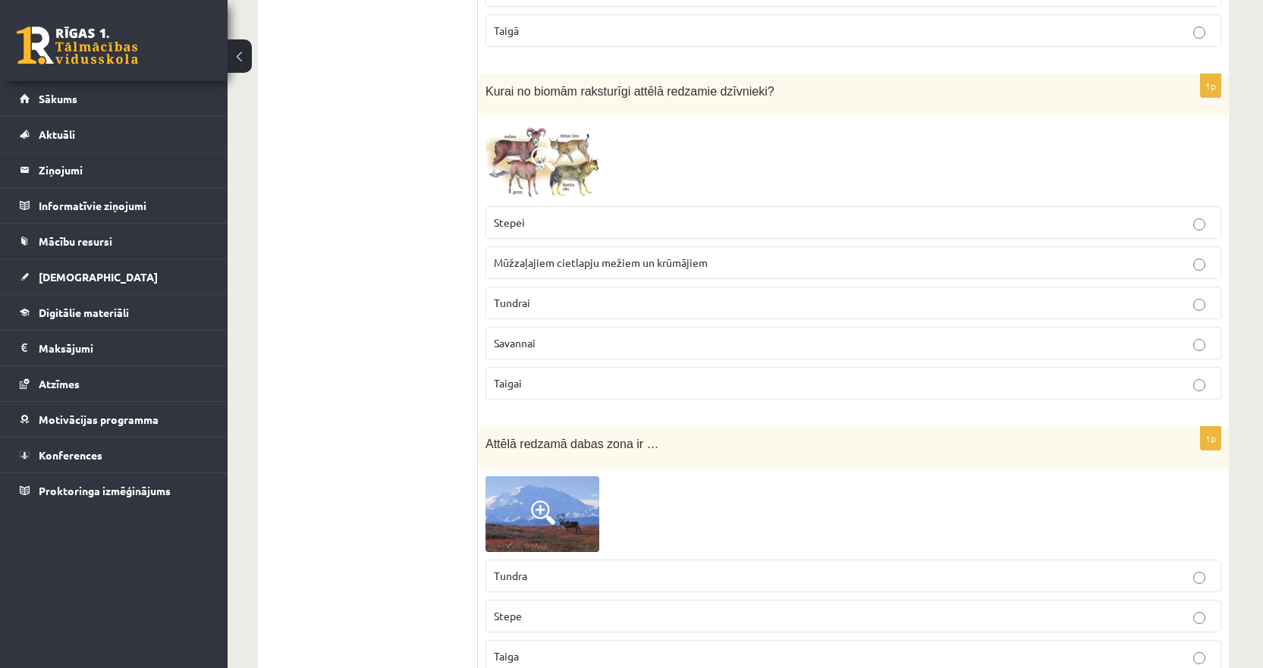
scroll to position [6903, 0]
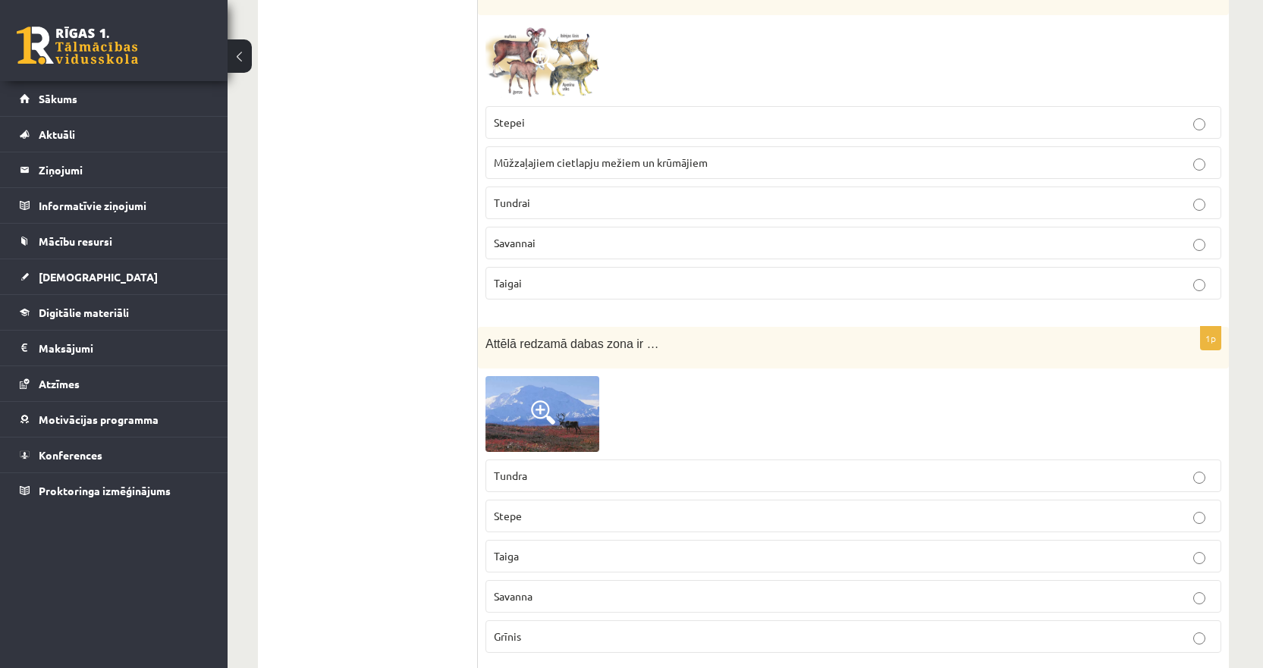
click at [534, 236] on span "Savannai" at bounding box center [515, 243] width 42 height 14
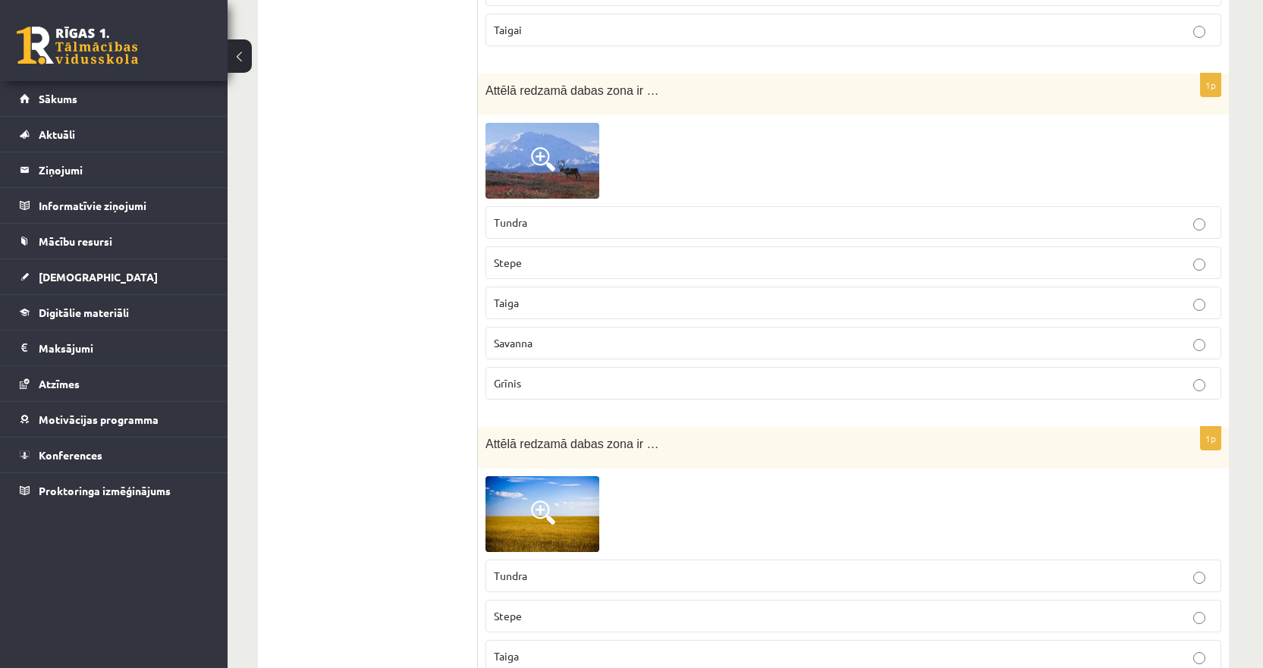
scroll to position [7283, 0]
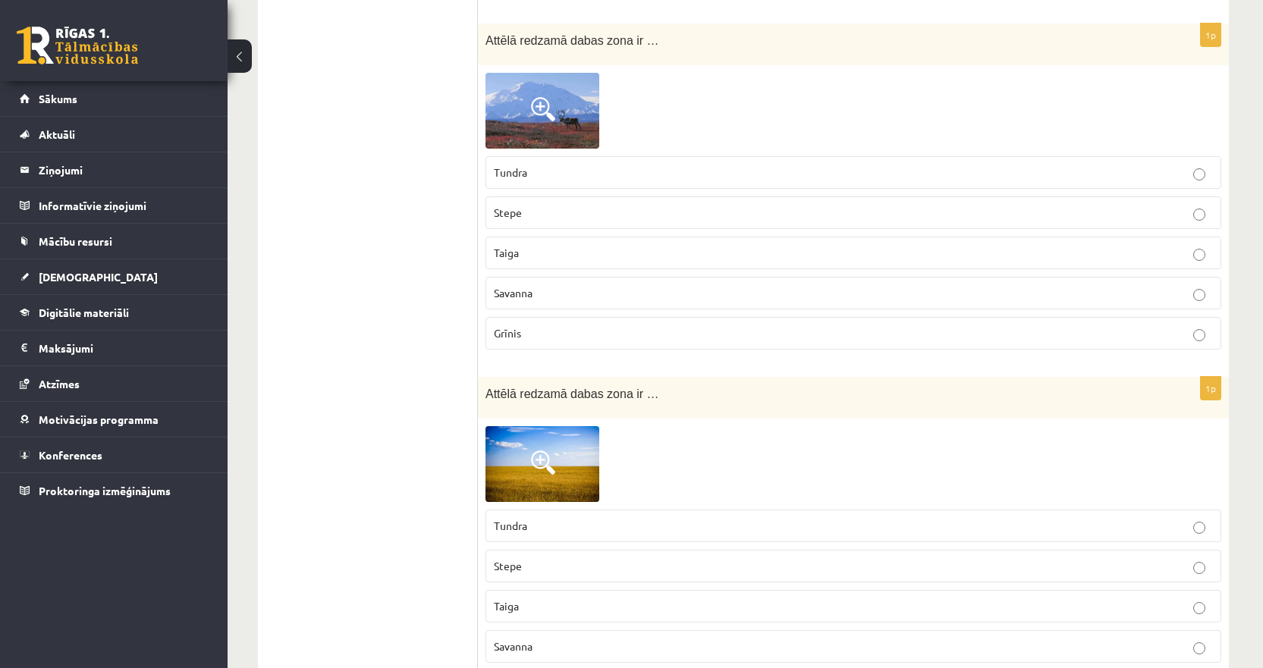
click at [522, 245] on p "Taiga" at bounding box center [853, 253] width 719 height 16
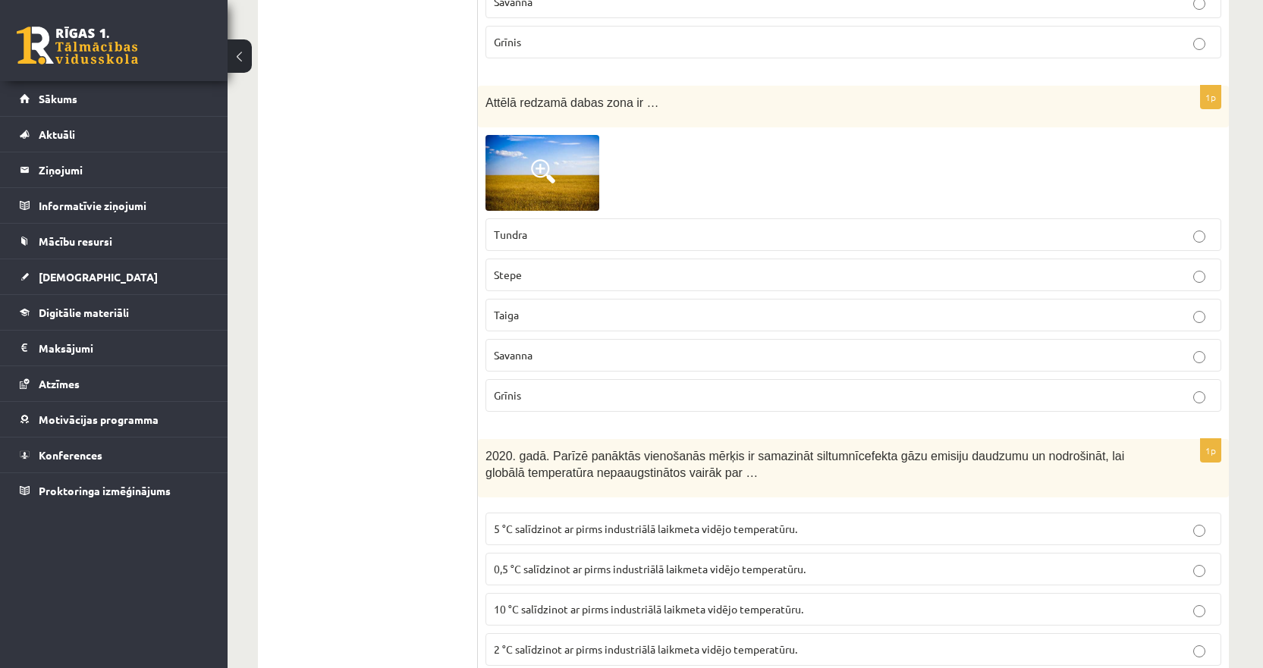
scroll to position [7586, 0]
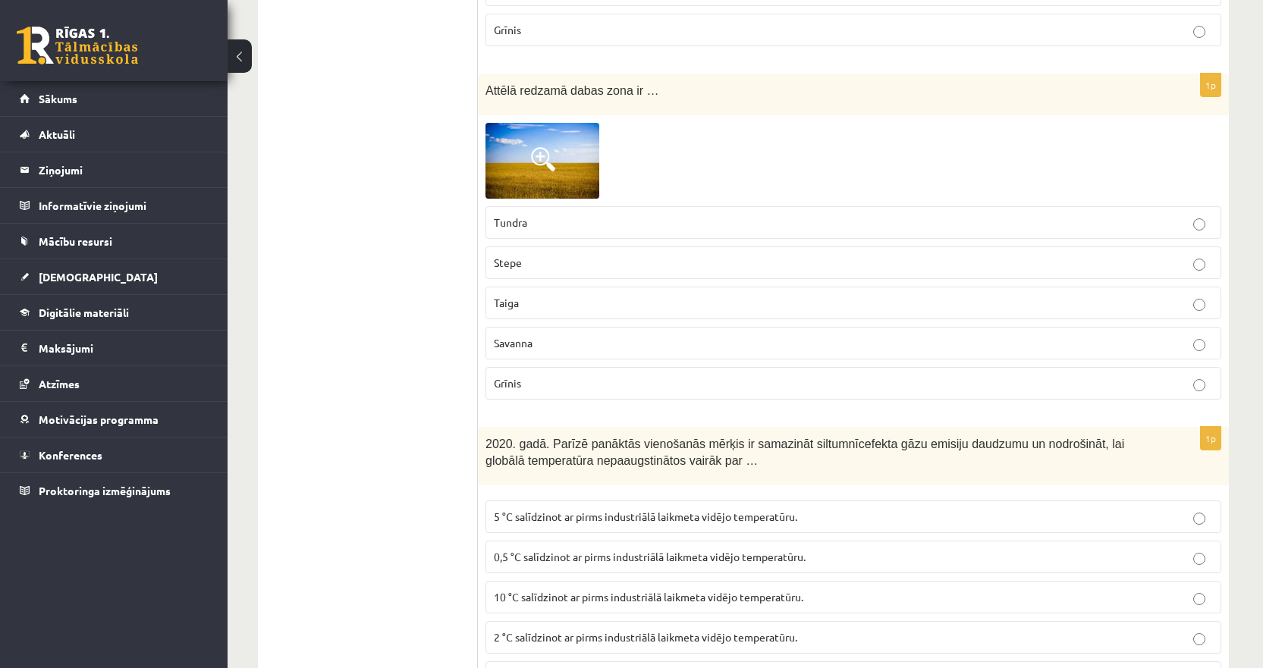
click at [533, 215] on p "Tundra" at bounding box center [853, 223] width 719 height 16
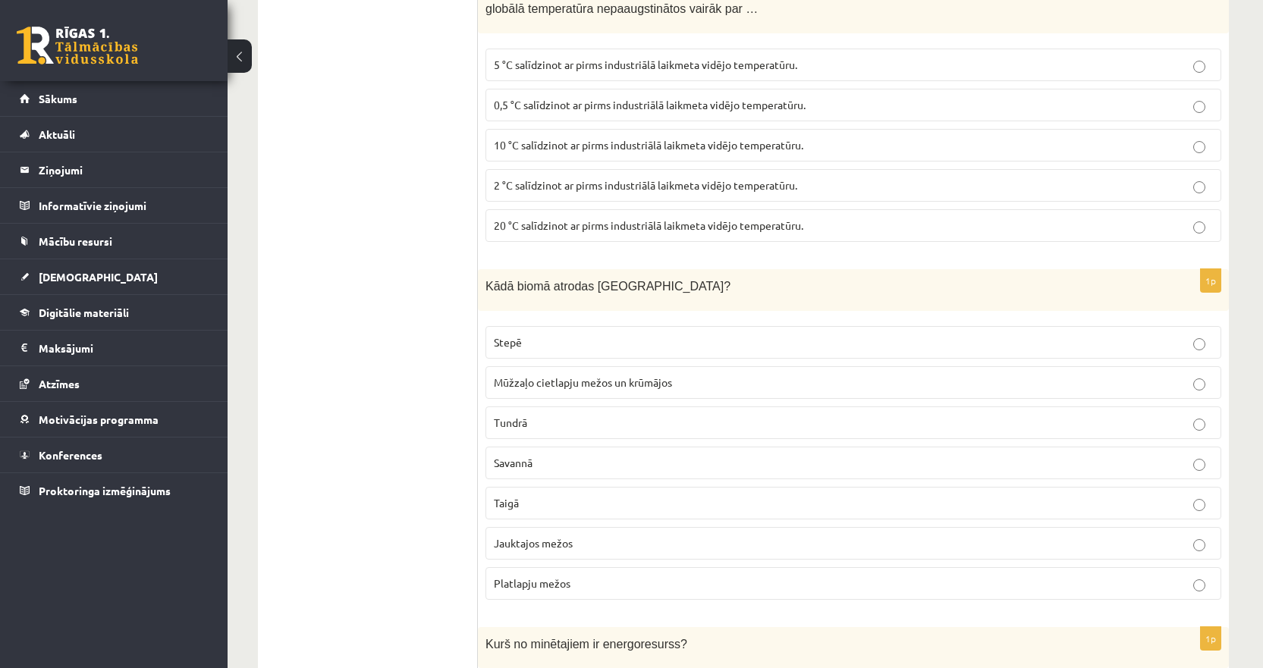
scroll to position [8041, 0]
click at [529, 175] on span "2 °C salīdzinot ar pirms industriālā laikmeta vidējo temperatūru." at bounding box center [645, 182] width 303 height 14
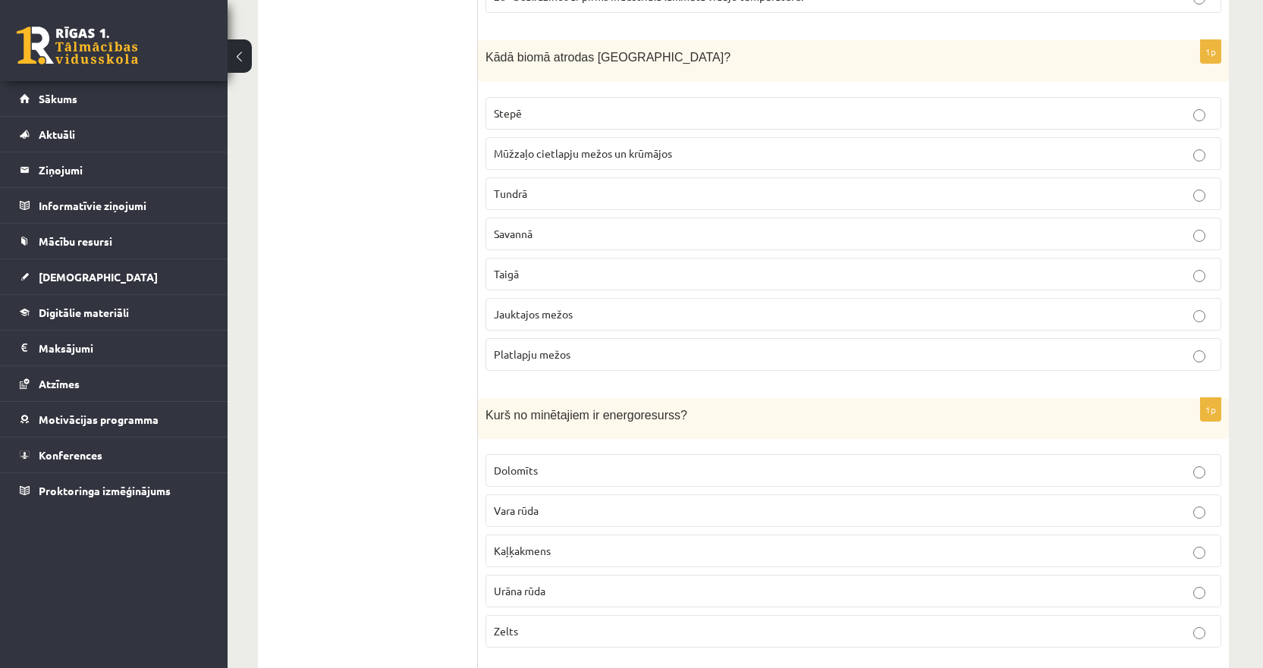
scroll to position [8269, 0]
click at [521, 306] on span "Jauktajos mežos" at bounding box center [533, 313] width 79 height 14
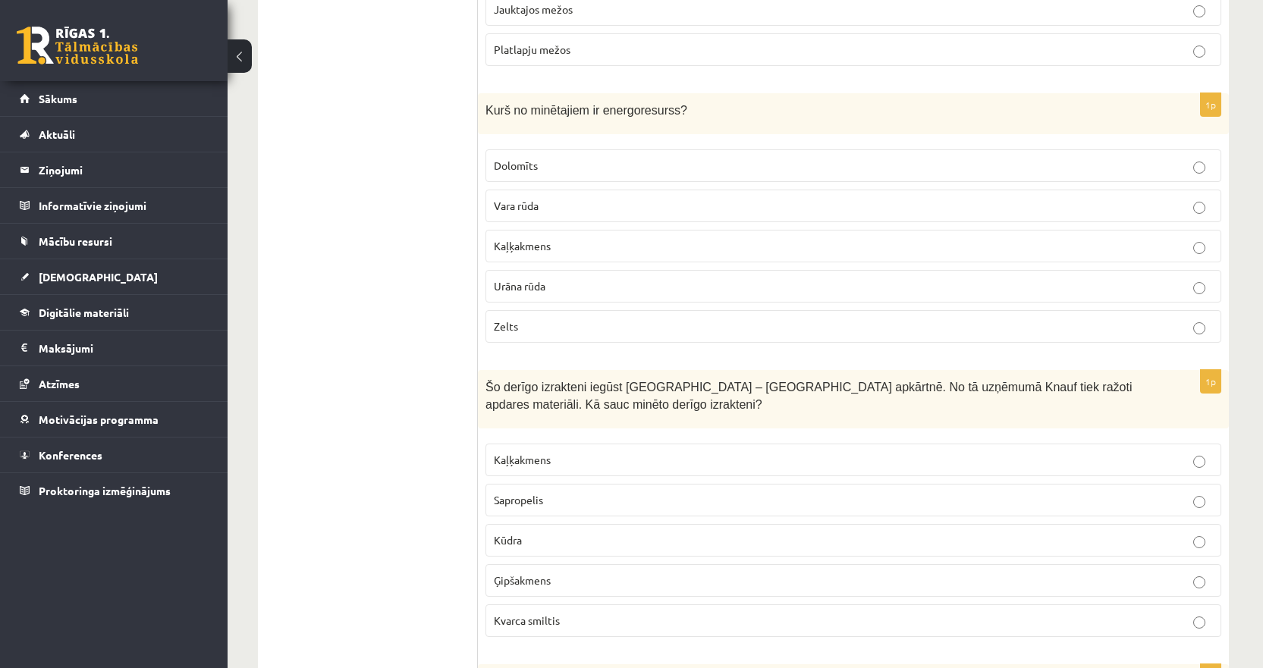
scroll to position [8648, 0]
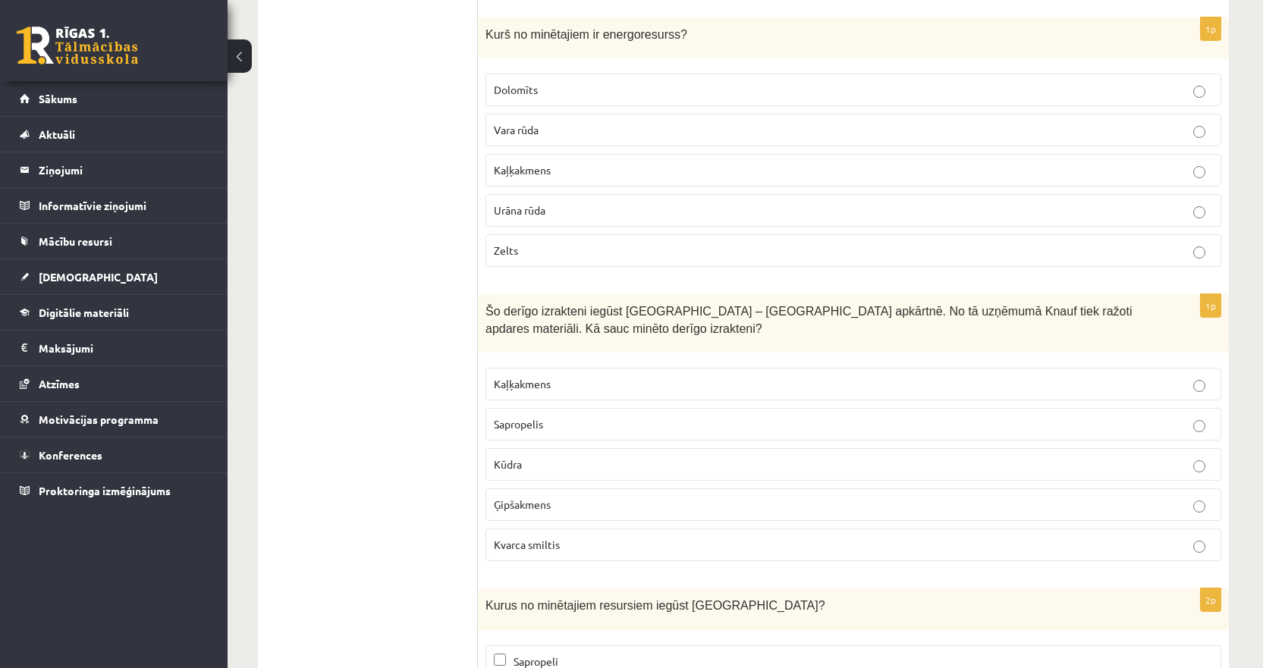
click at [522, 203] on span "Urāna rūda" at bounding box center [520, 210] width 52 height 14
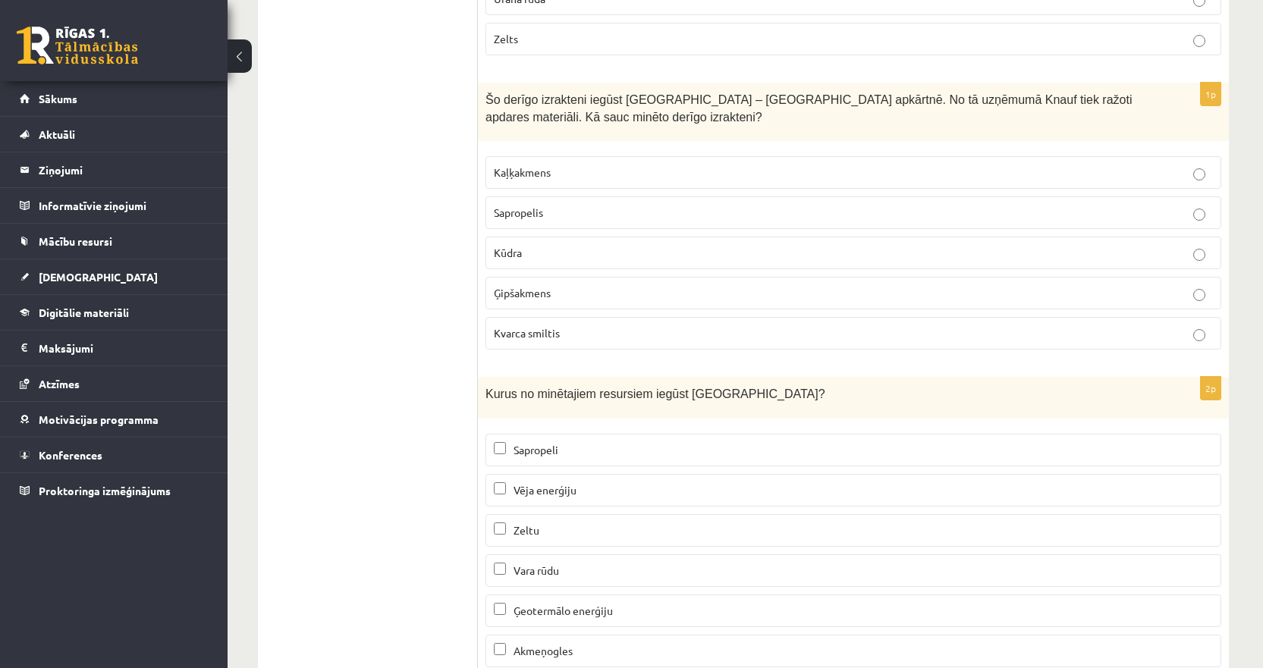
scroll to position [8876, 0]
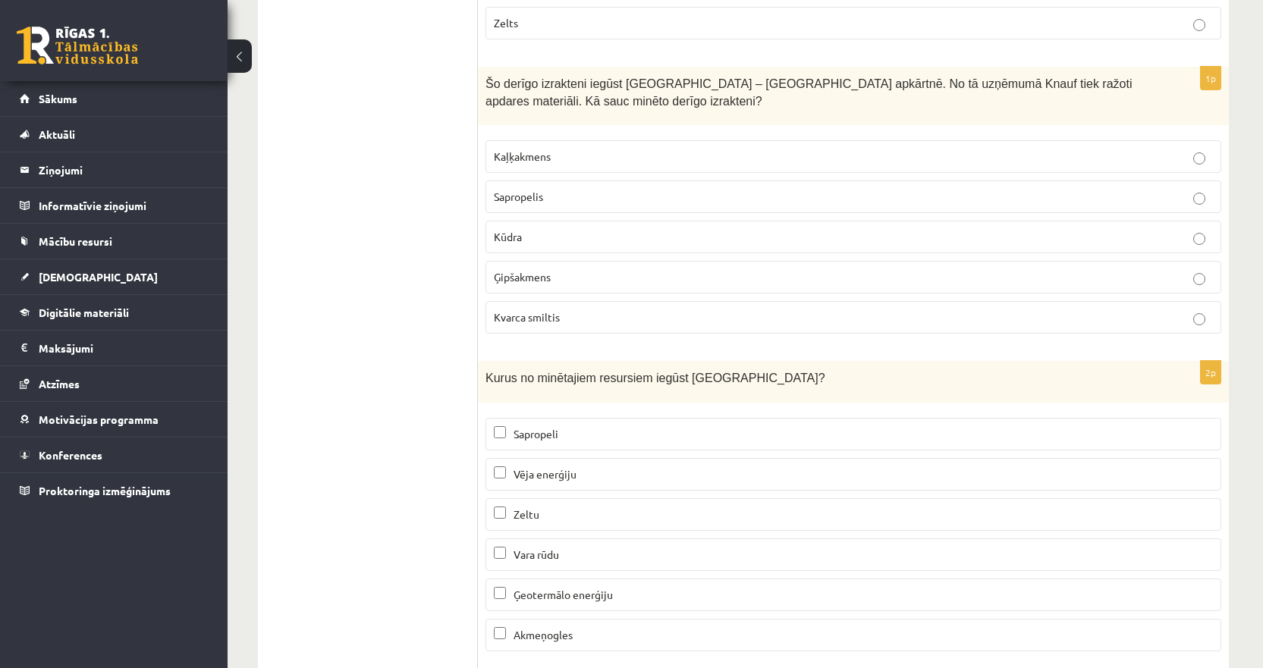
click at [541, 270] on span "Ģipšakmens" at bounding box center [522, 277] width 57 height 14
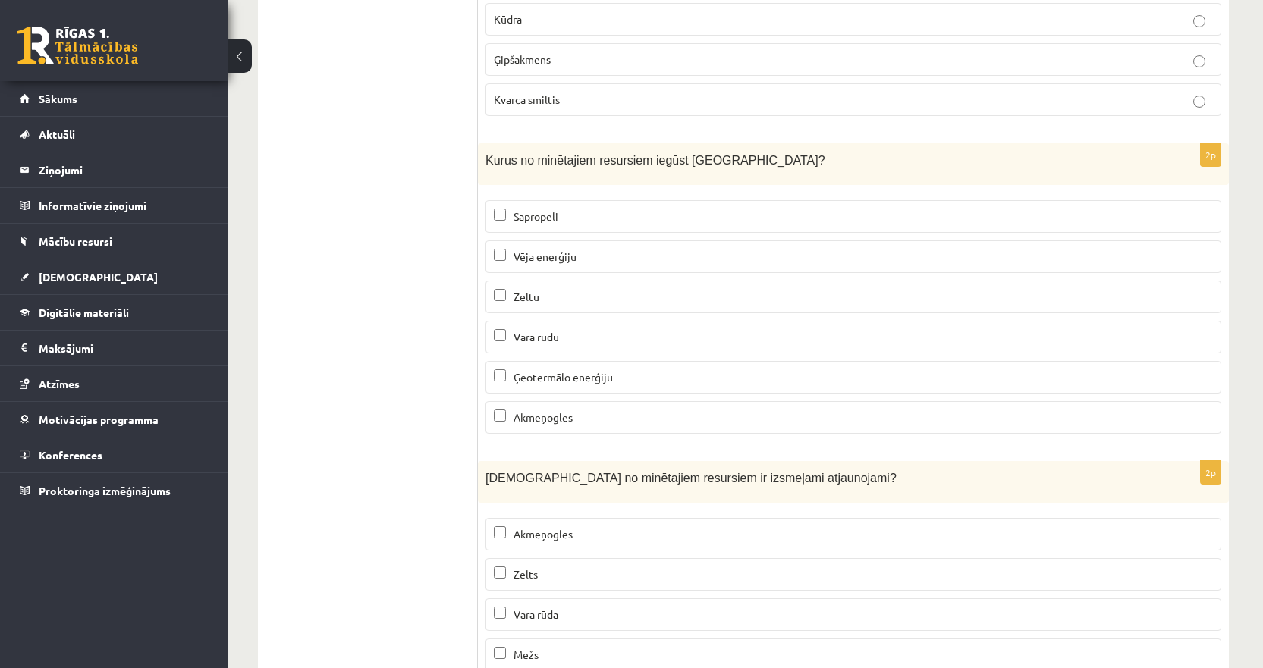
scroll to position [9179, 0]
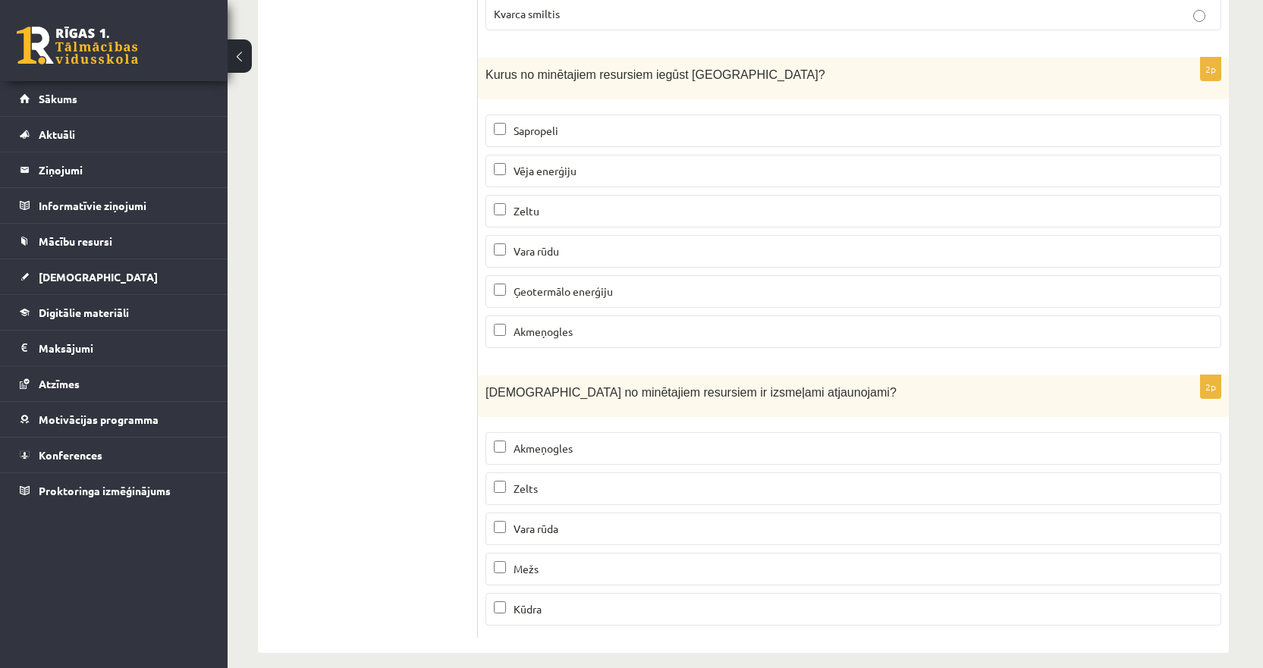
click at [520, 124] on span "Sapropeli" at bounding box center [536, 131] width 45 height 14
click at [554, 164] on span "Vēja enerģiju" at bounding box center [545, 171] width 63 height 14
click at [529, 561] on p "Mežs" at bounding box center [853, 569] width 719 height 16
click at [523, 602] on span "Kūdra" at bounding box center [528, 609] width 28 height 14
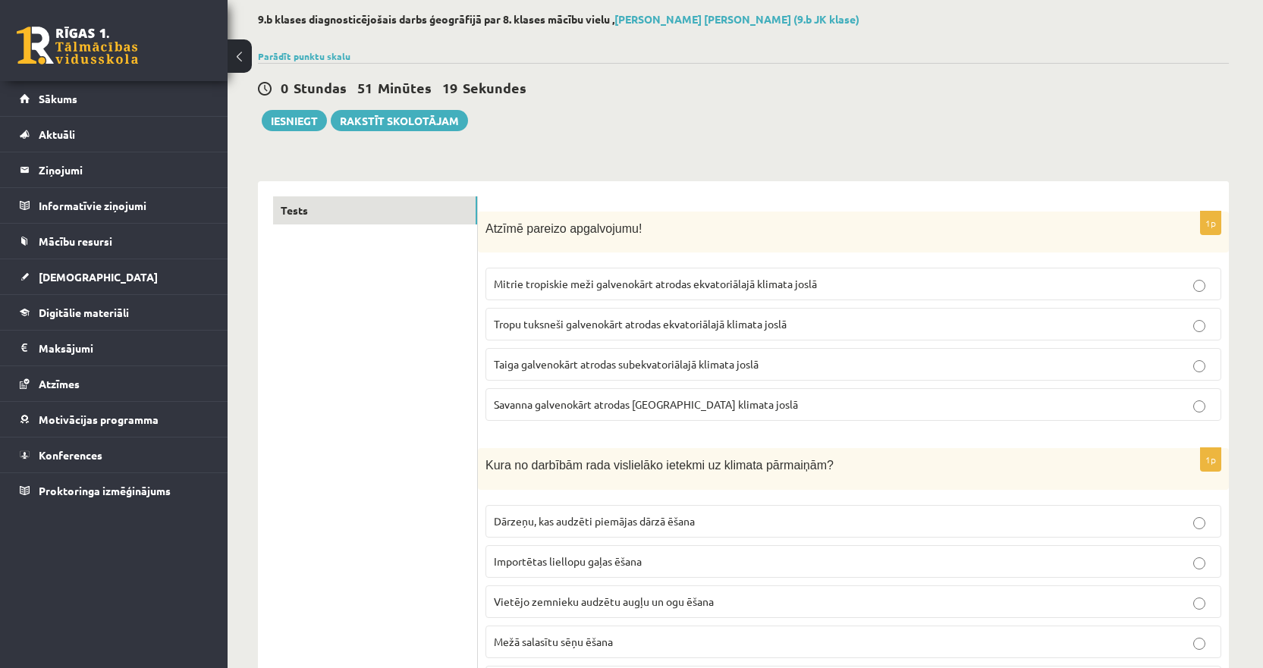
scroll to position [0, 0]
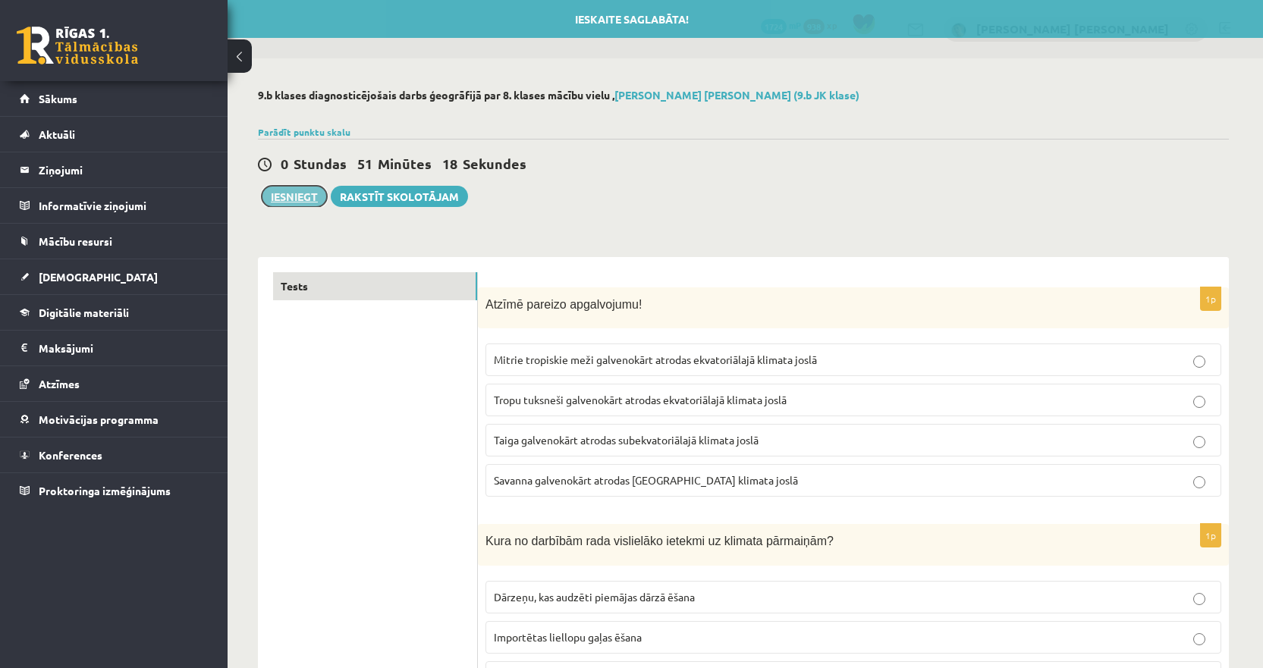
click at [301, 198] on button "Iesniegt" at bounding box center [294, 196] width 65 height 21
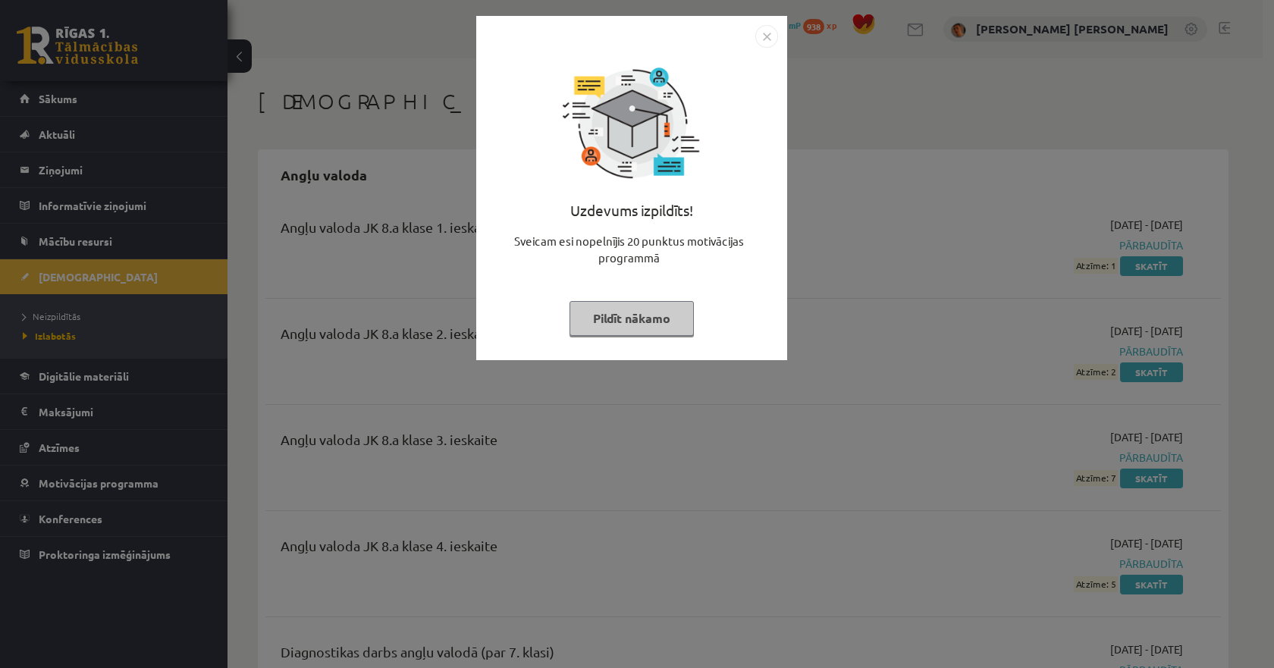
click at [777, 41] on img "Close" at bounding box center [767, 36] width 23 height 23
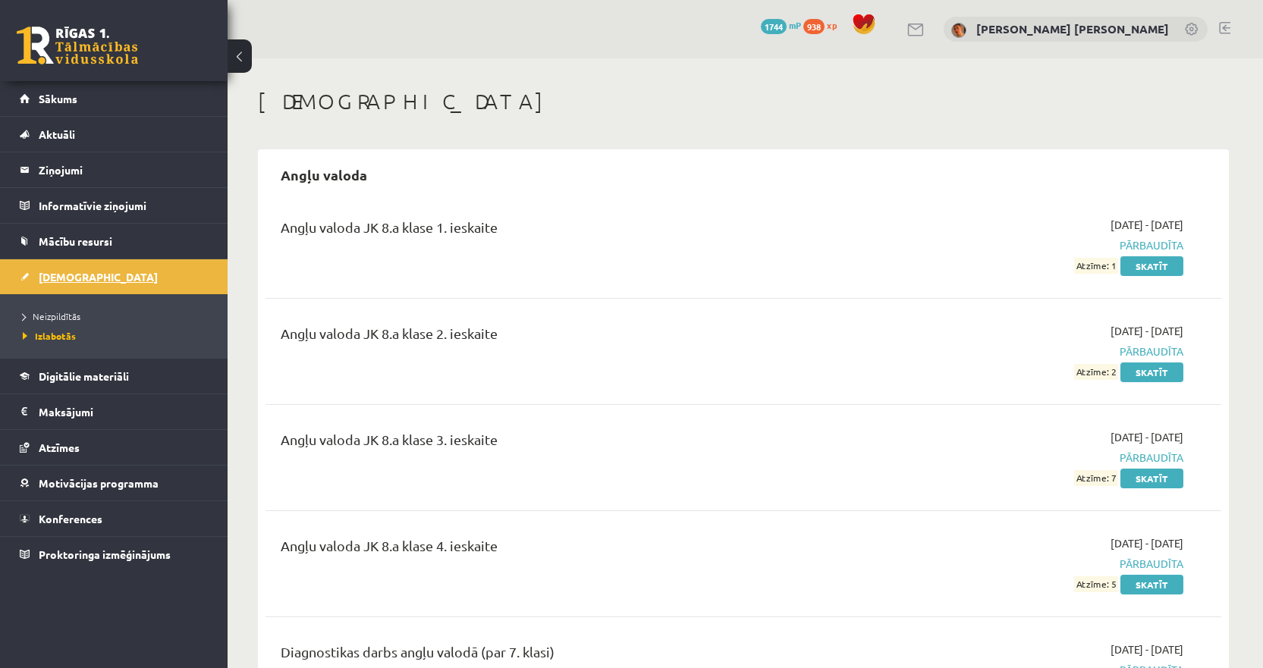
click at [156, 279] on link "[DEMOGRAPHIC_DATA]" at bounding box center [114, 276] width 189 height 35
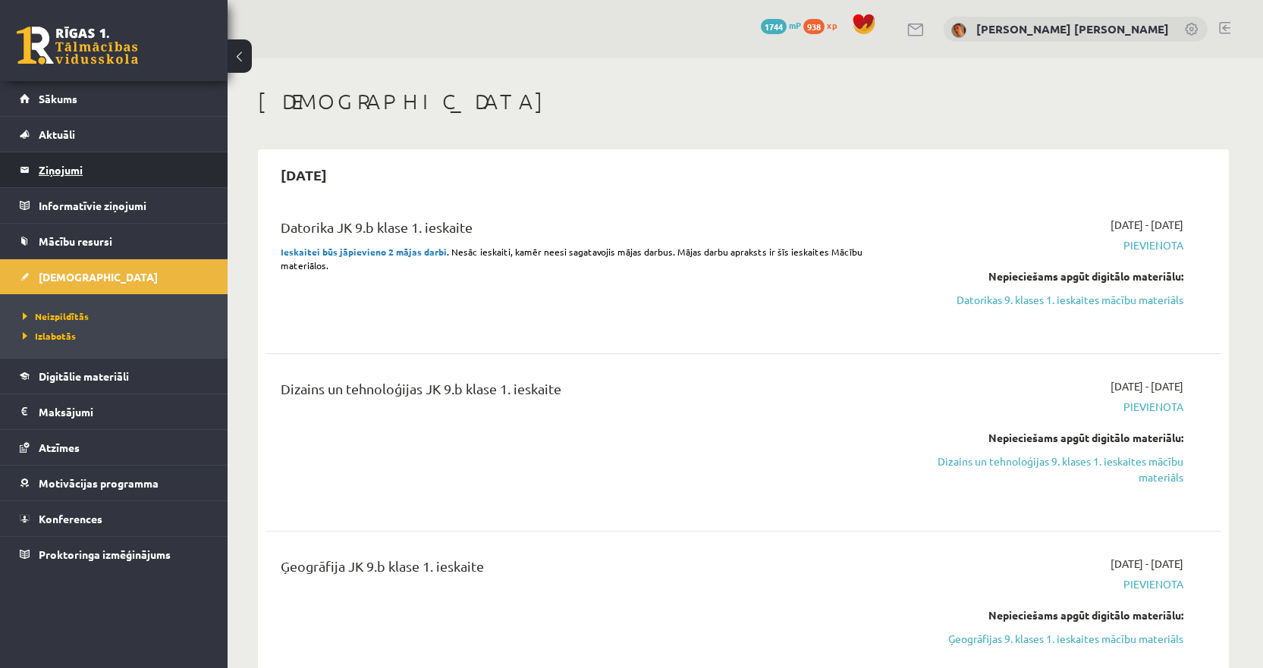
click at [67, 174] on legend "Ziņojumi 0" at bounding box center [124, 169] width 170 height 35
